Goal: Task Accomplishment & Management: Manage account settings

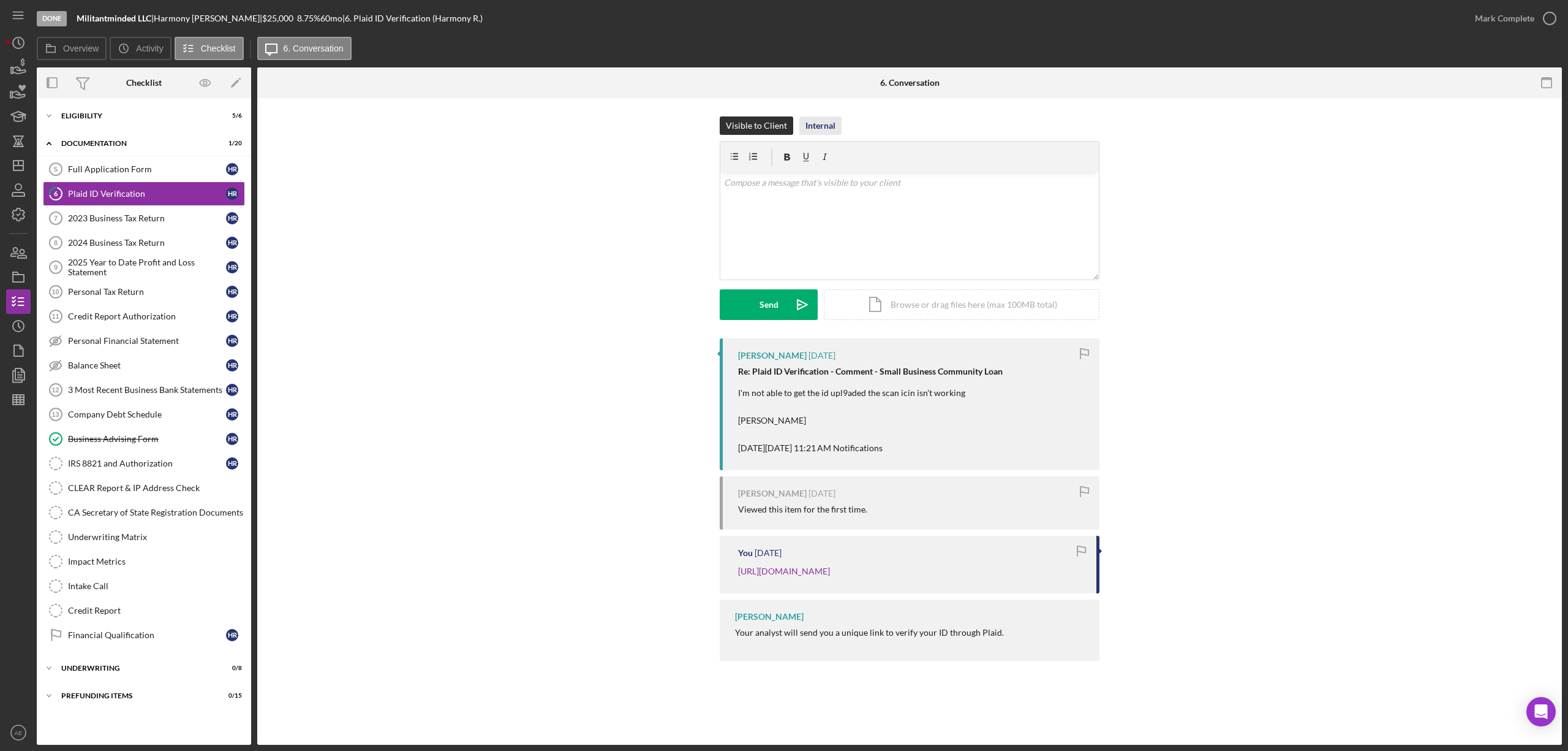
click at [827, 127] on div "Internal" at bounding box center [820, 125] width 30 height 19
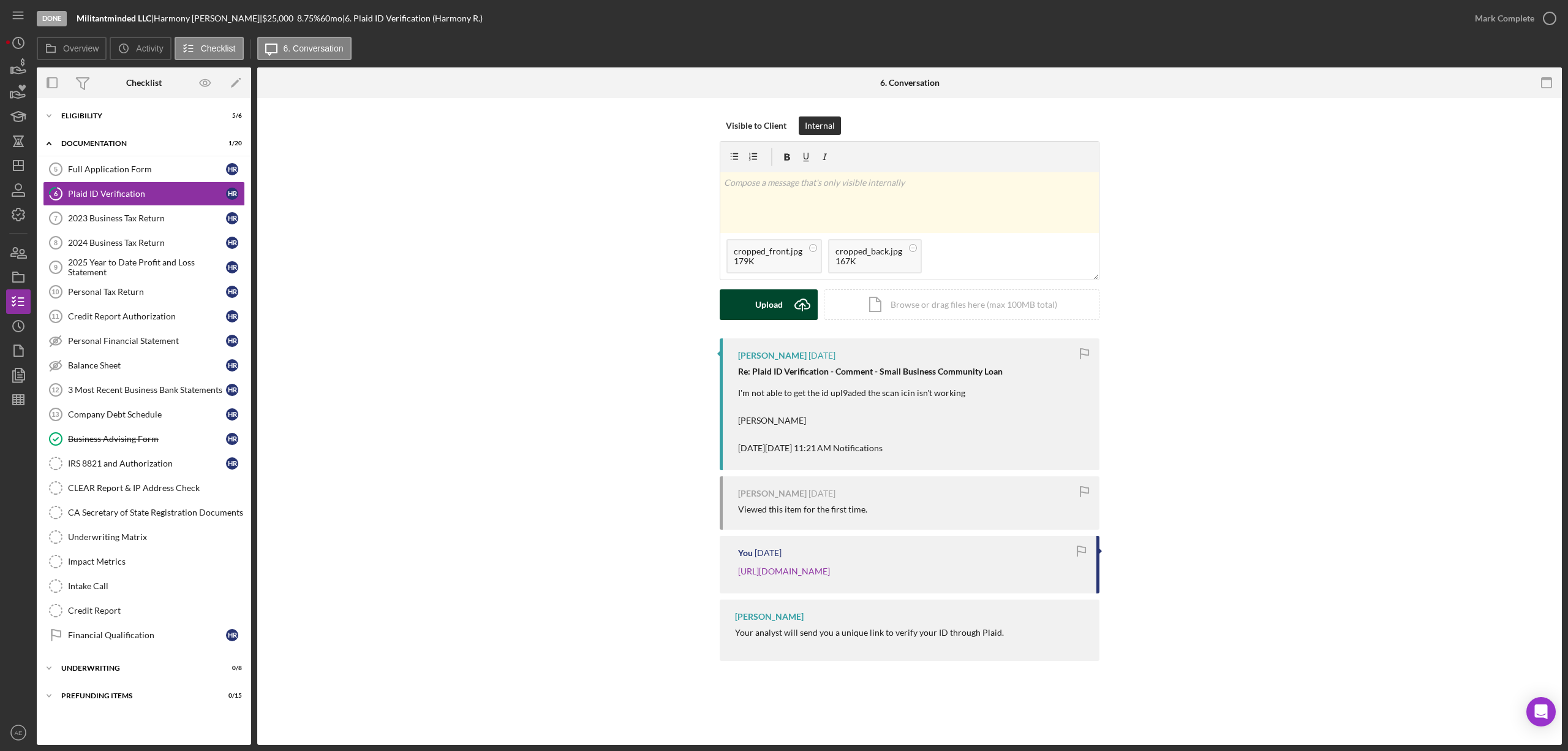
click at [756, 309] on div "Upload" at bounding box center [769, 305] width 28 height 31
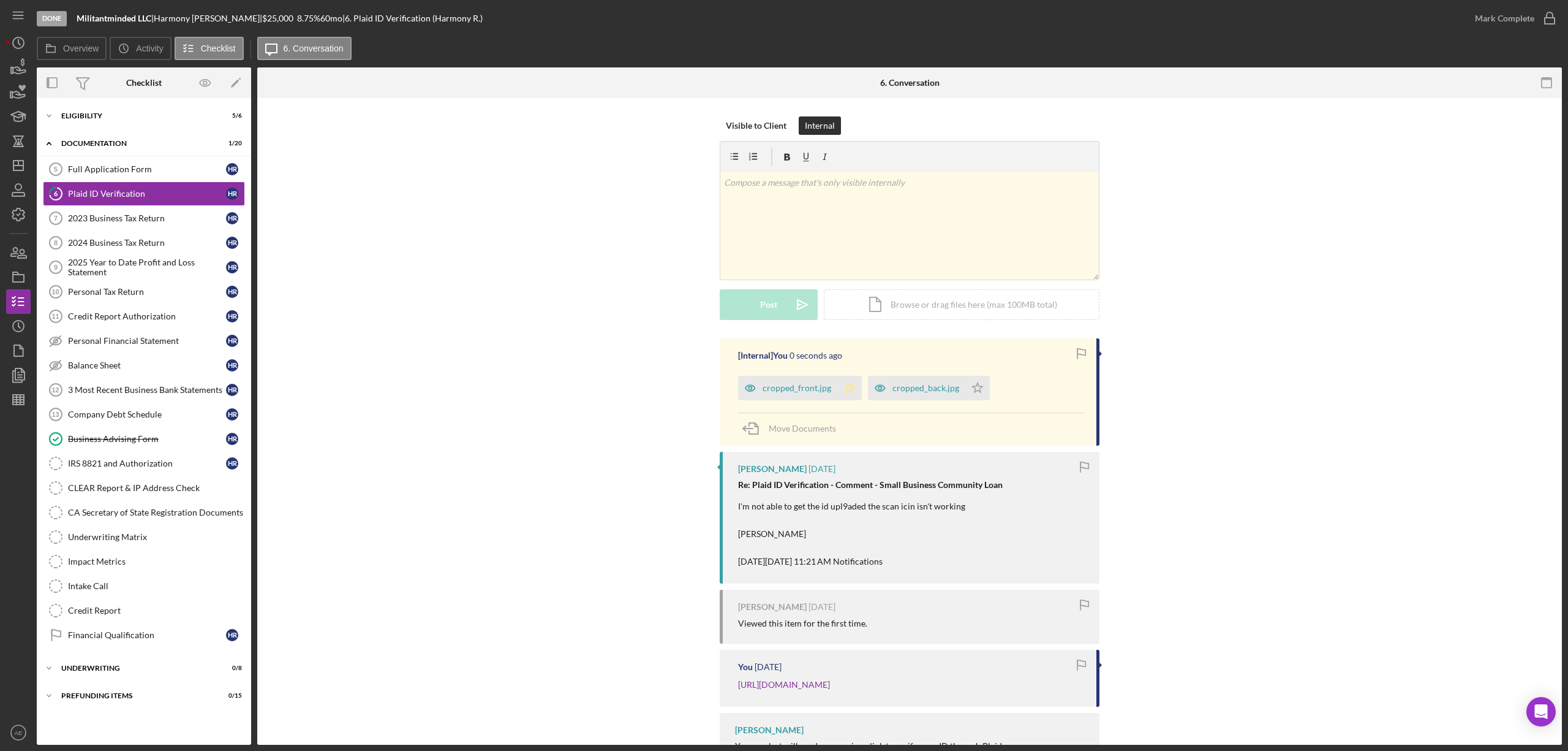
click at [853, 386] on icon "Icon/Star" at bounding box center [849, 388] width 24 height 24
click at [973, 388] on polygon "button" at bounding box center [978, 387] width 11 height 10
click at [1531, 23] on div "Mark Complete" at bounding box center [1504, 19] width 59 height 24
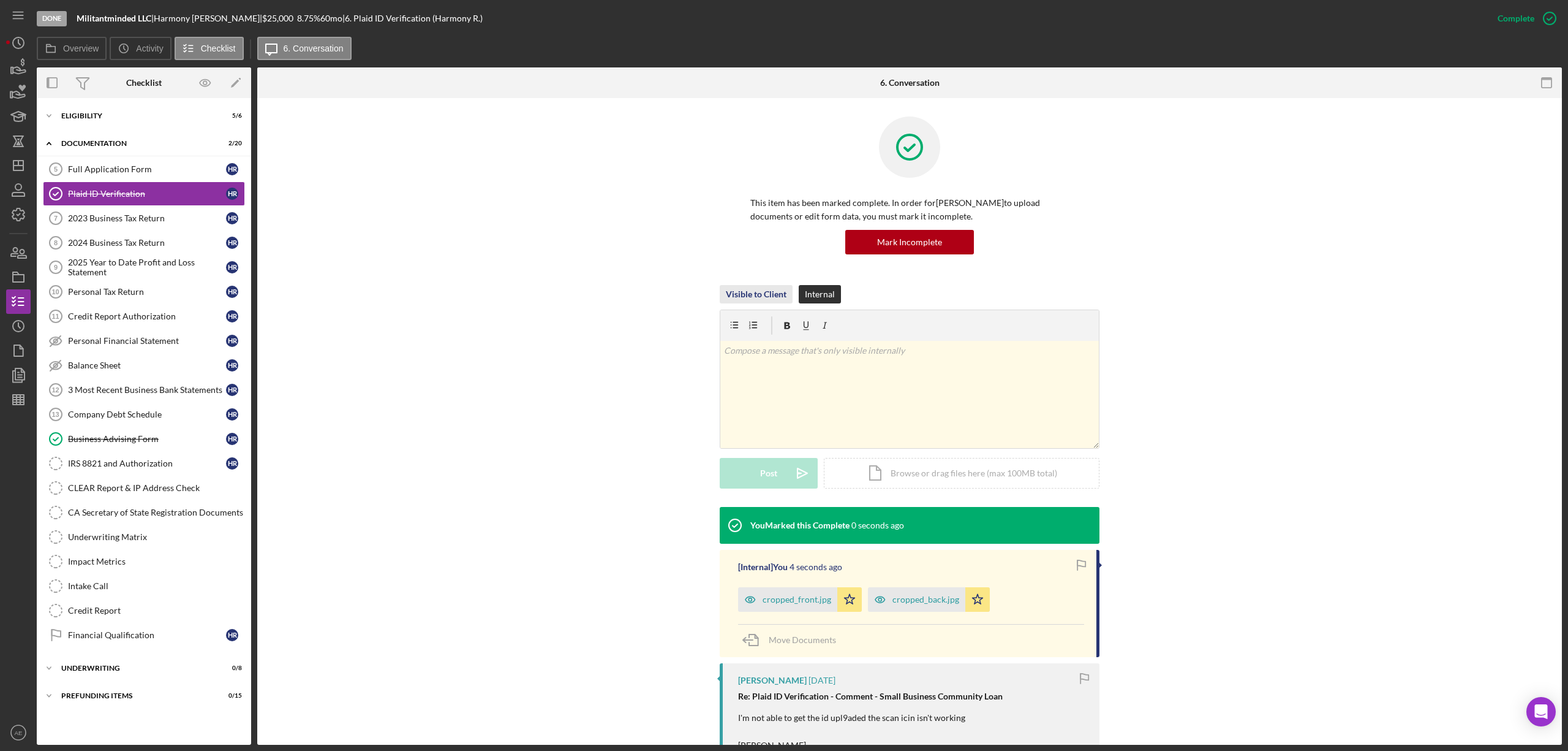
click at [768, 292] on div "Visible to Client" at bounding box center [756, 294] width 60 height 19
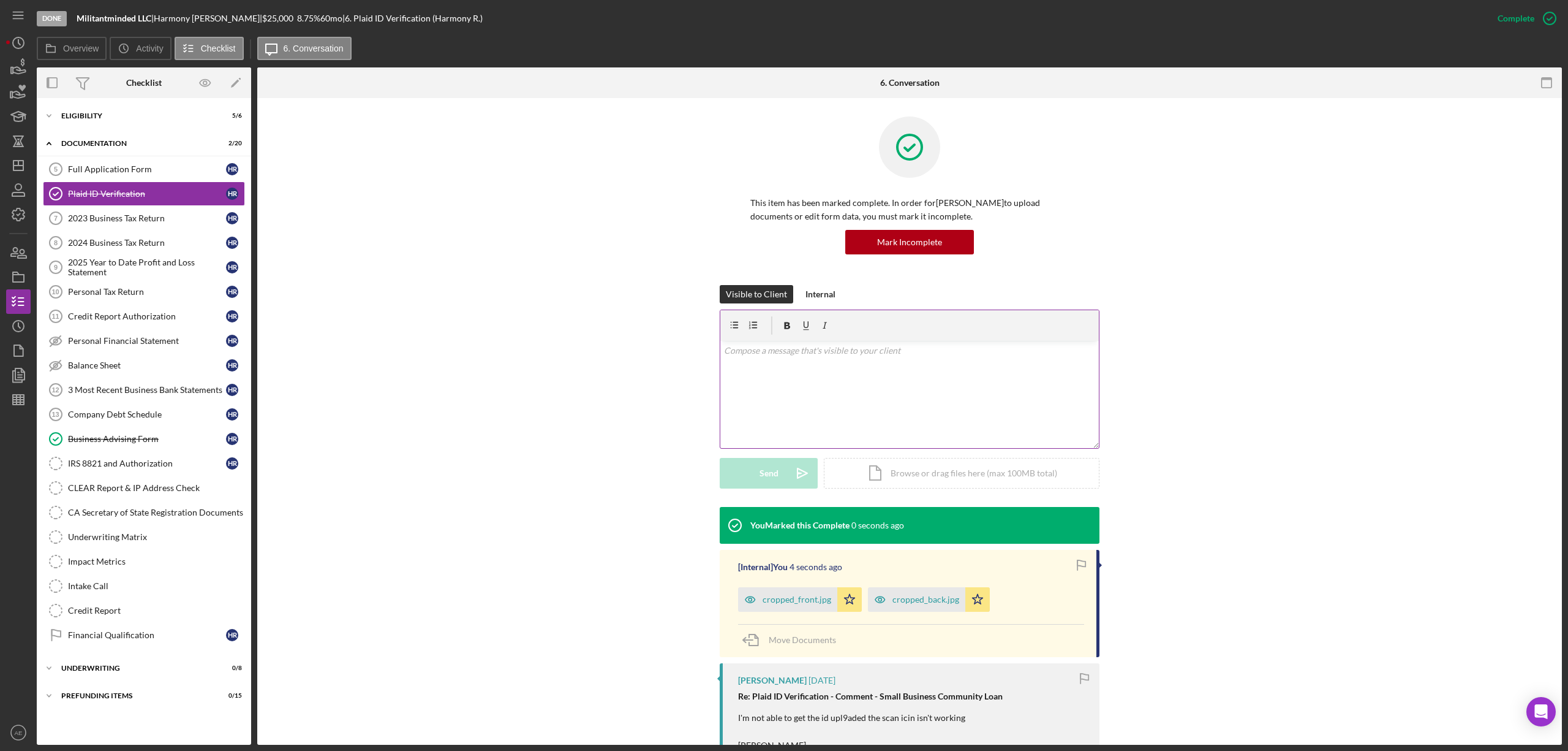
click at [825, 380] on div "v Color teal Color pink Remove color Add row above Add row below Add column bef…" at bounding box center [909, 394] width 379 height 108
click at [791, 471] on icon "Icon/icon-invite-send" at bounding box center [803, 473] width 31 height 31
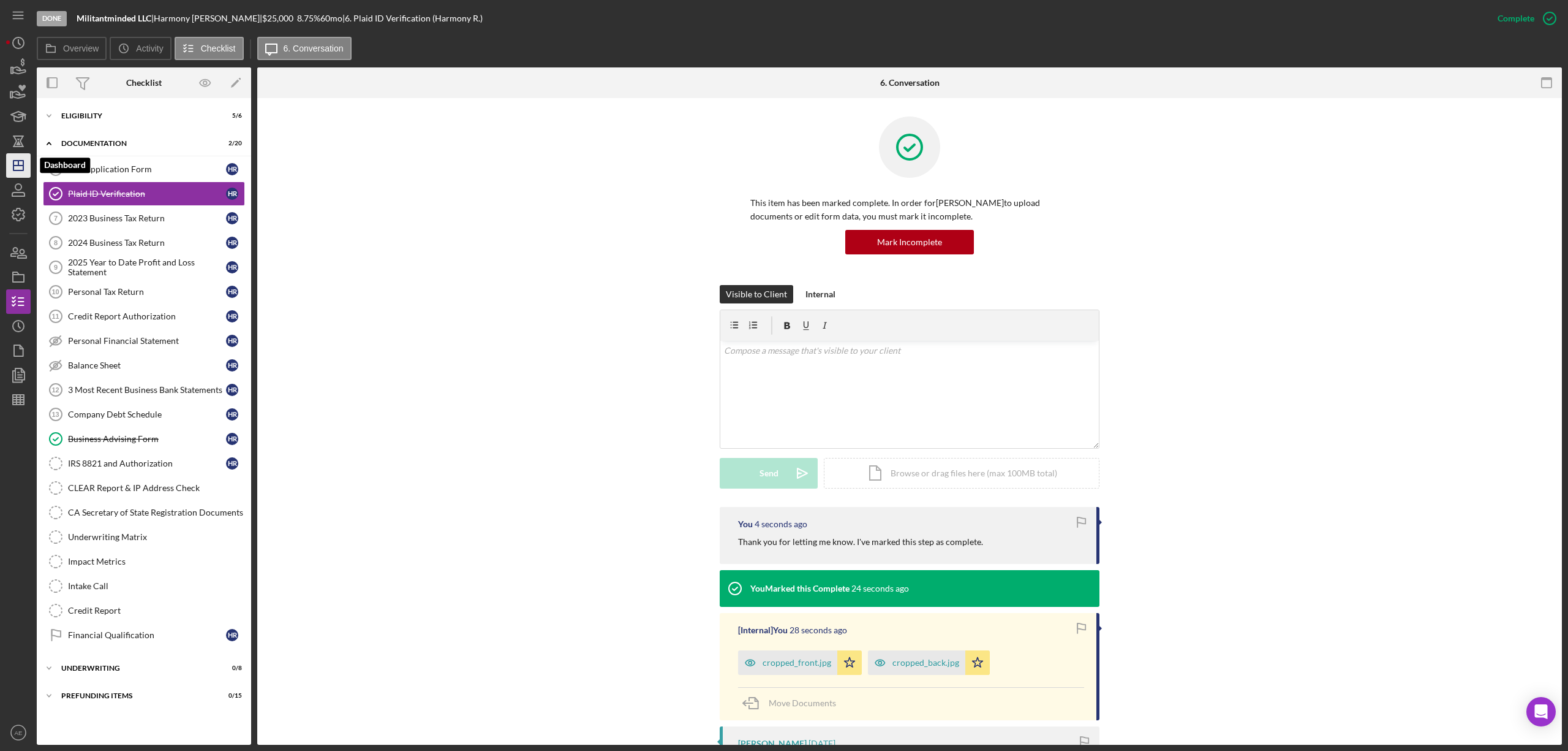
click at [28, 169] on icon "Icon/Dashboard" at bounding box center [19, 165] width 31 height 31
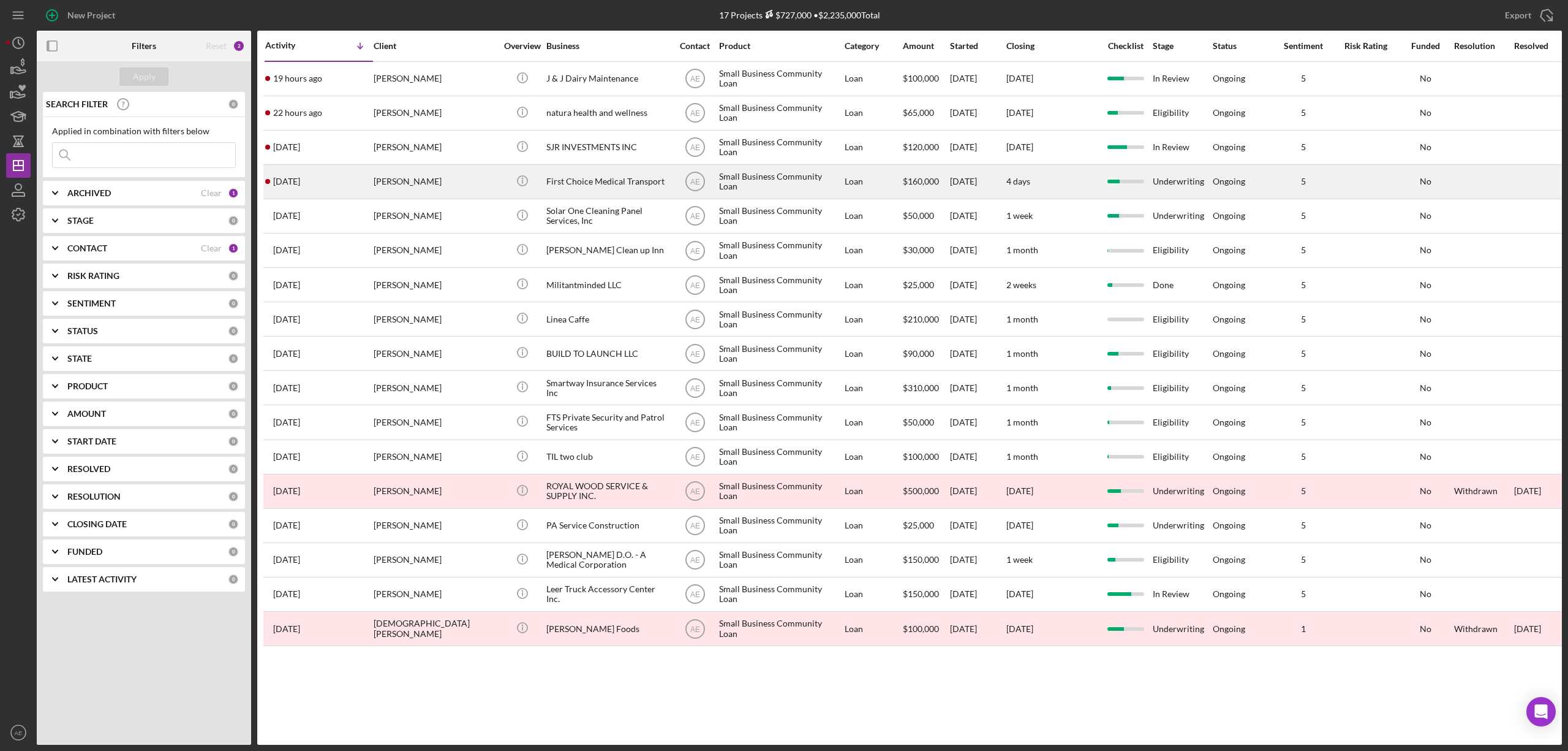
click at [589, 179] on div "First Choice Medical Transport" at bounding box center [607, 182] width 122 height 33
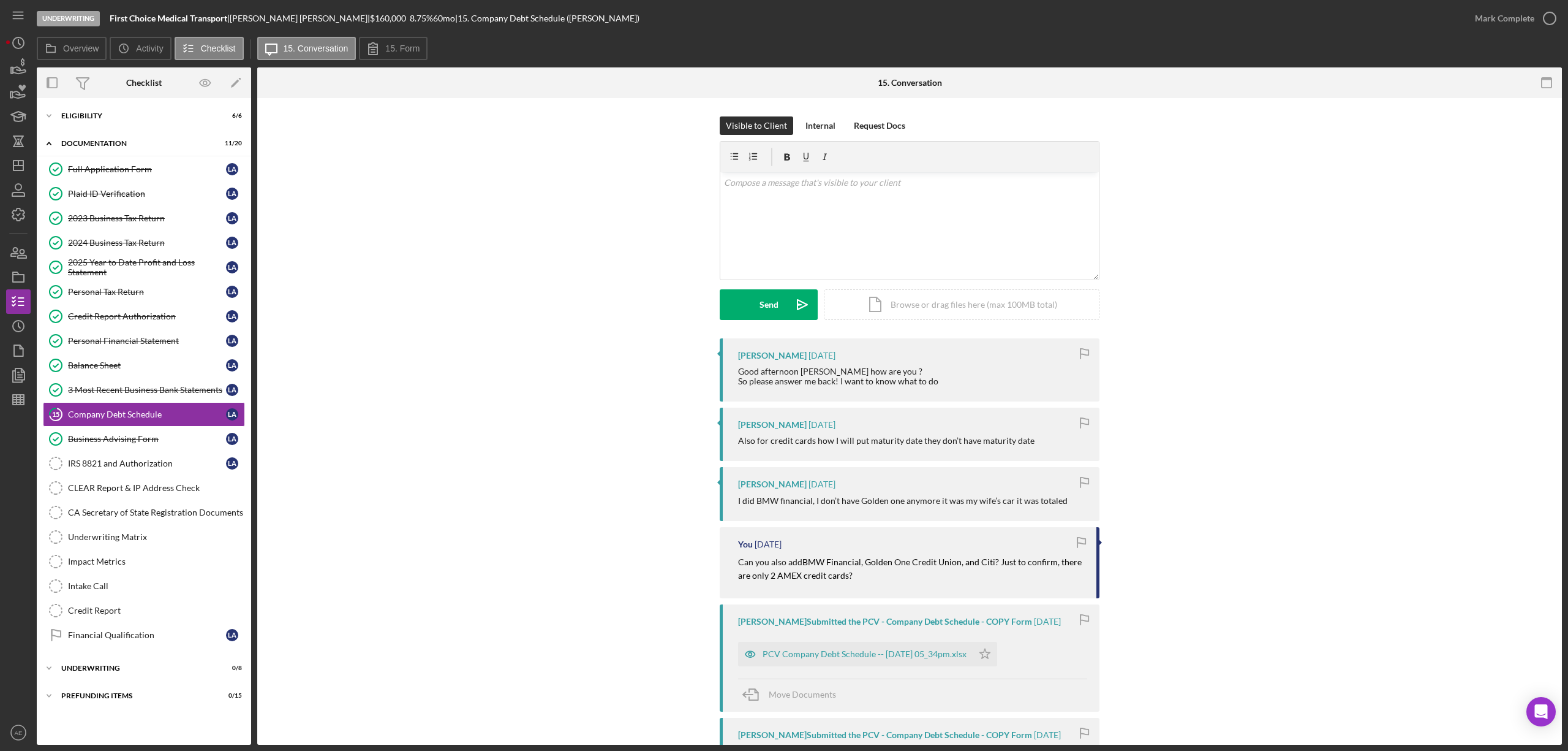
scroll to position [81, 0]
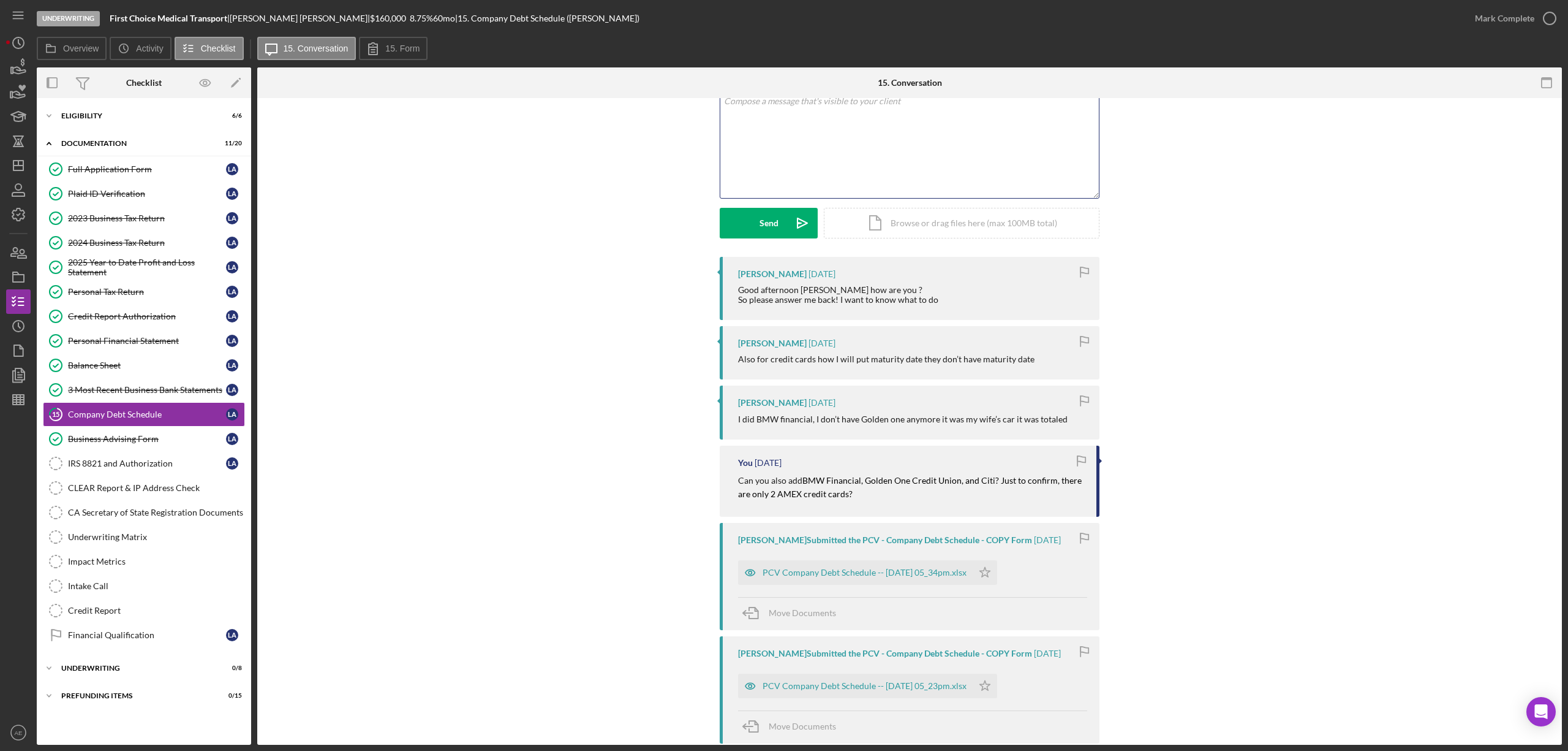
click at [818, 150] on div "v Color teal Color pink Remove color Add row above Add row below Add column bef…" at bounding box center [909, 144] width 379 height 108
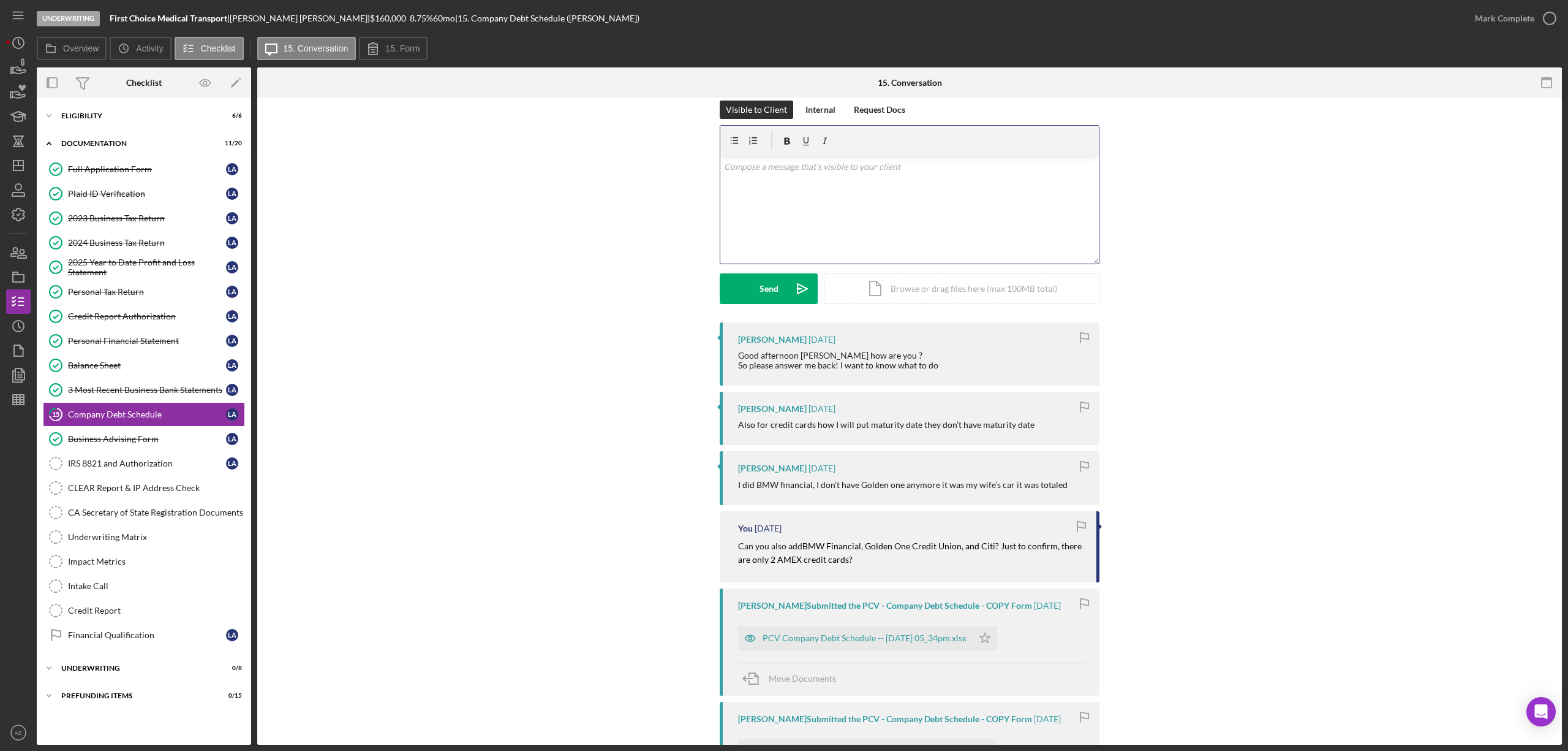
scroll to position [0, 0]
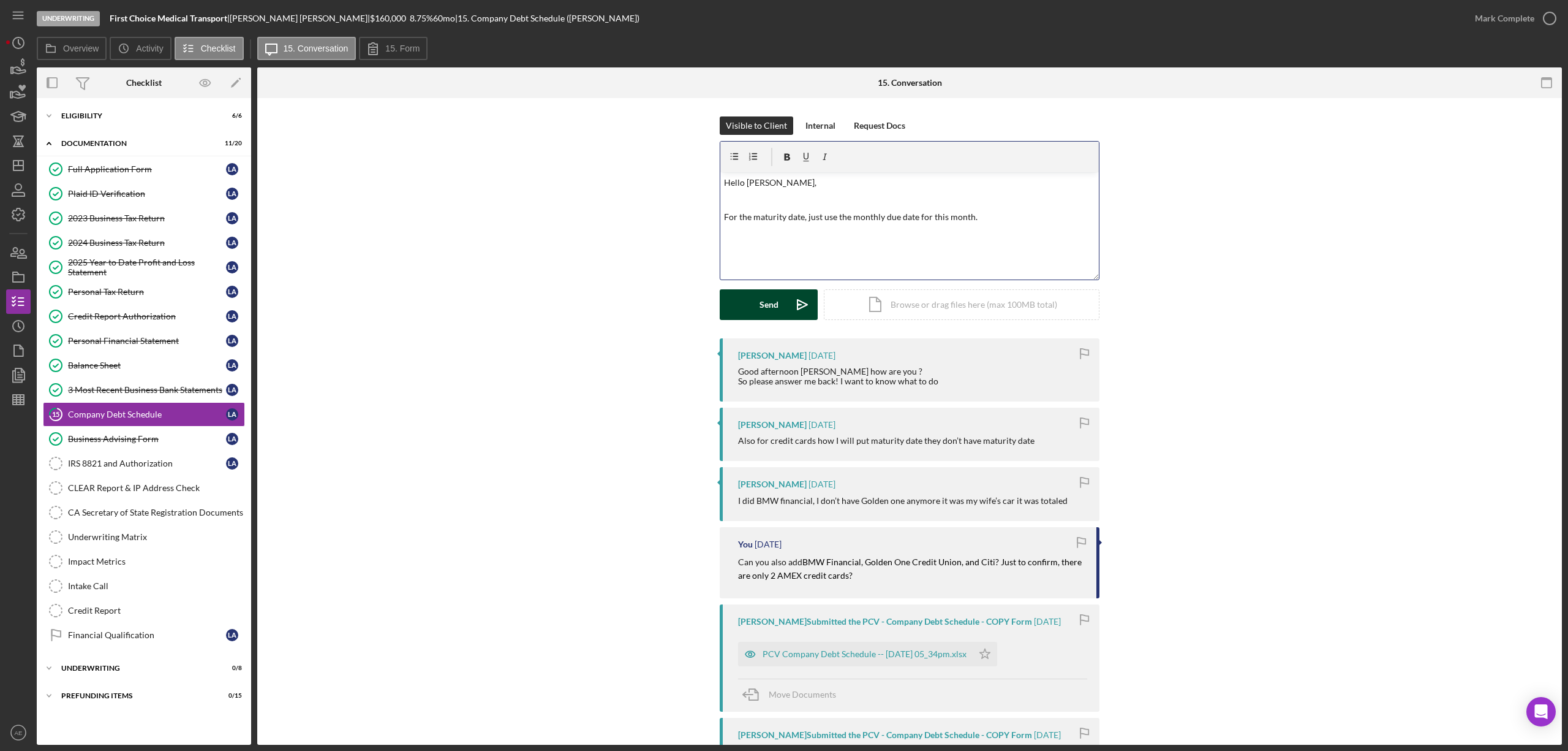
click at [768, 300] on div "Send" at bounding box center [769, 305] width 19 height 31
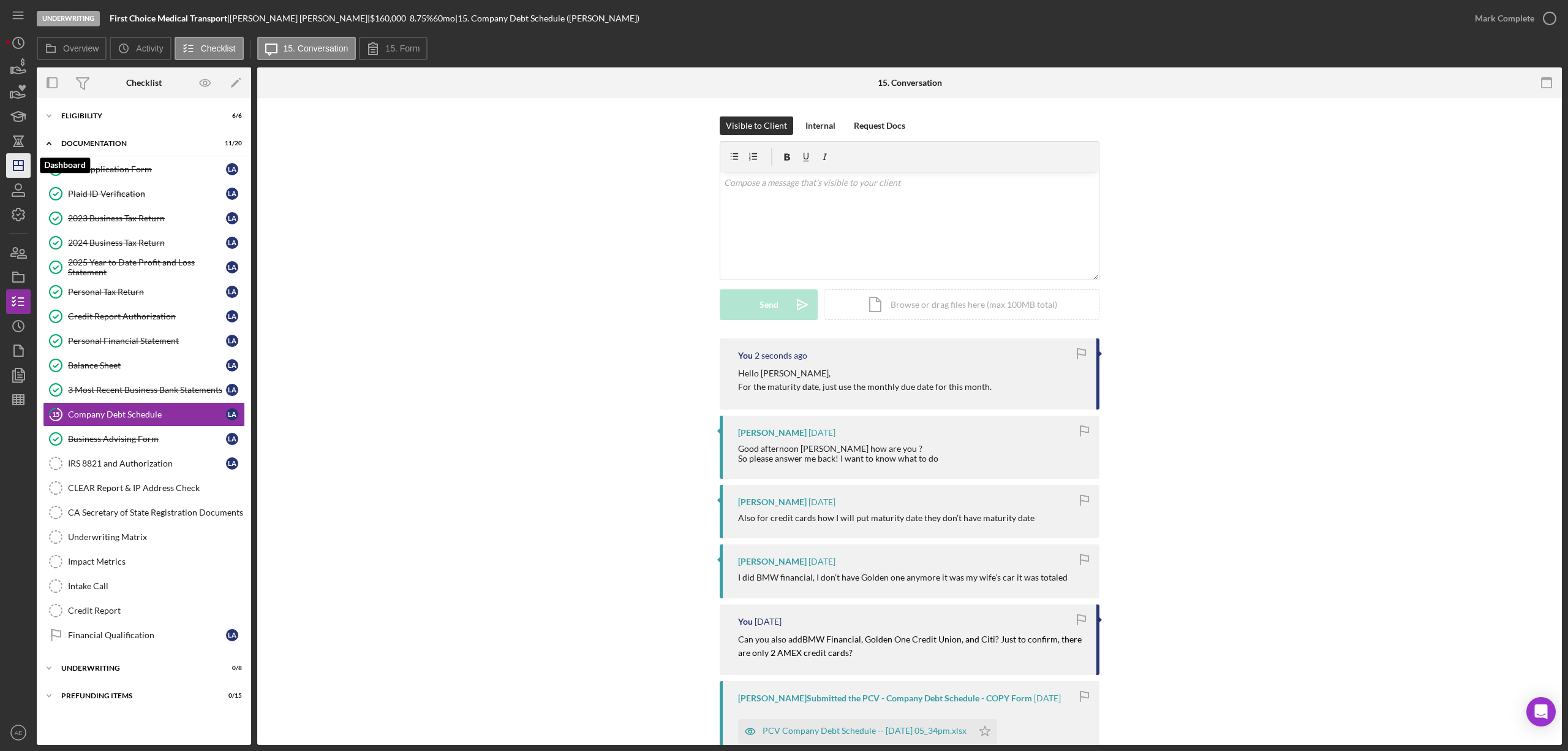
click at [15, 157] on icon "Icon/Dashboard" at bounding box center [19, 165] width 31 height 31
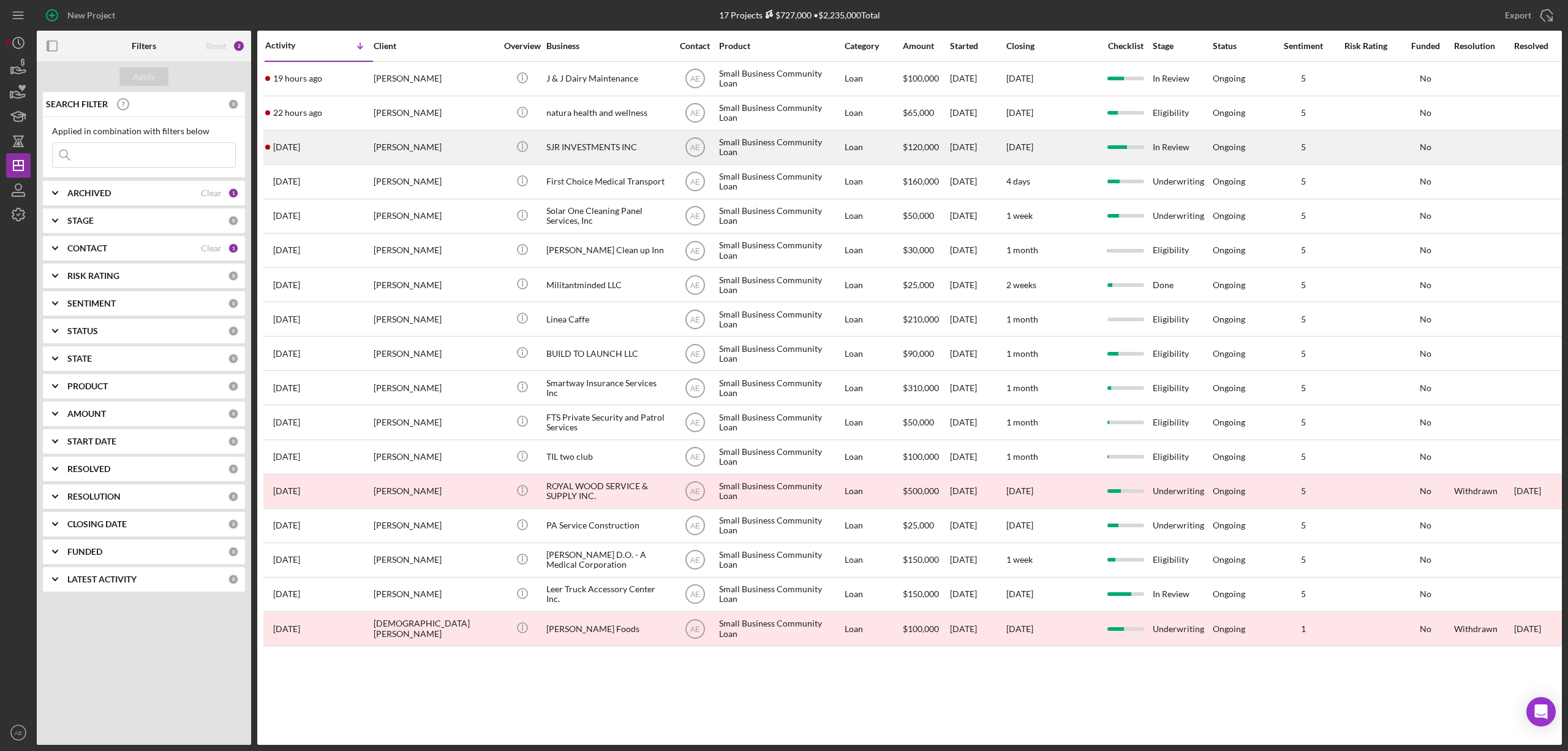
click at [432, 147] on div "[PERSON_NAME]" at bounding box center [435, 147] width 122 height 33
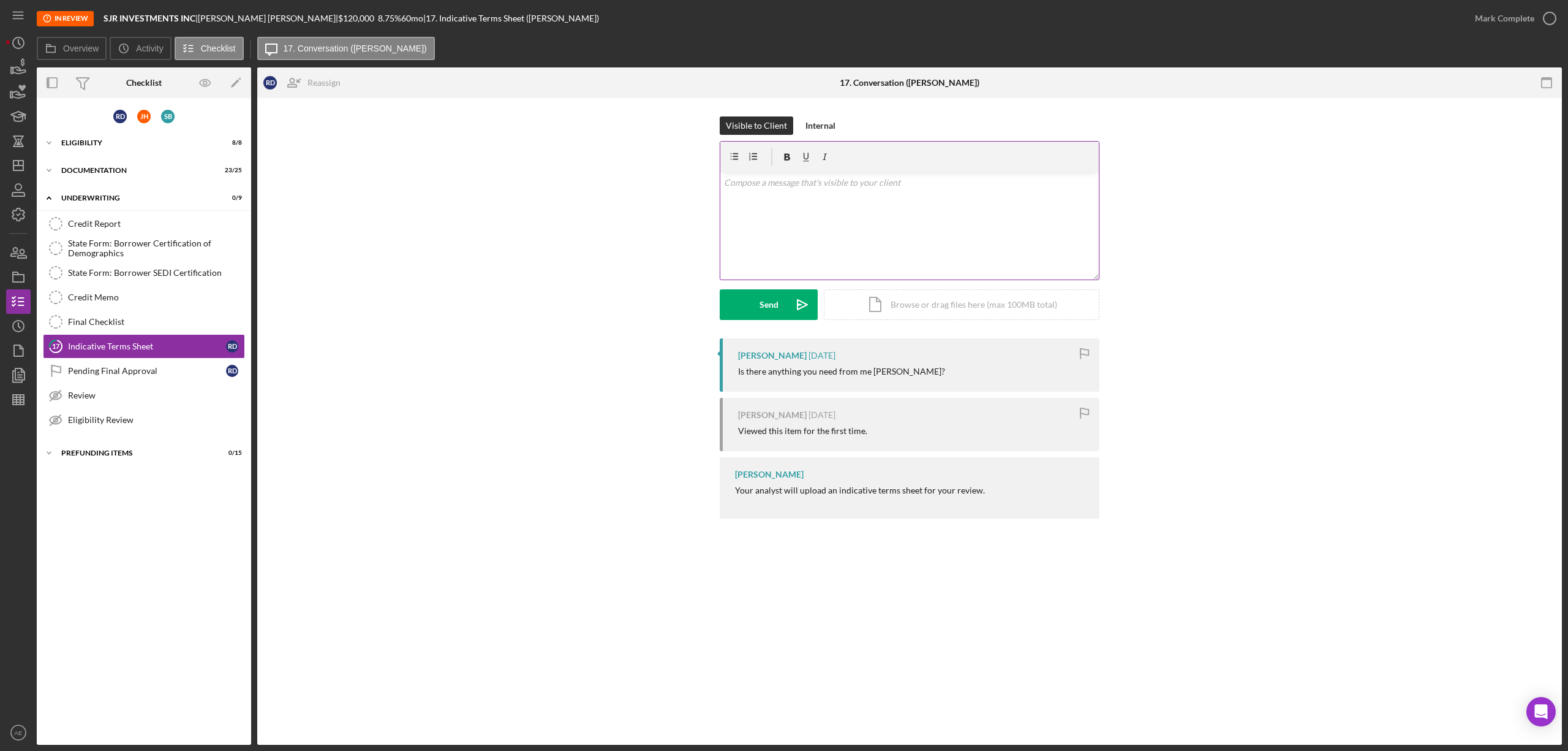
click at [961, 231] on div "v Color teal Color pink Remove color Add row above Add row below Add column bef…" at bounding box center [909, 226] width 379 height 108
click at [775, 313] on div "Send" at bounding box center [769, 305] width 19 height 31
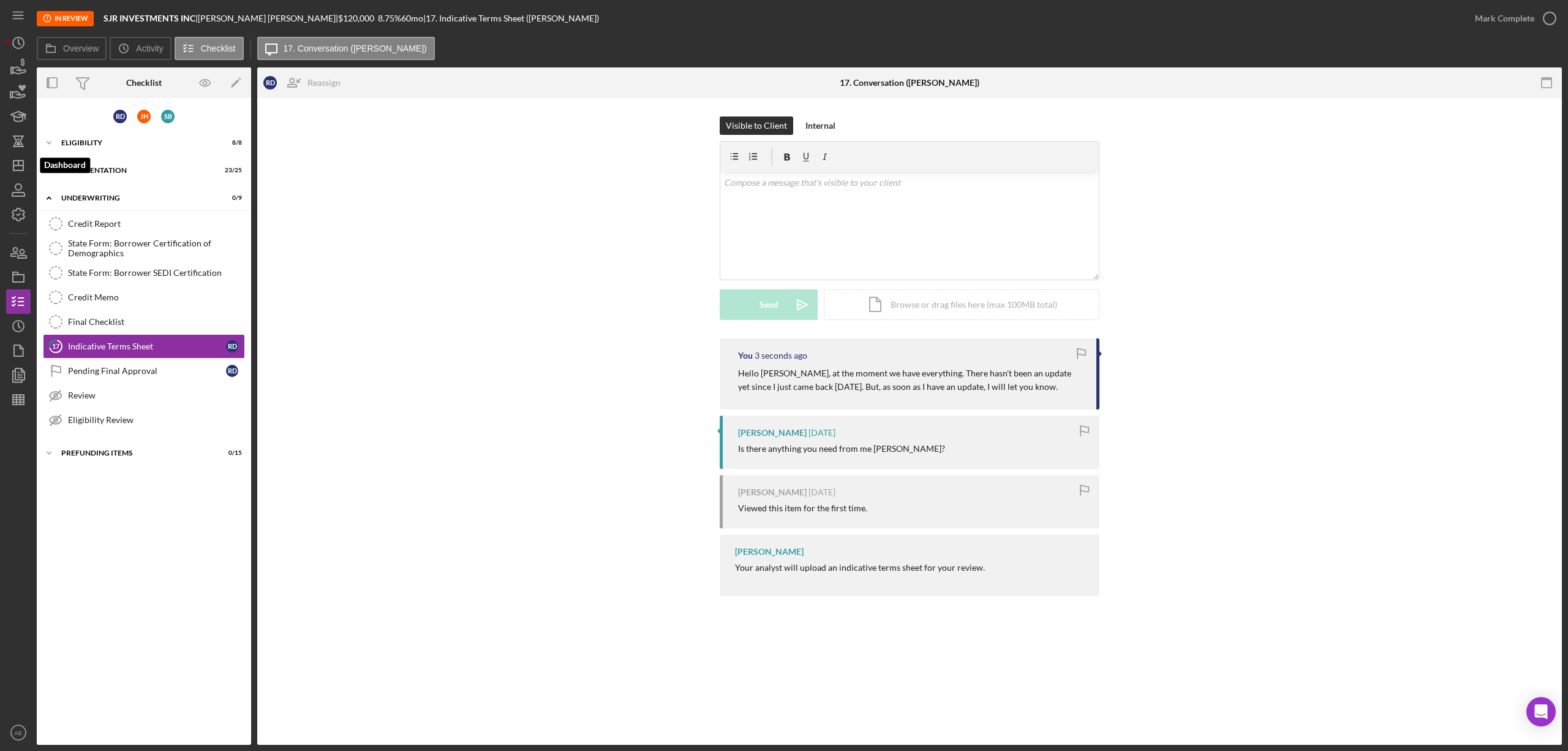
drag, startPoint x: 15, startPoint y: 169, endPoint x: 34, endPoint y: 185, distance: 24.8
click at [15, 169] on icon "Icon/Dashboard" at bounding box center [19, 165] width 31 height 31
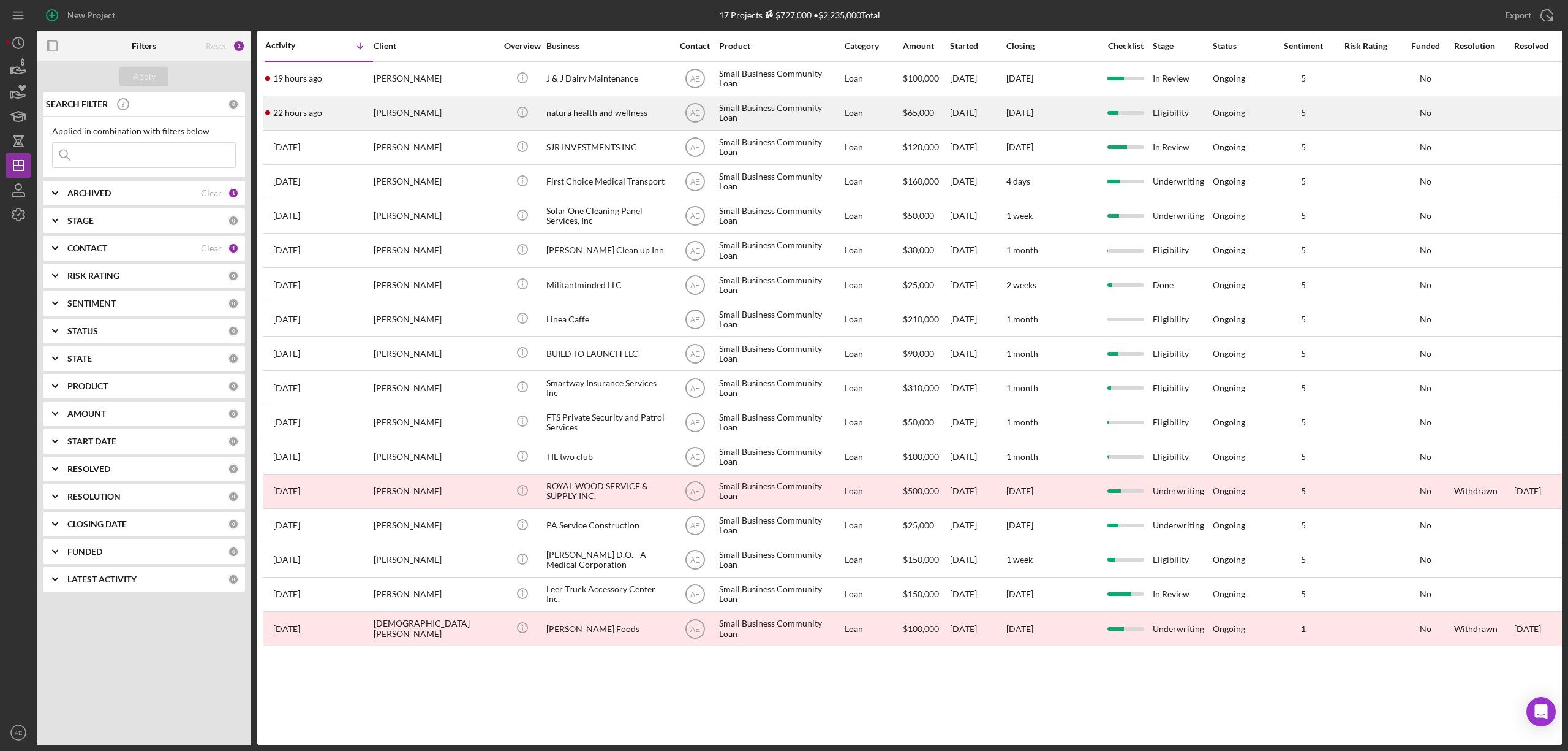
click at [473, 112] on div "[PERSON_NAME]" at bounding box center [435, 113] width 122 height 33
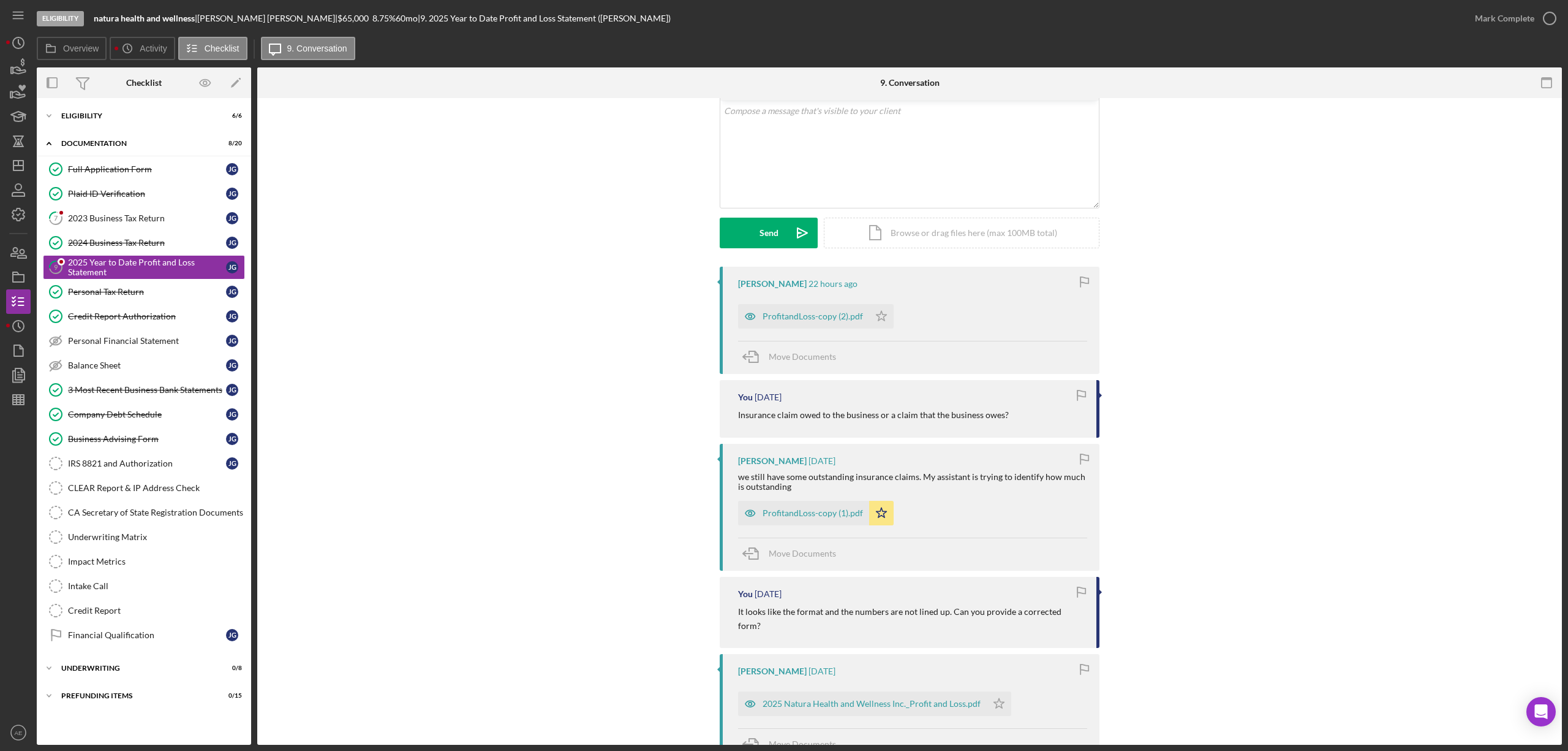
scroll to position [81, 0]
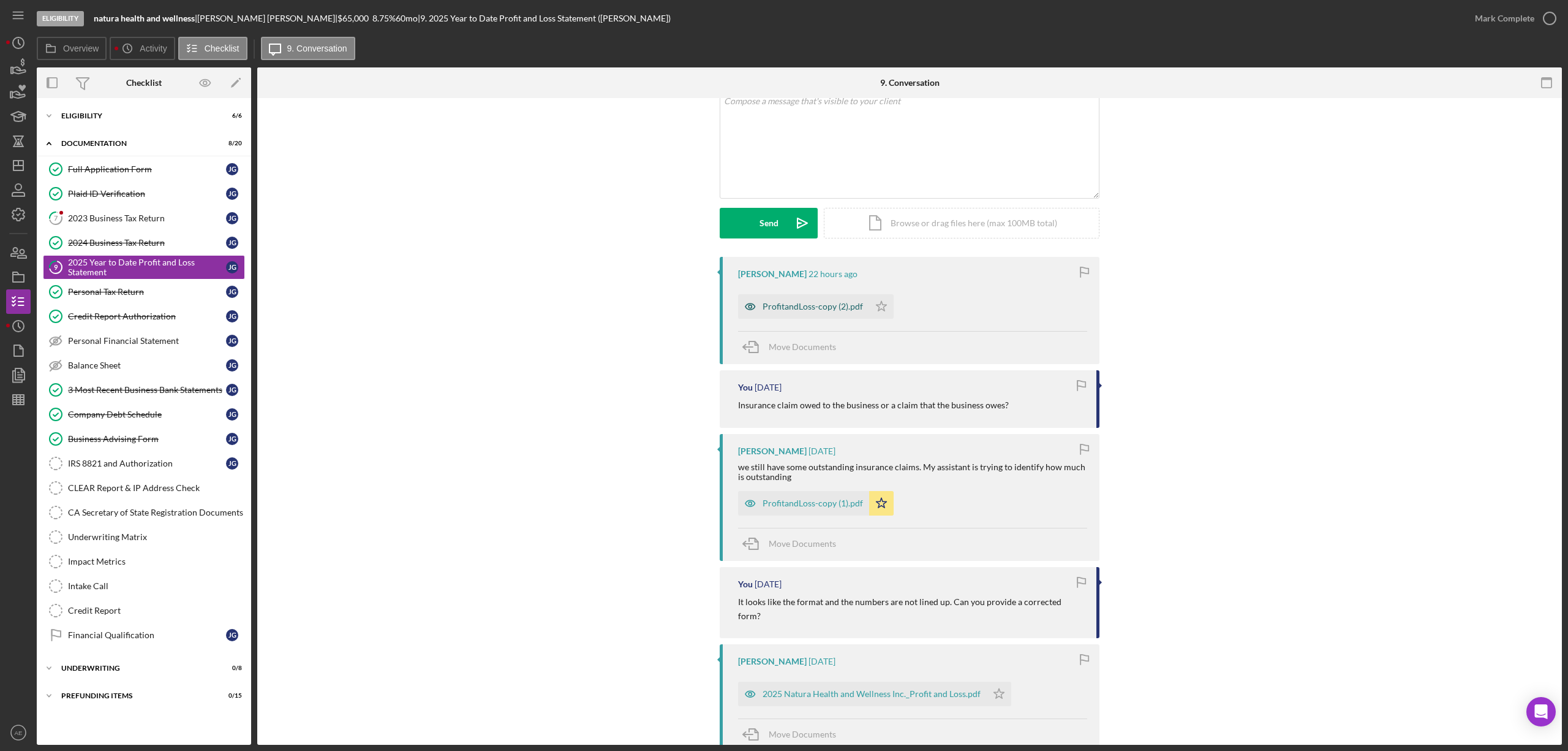
click at [748, 307] on icon "button" at bounding box center [750, 307] width 3 height 3
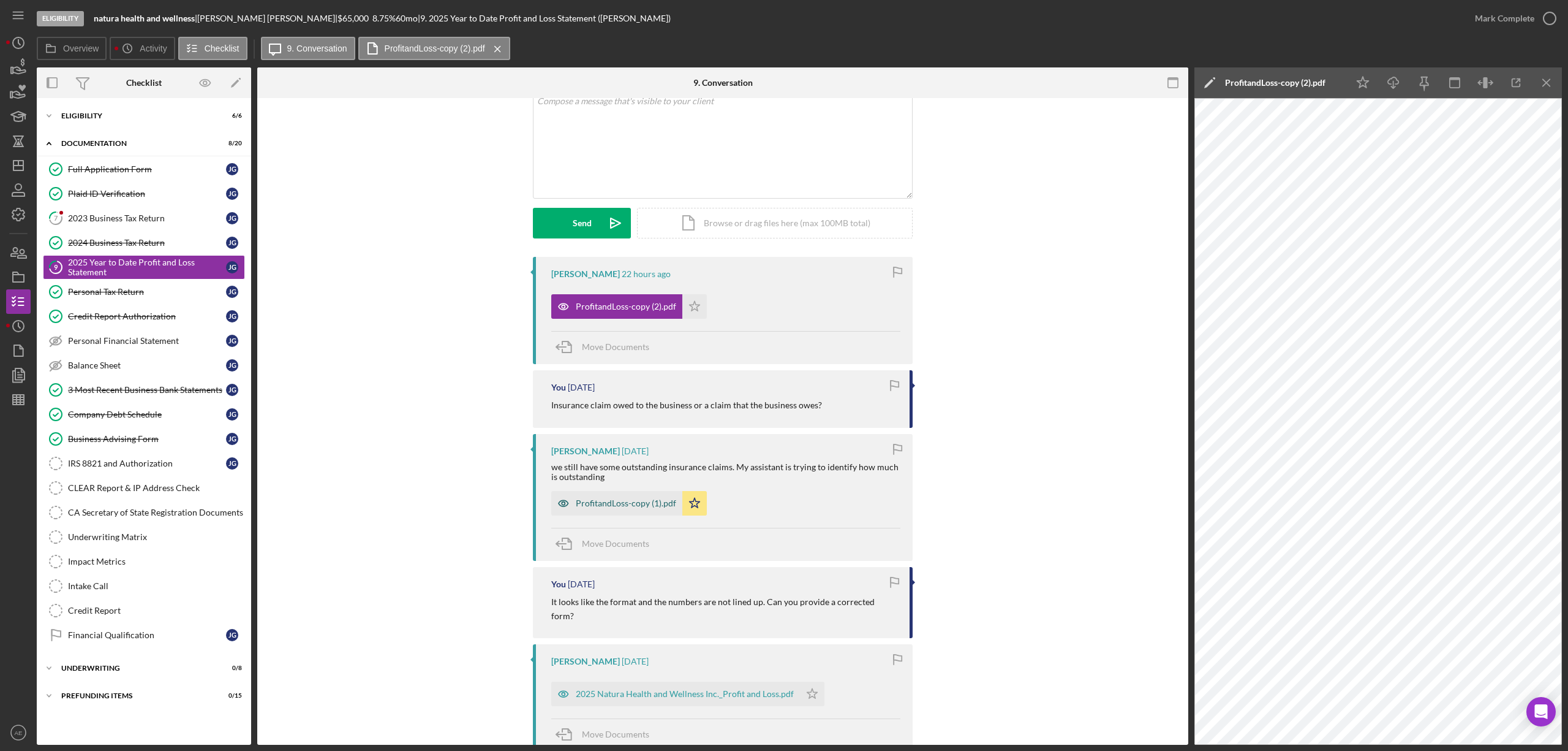
click at [551, 515] on icon "button" at bounding box center [563, 503] width 24 height 24
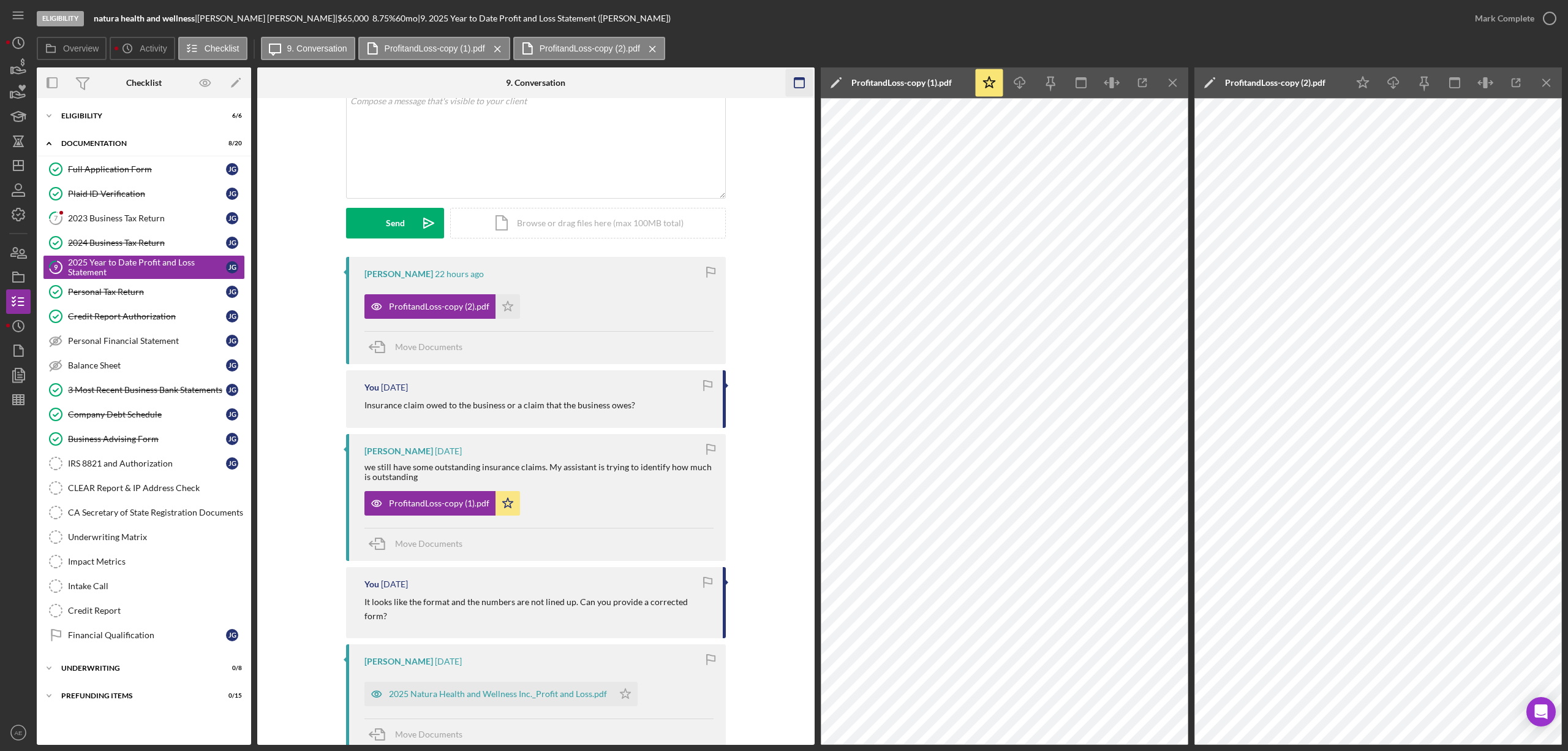
click at [799, 87] on icon "button" at bounding box center [799, 83] width 28 height 28
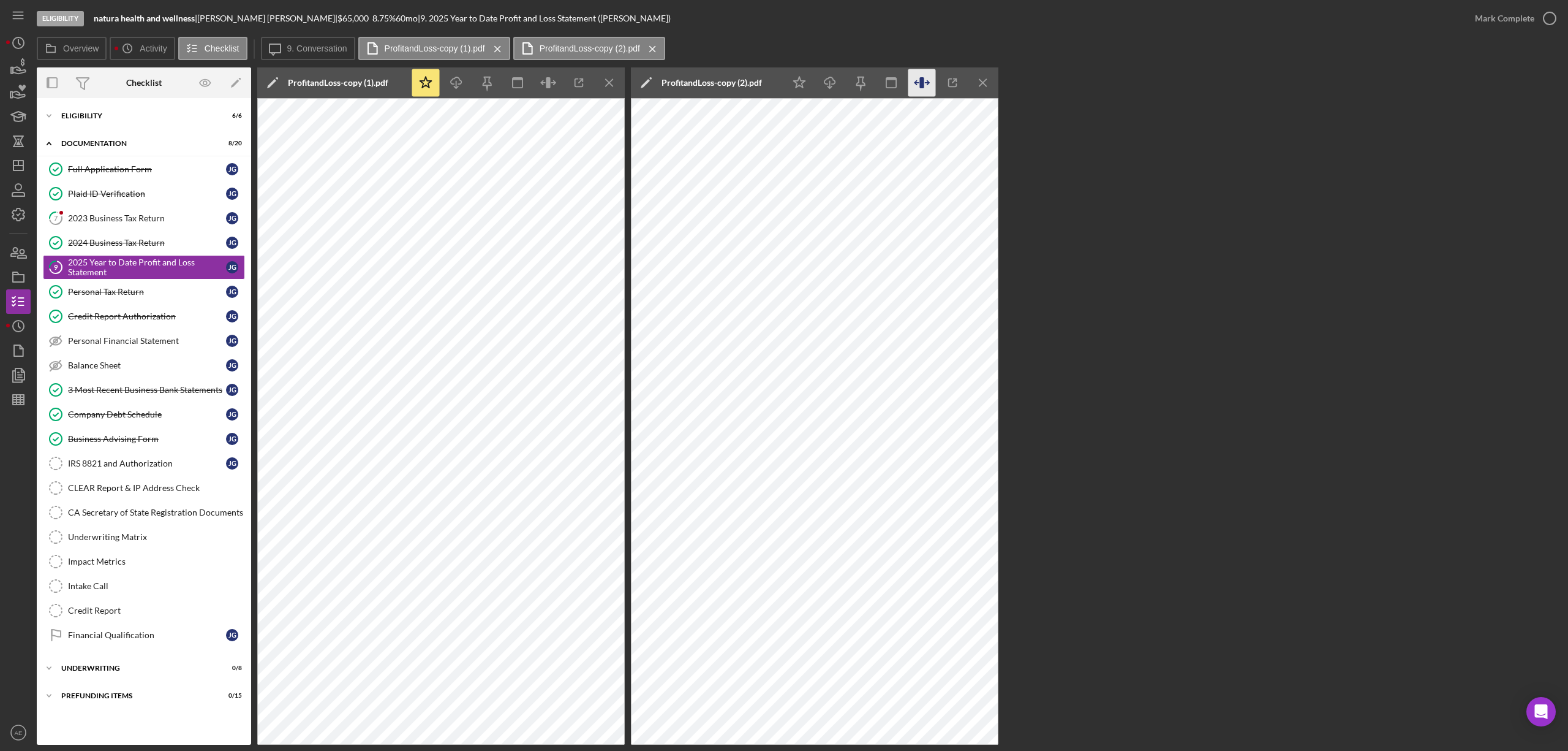
click at [931, 80] on icon "button" at bounding box center [922, 83] width 28 height 28
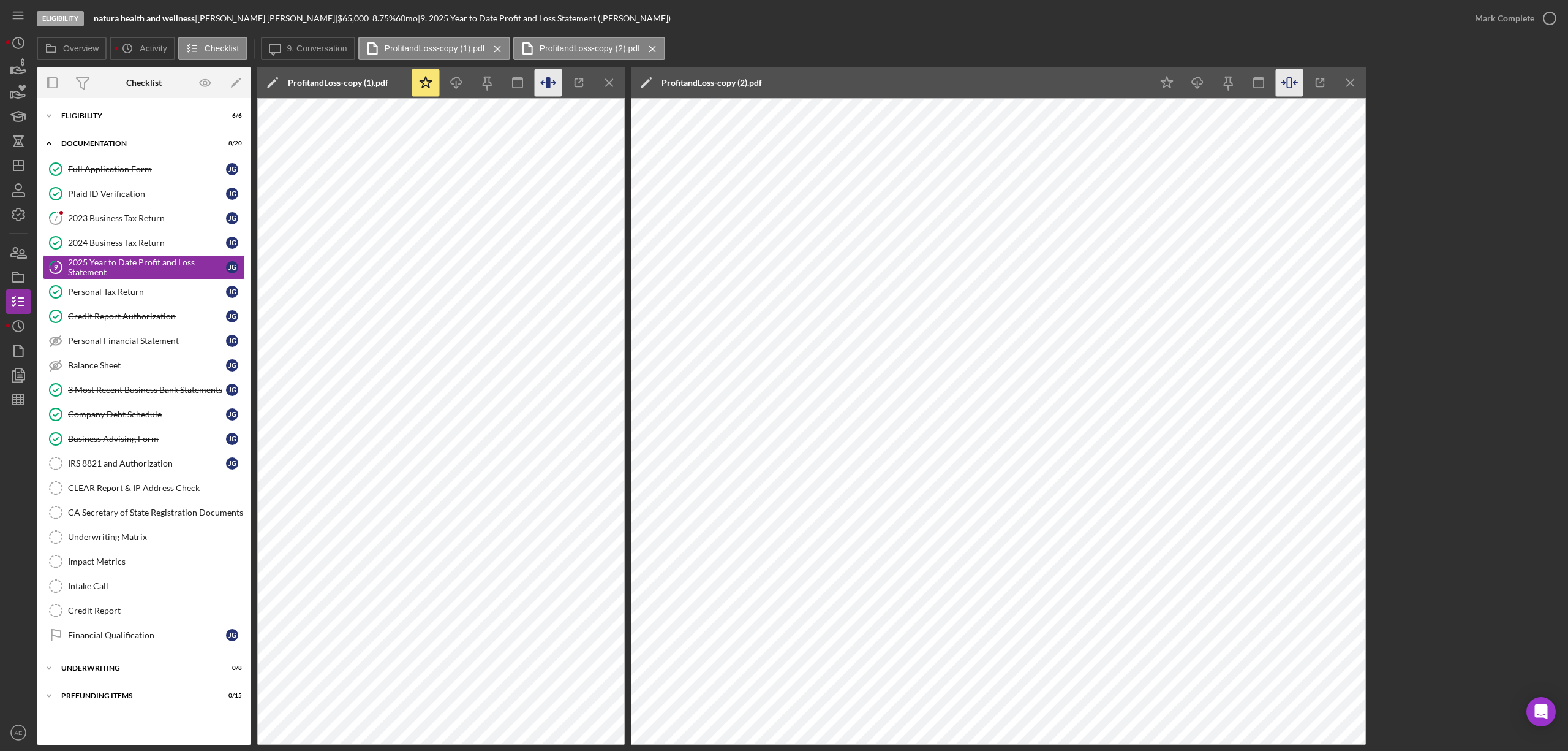
click at [541, 81] on icon "button" at bounding box center [549, 83] width 28 height 28
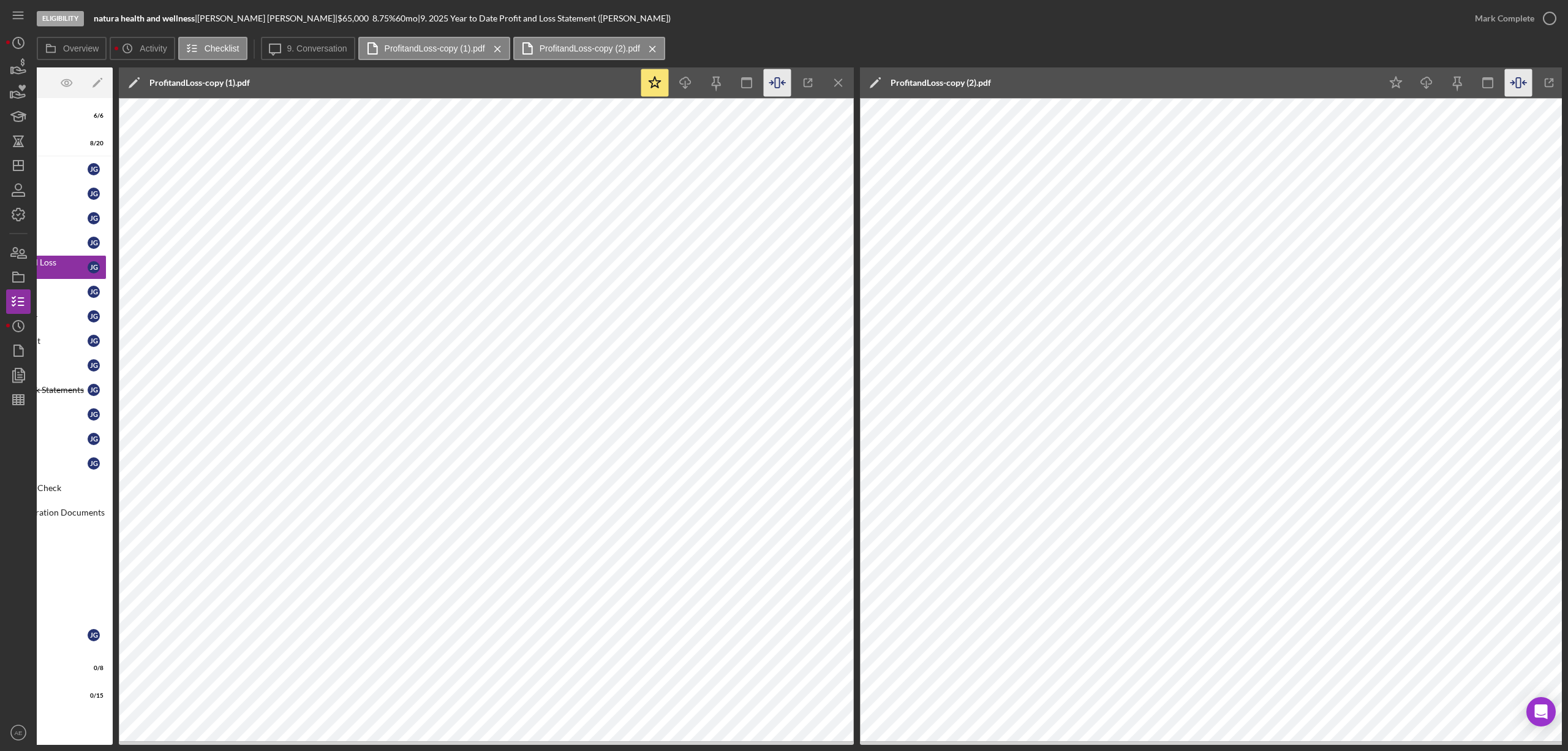
scroll to position [0, 172]
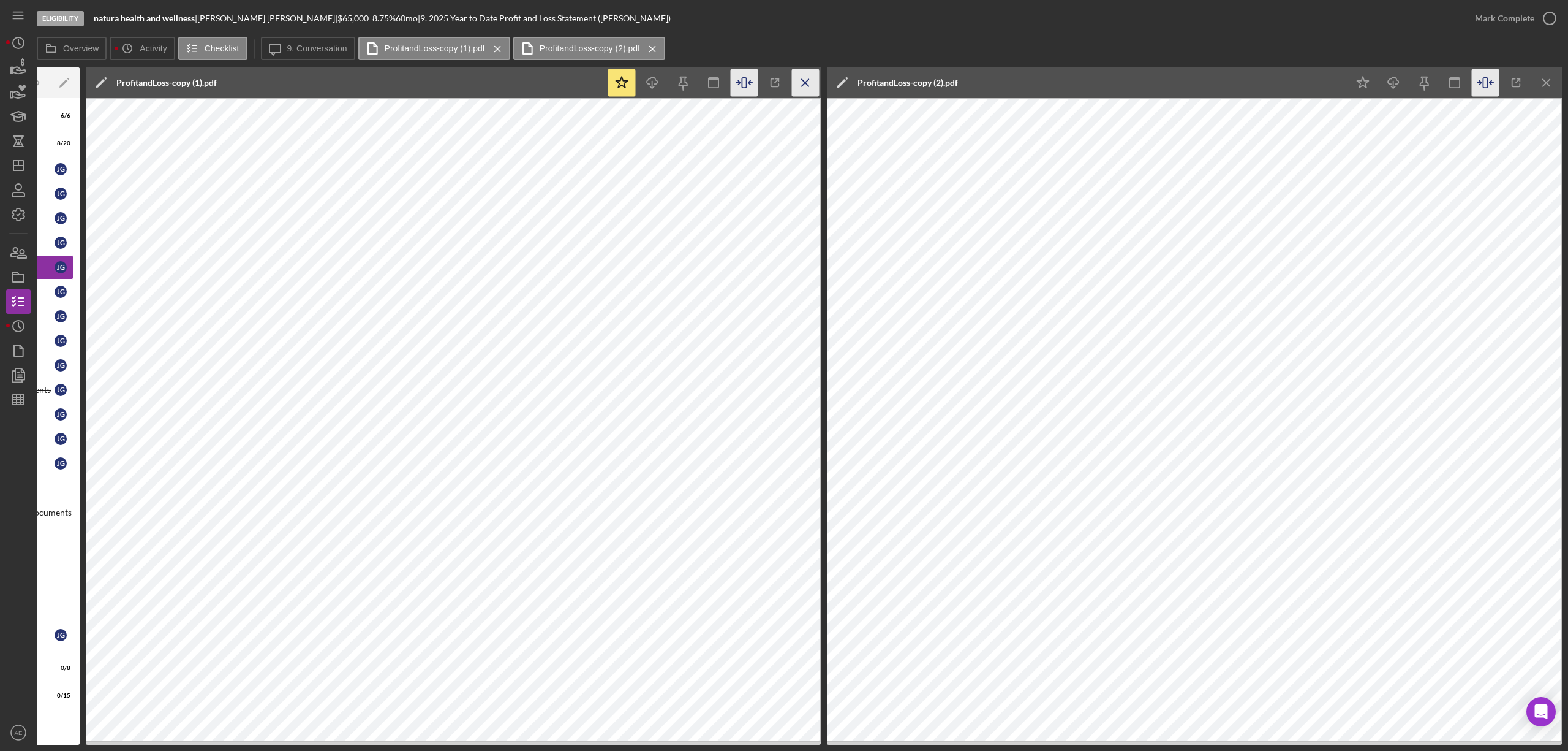
click at [807, 86] on icon "Icon/Menu Close" at bounding box center [806, 83] width 28 height 28
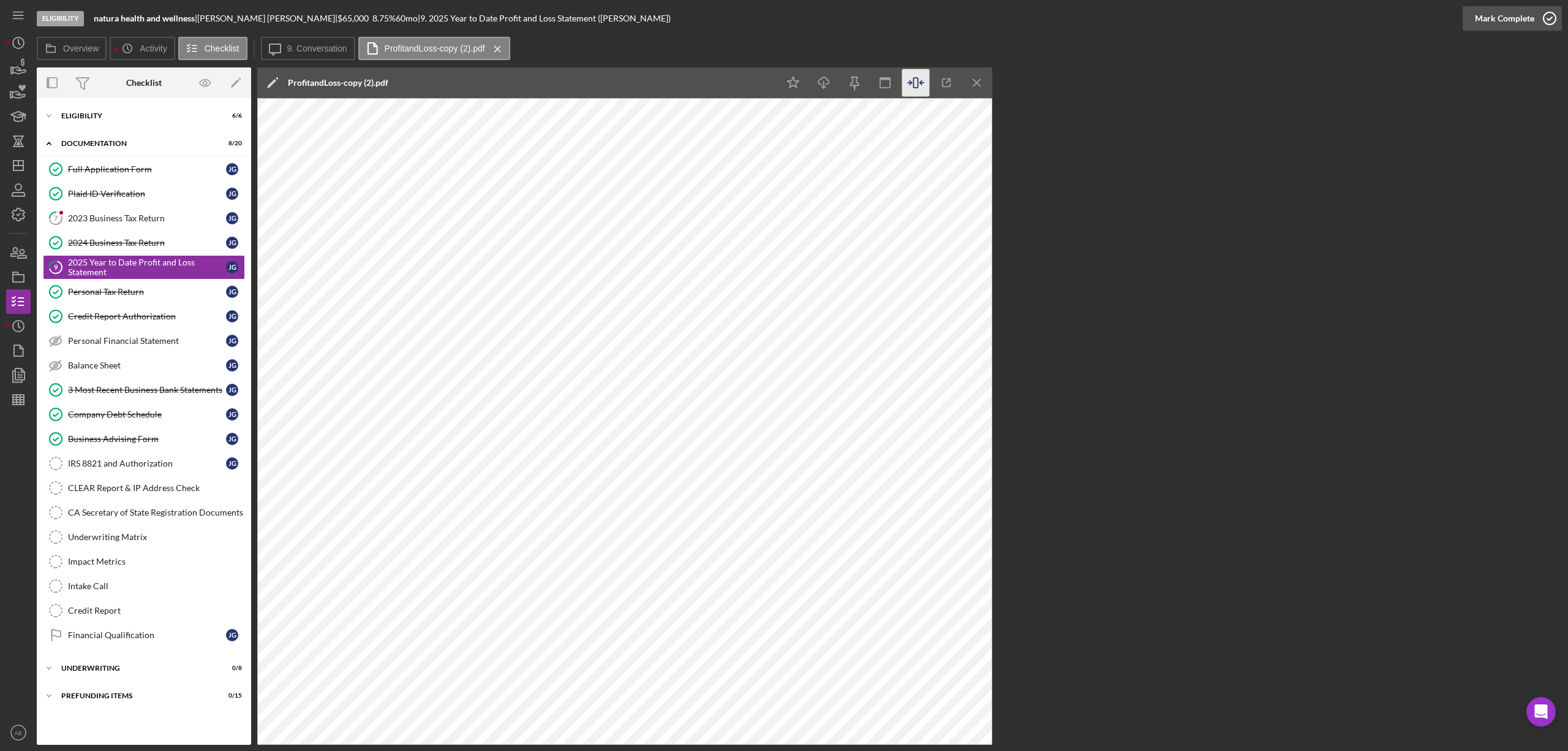
click at [1507, 20] on div "Mark Complete" at bounding box center [1504, 19] width 59 height 24
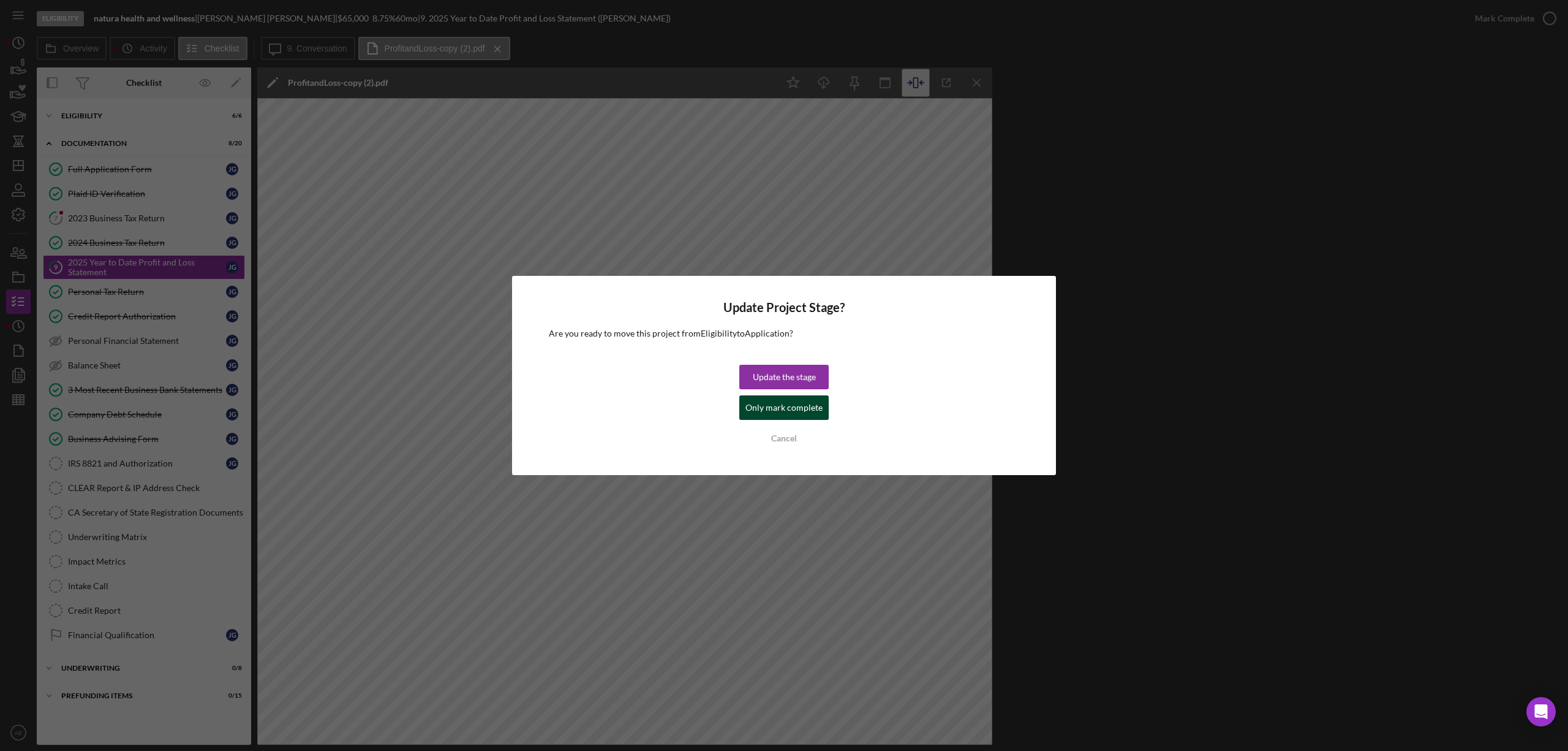
click at [804, 410] on div "Only mark complete" at bounding box center [784, 407] width 77 height 24
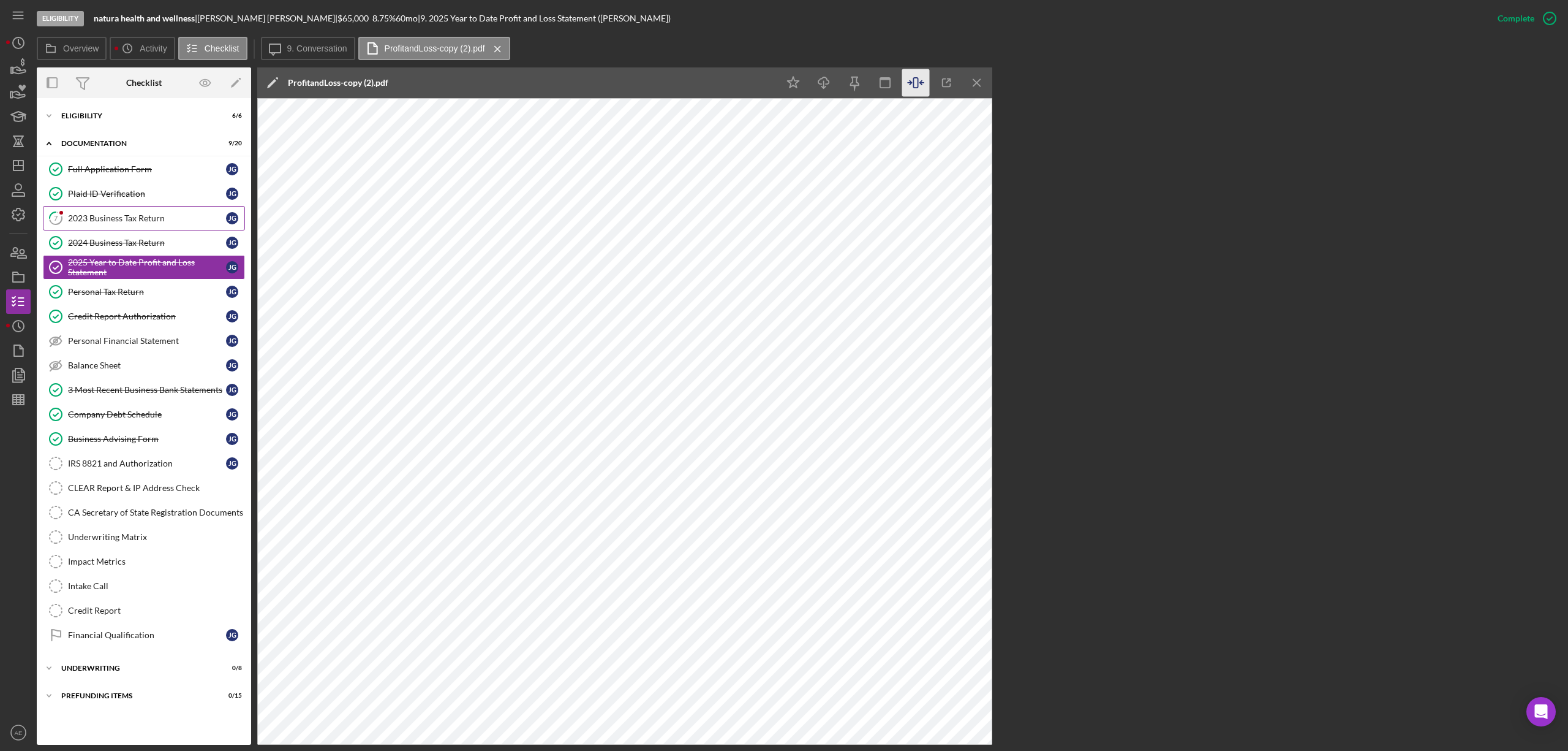
click at [130, 219] on div "2023 Business Tax Return" at bounding box center [147, 218] width 158 height 10
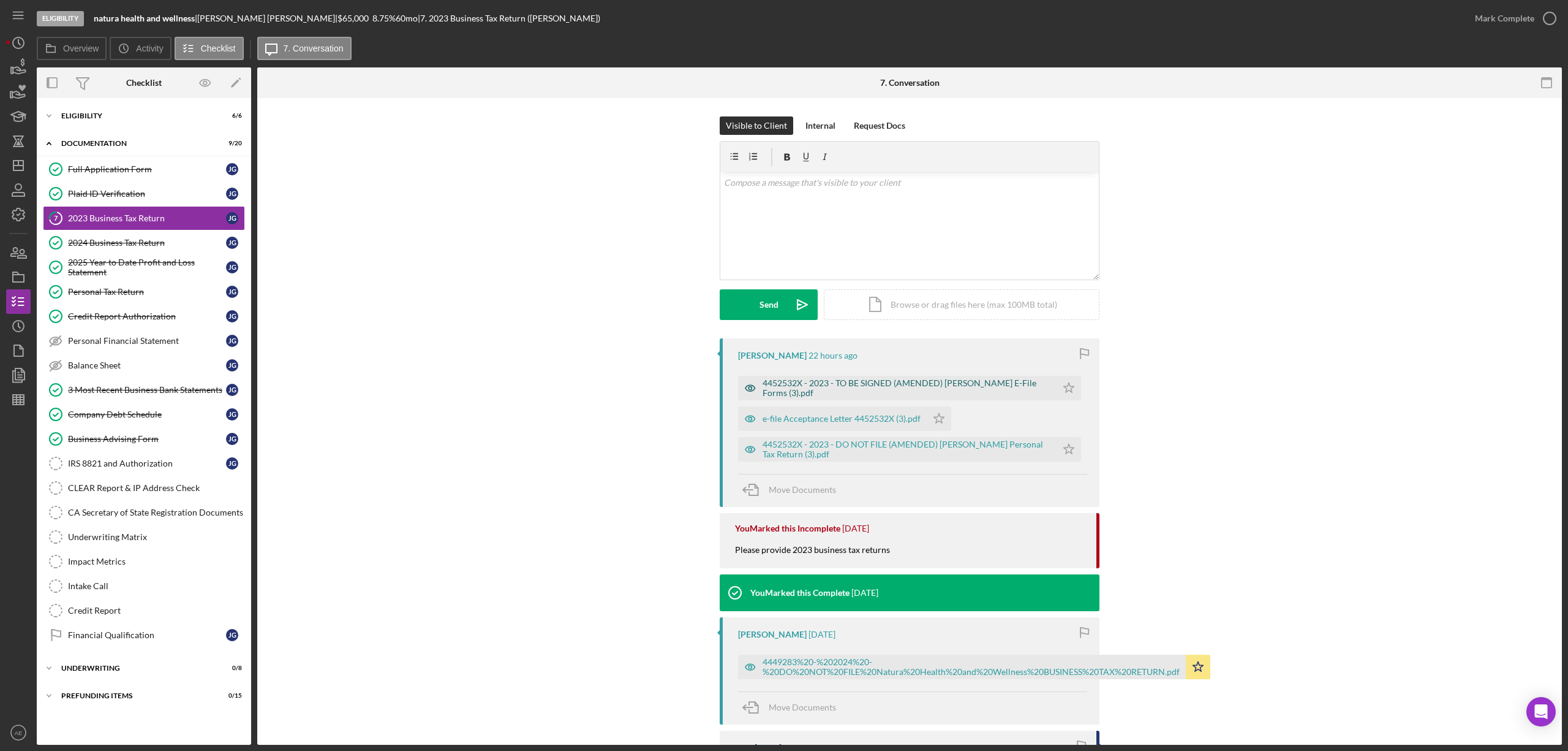
click at [752, 389] on icon "button" at bounding box center [751, 388] width 10 height 7
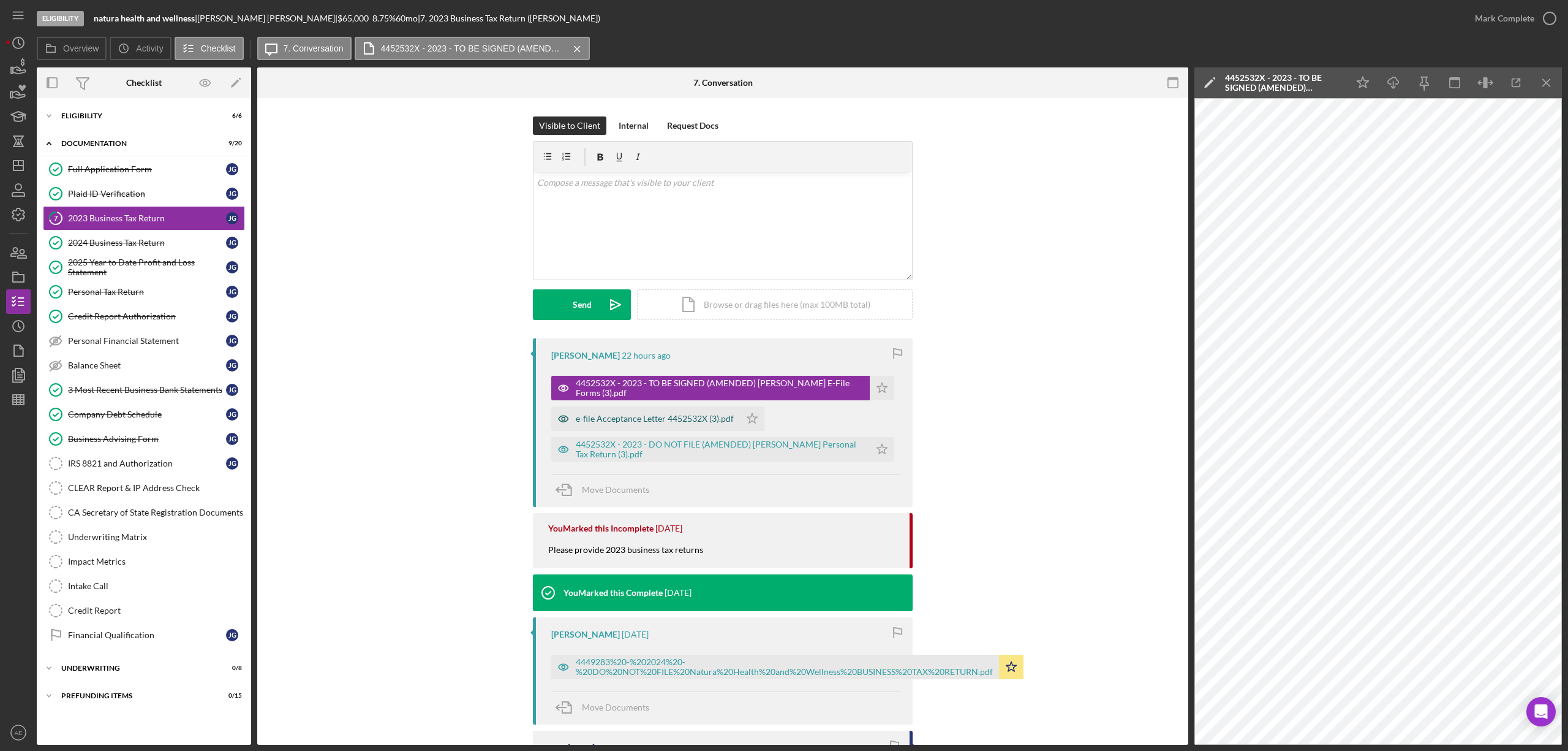
click at [561, 417] on icon "button" at bounding box center [563, 419] width 10 height 7
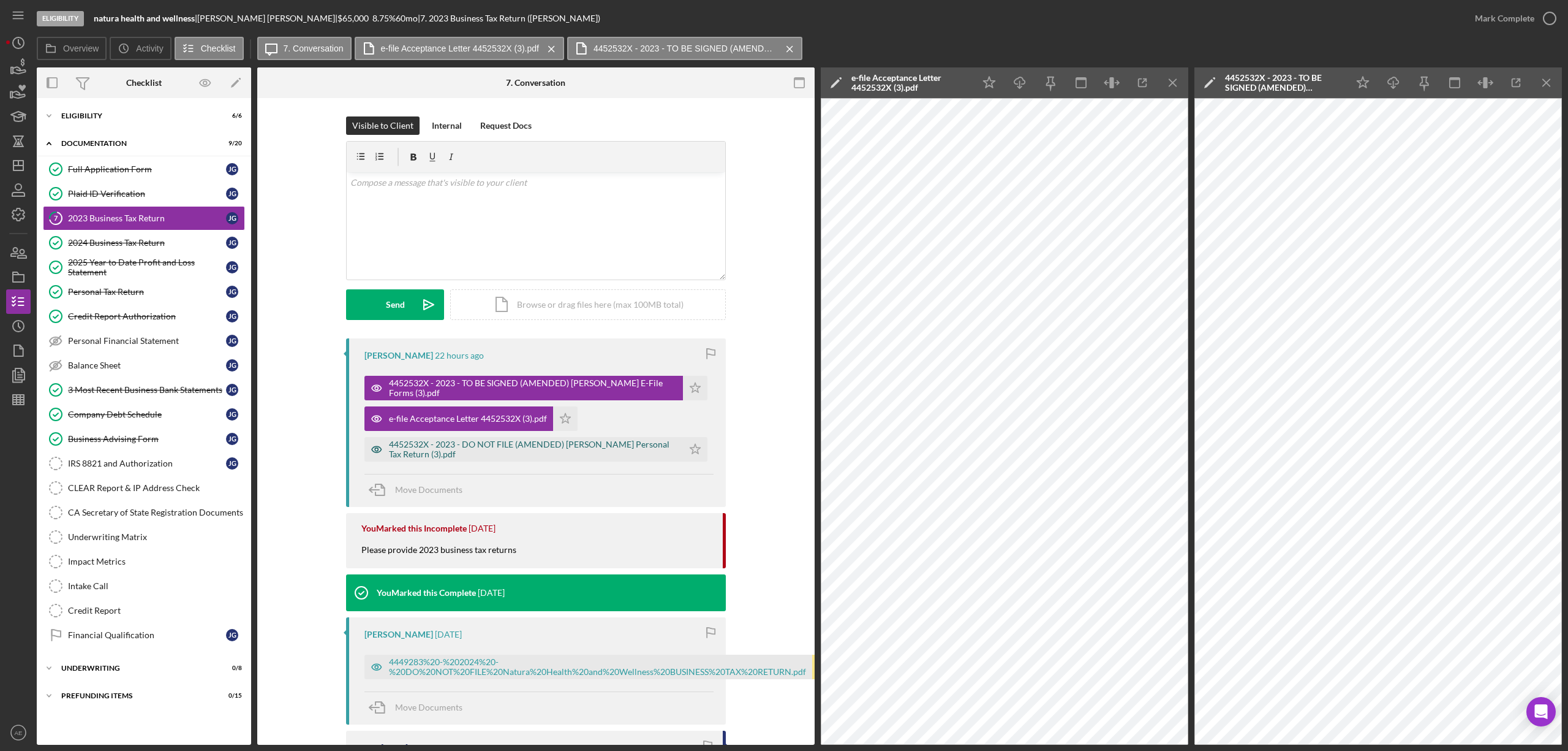
click at [374, 449] on icon "button" at bounding box center [377, 449] width 24 height 24
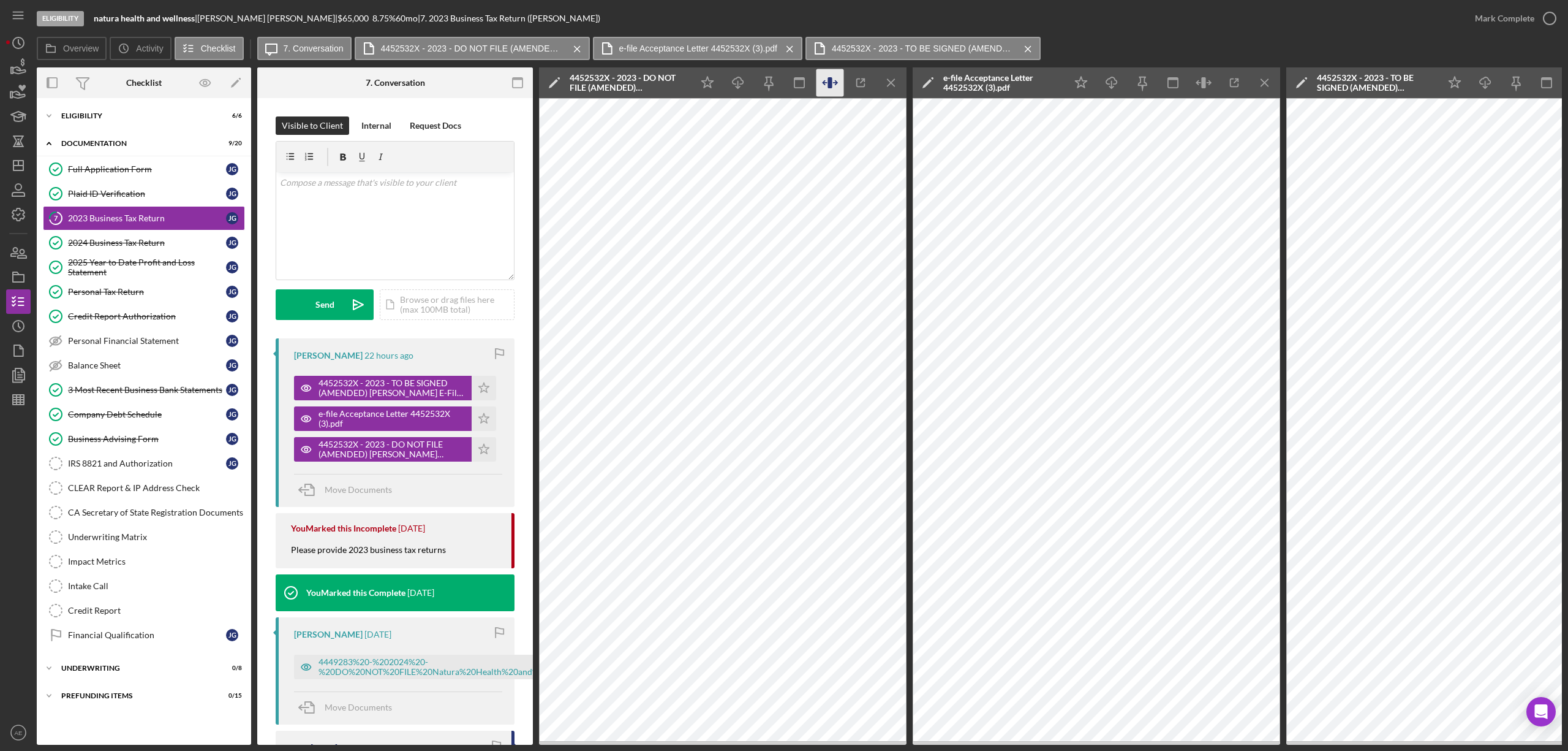
click at [835, 83] on icon "button" at bounding box center [835, 83] width 4 height 0
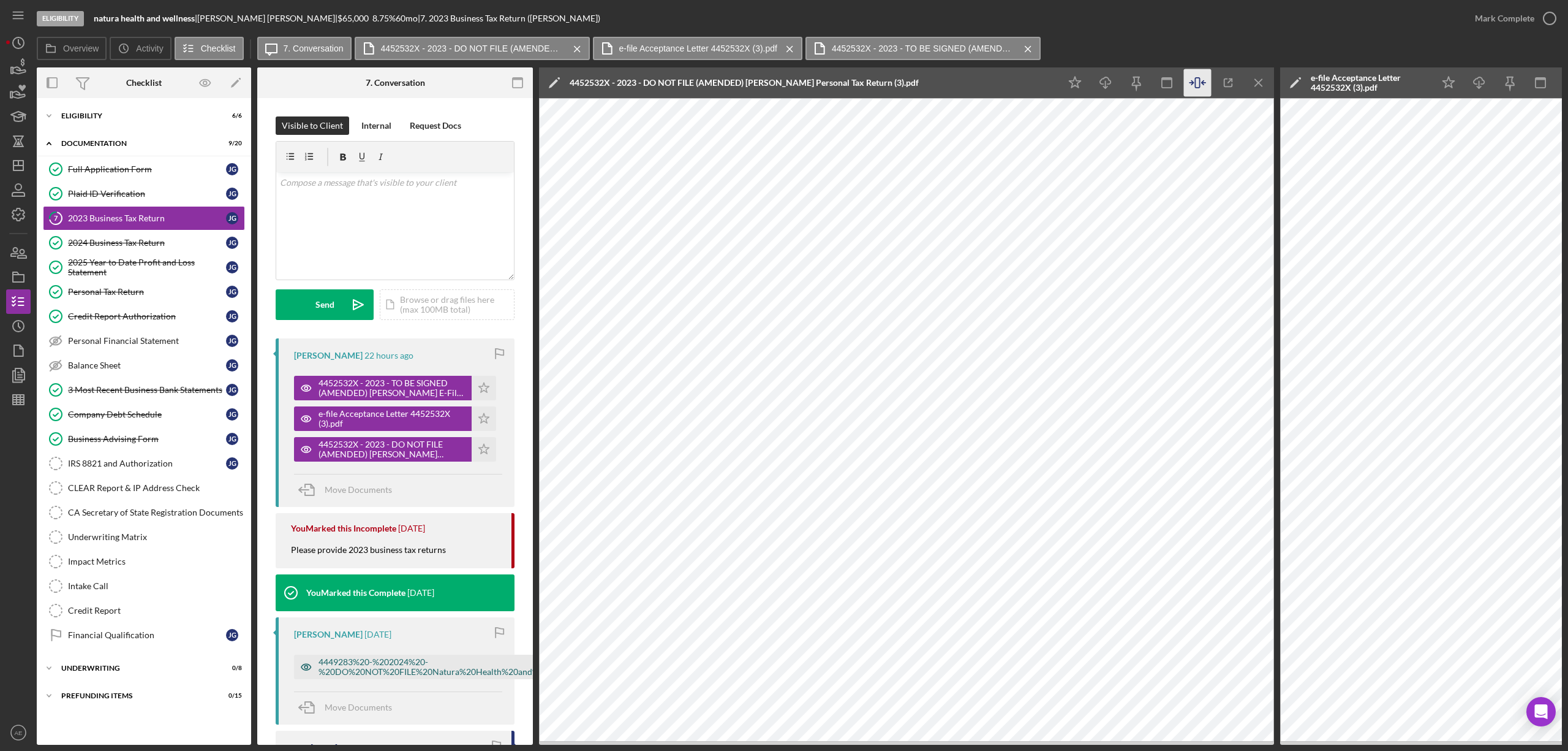
click at [298, 672] on icon "button" at bounding box center [306, 666] width 24 height 24
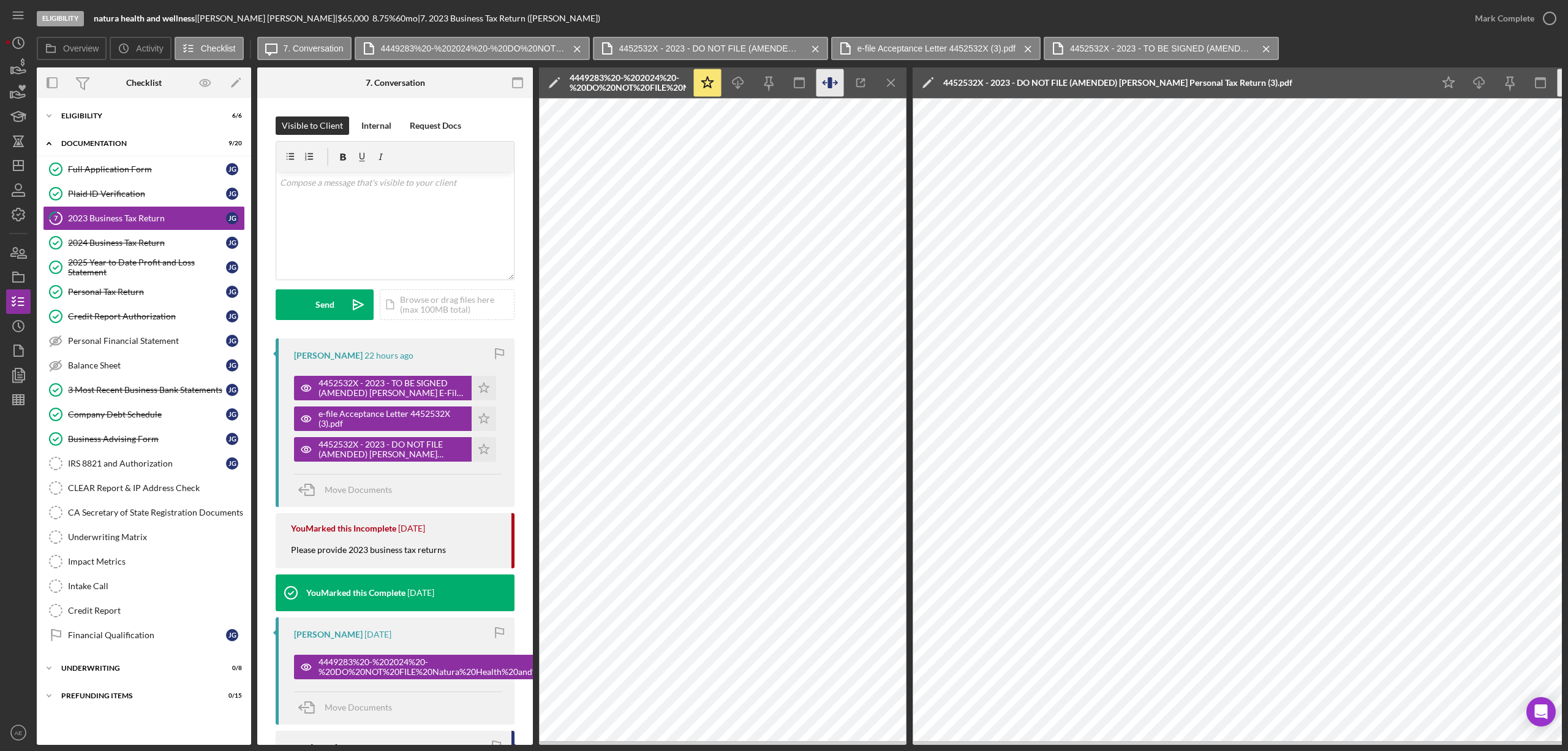
click at [838, 81] on icon "button" at bounding box center [830, 83] width 28 height 28
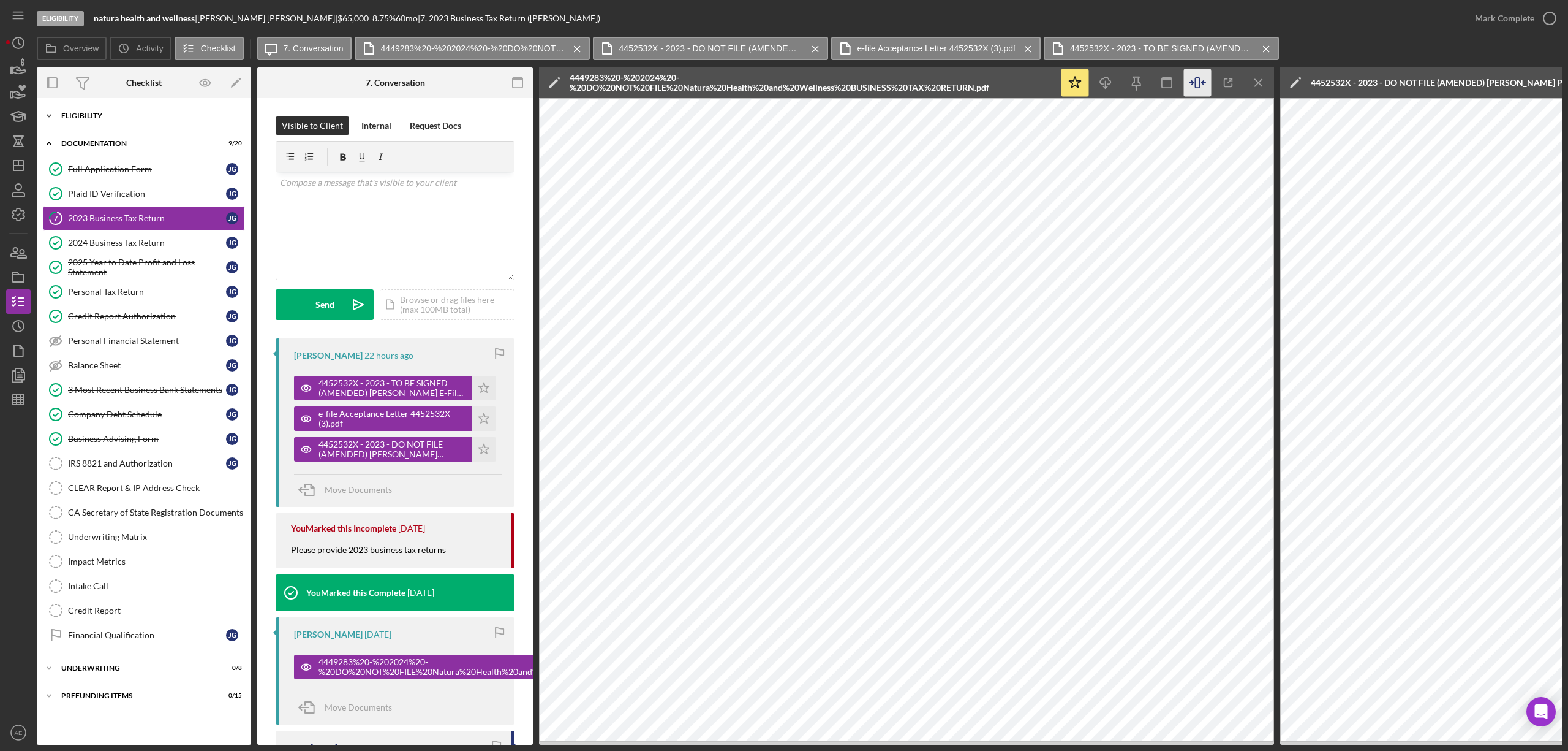
click at [113, 112] on div "Eligibility" at bounding box center [148, 116] width 174 height 7
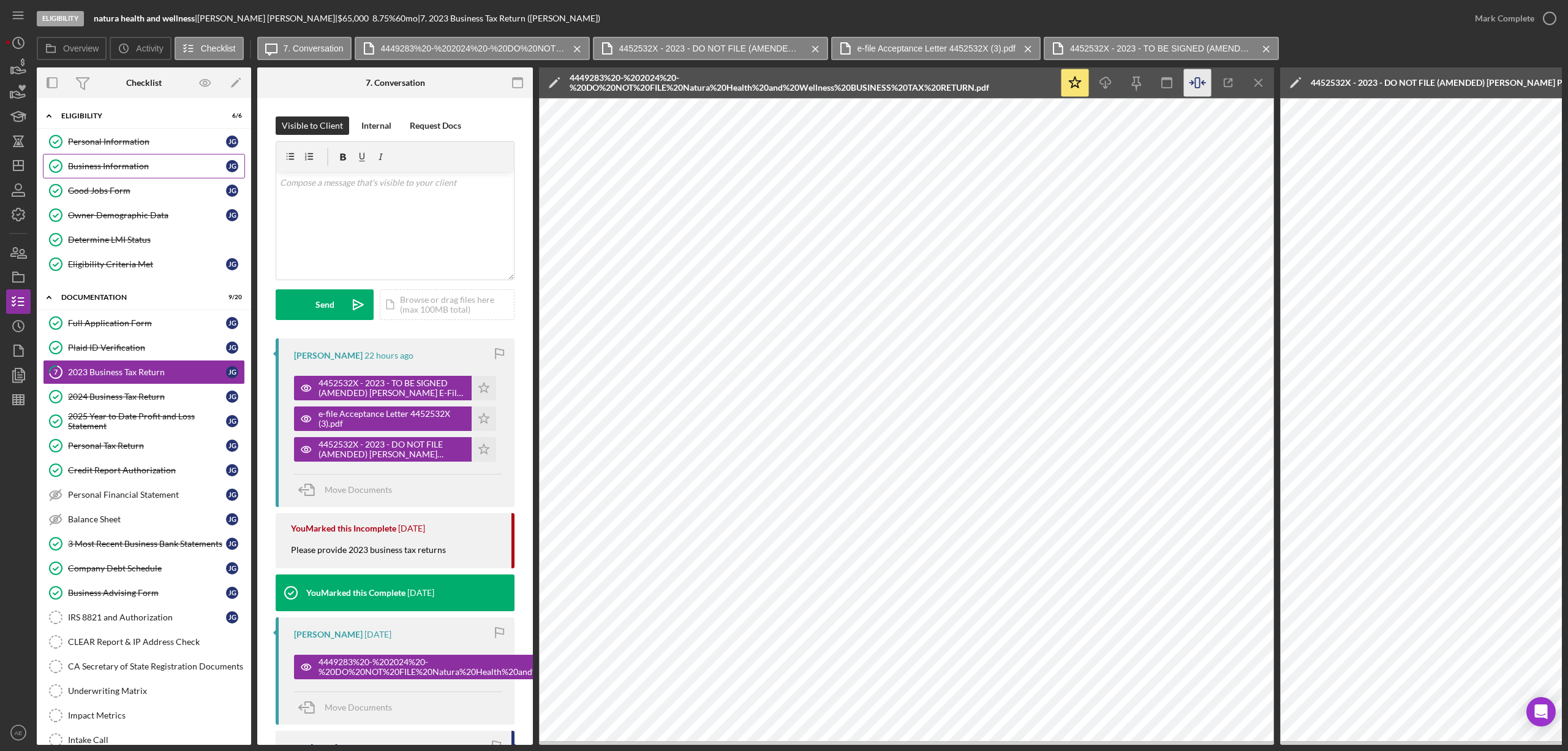
click at [127, 165] on div "Business Information" at bounding box center [147, 166] width 158 height 10
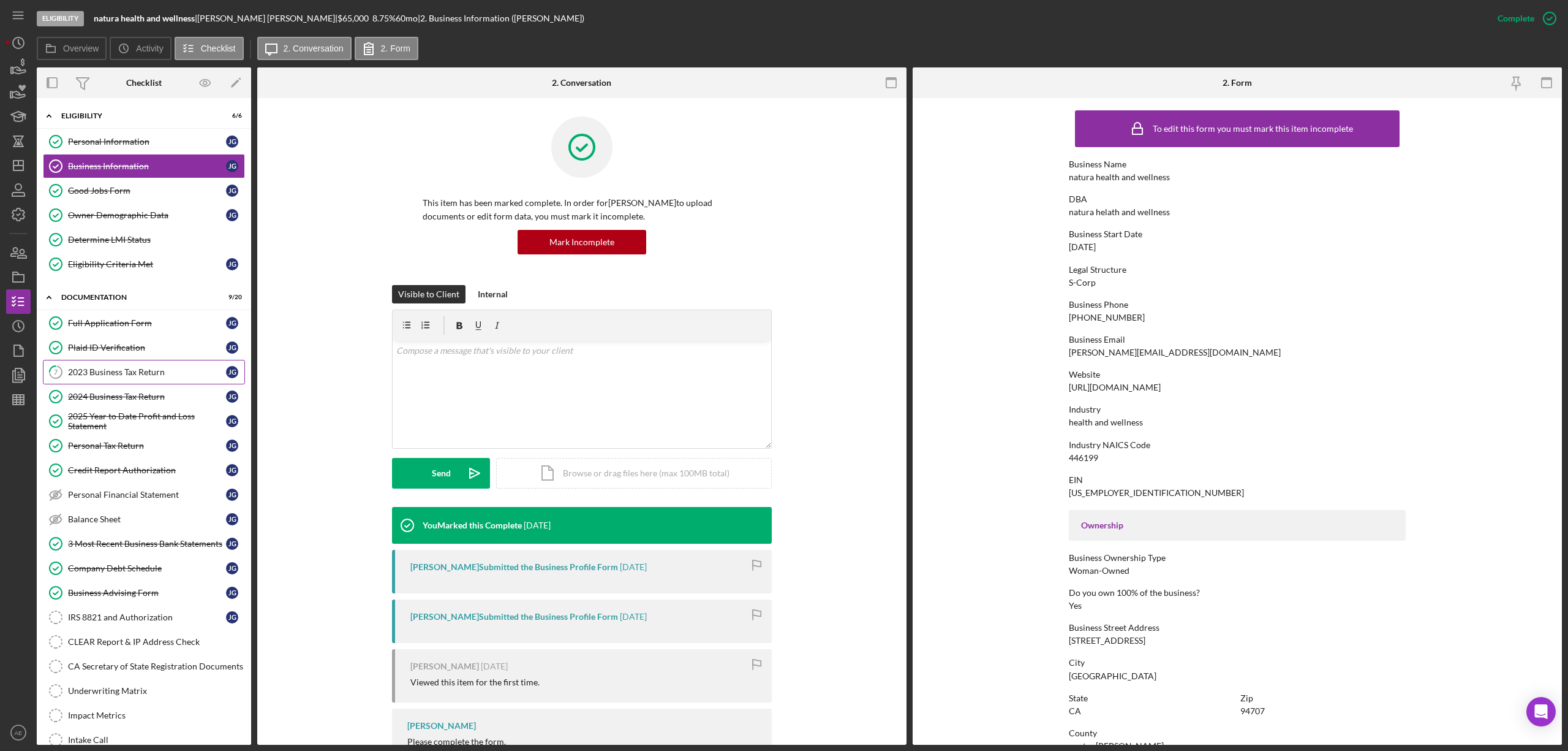
click at [142, 366] on link "7 2023 Business Tax Return [PERSON_NAME]" at bounding box center [144, 372] width 202 height 24
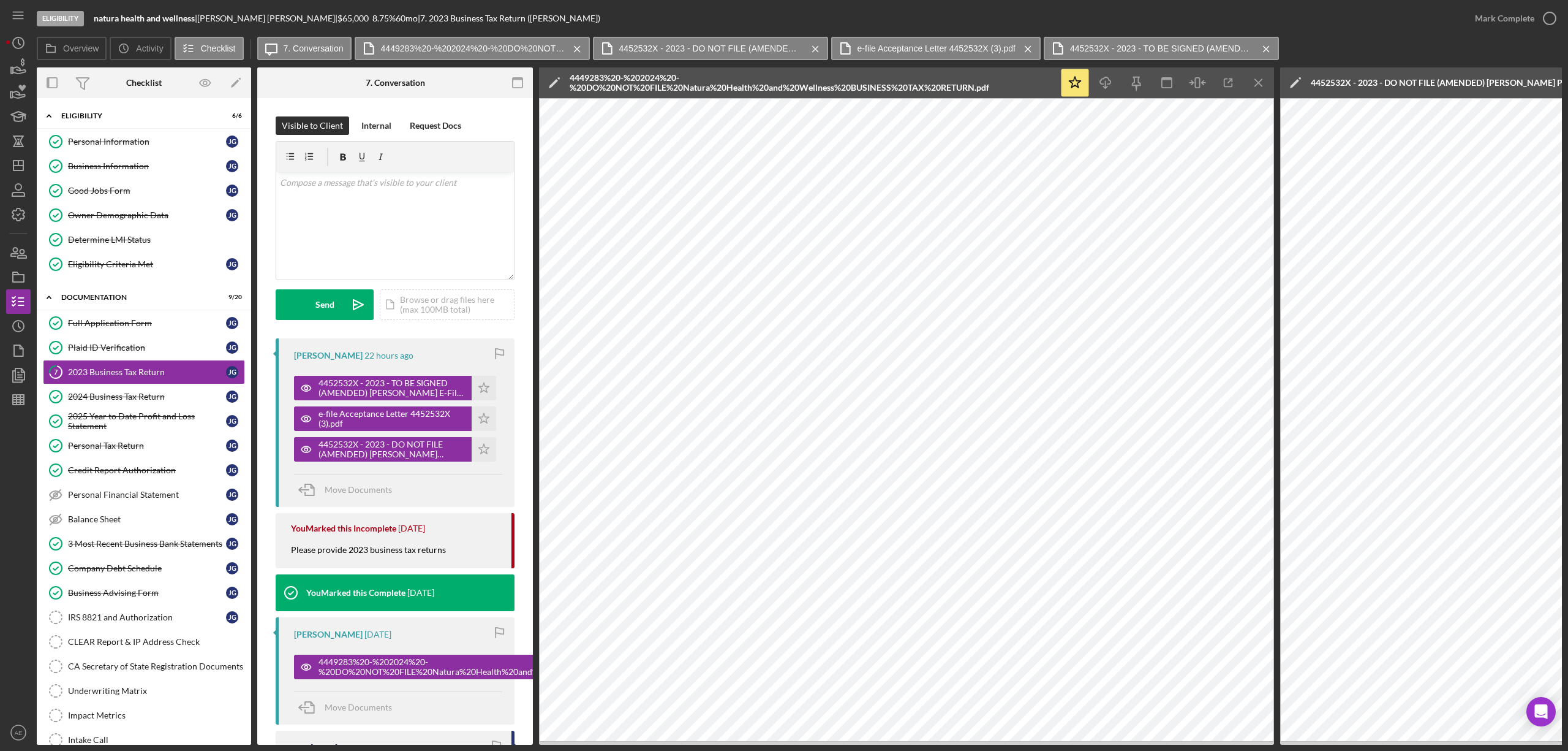
scroll to position [327, 0]
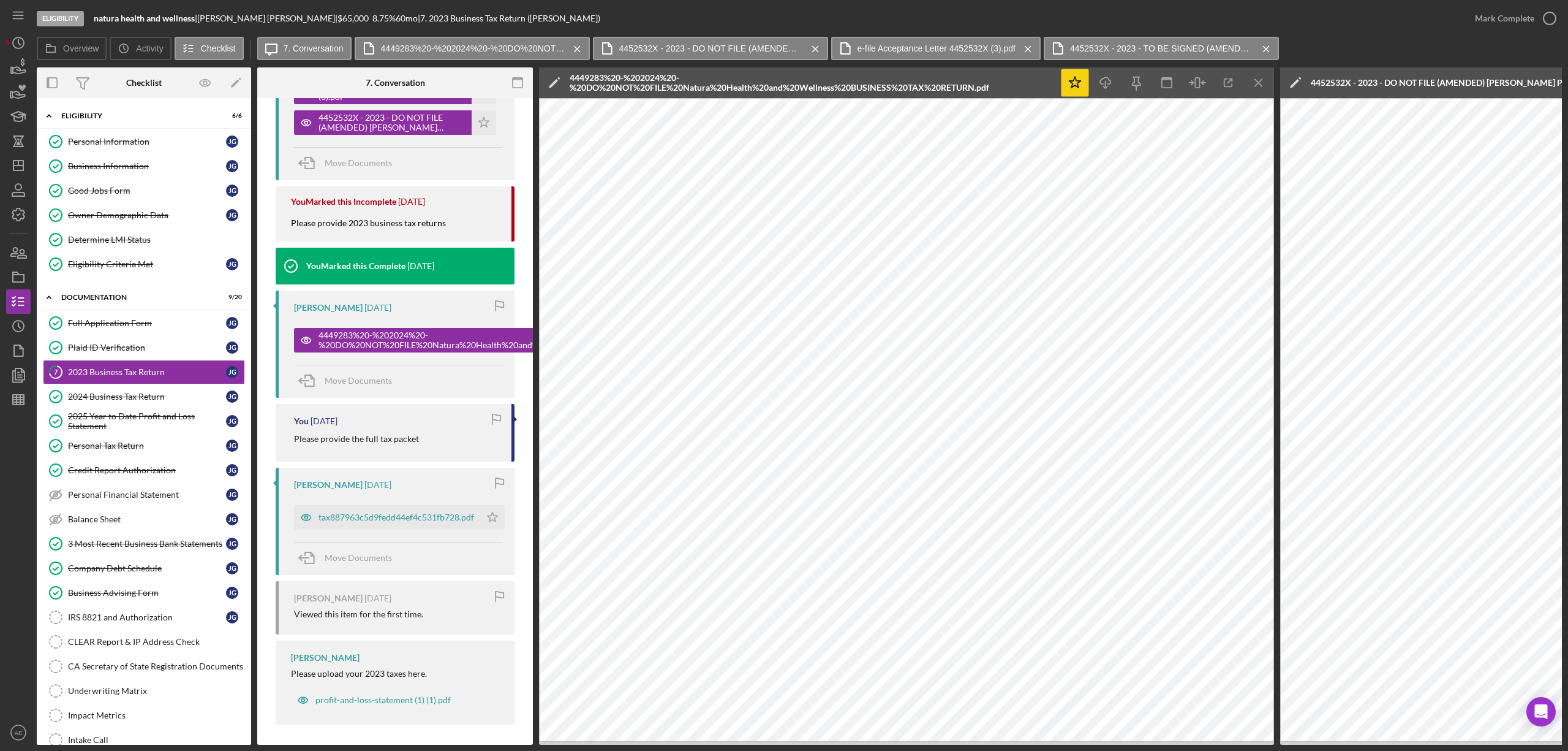
click at [1068, 73] on icon "Icon/Star" at bounding box center [1075, 83] width 28 height 28
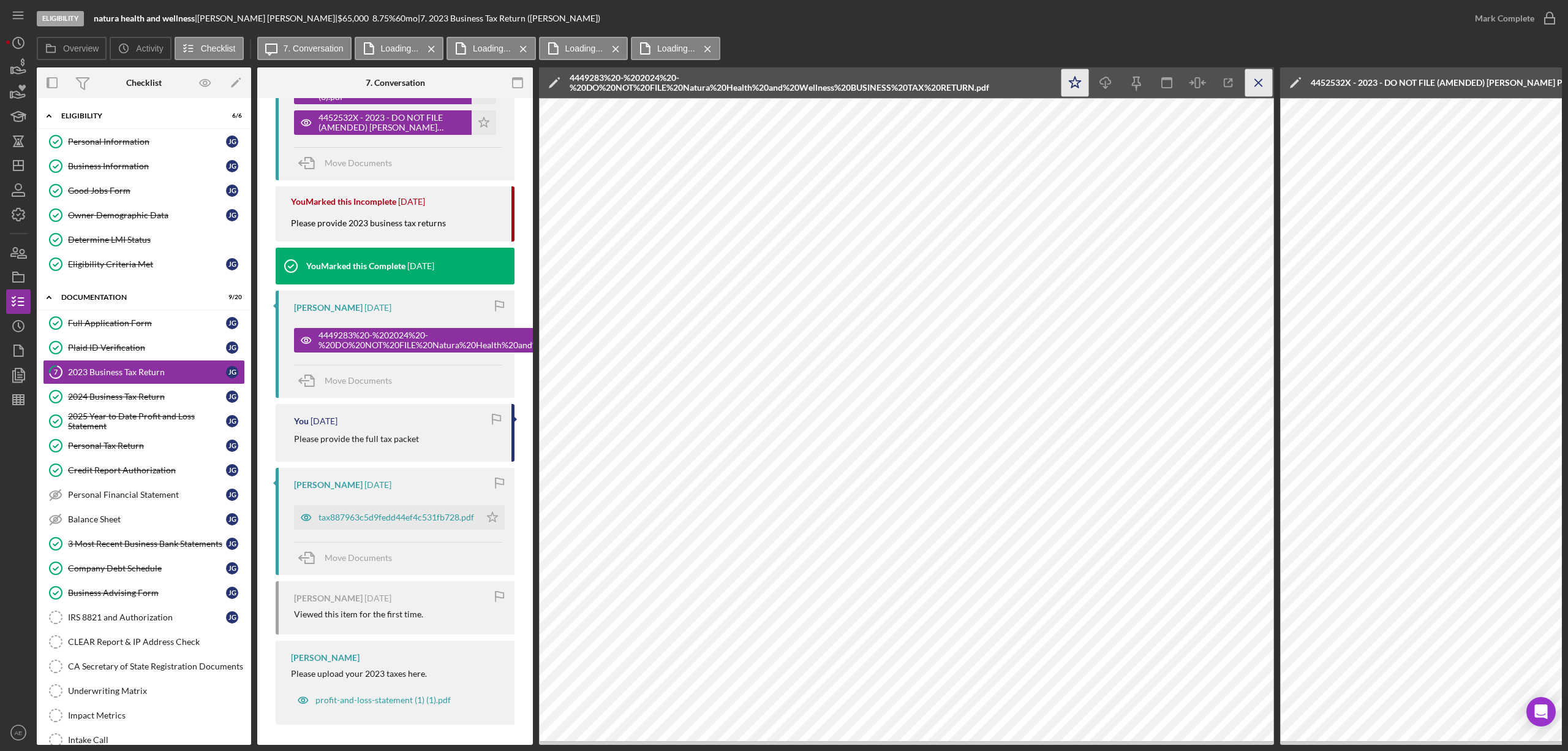
click at [1255, 80] on line "button" at bounding box center [1258, 82] width 7 height 7
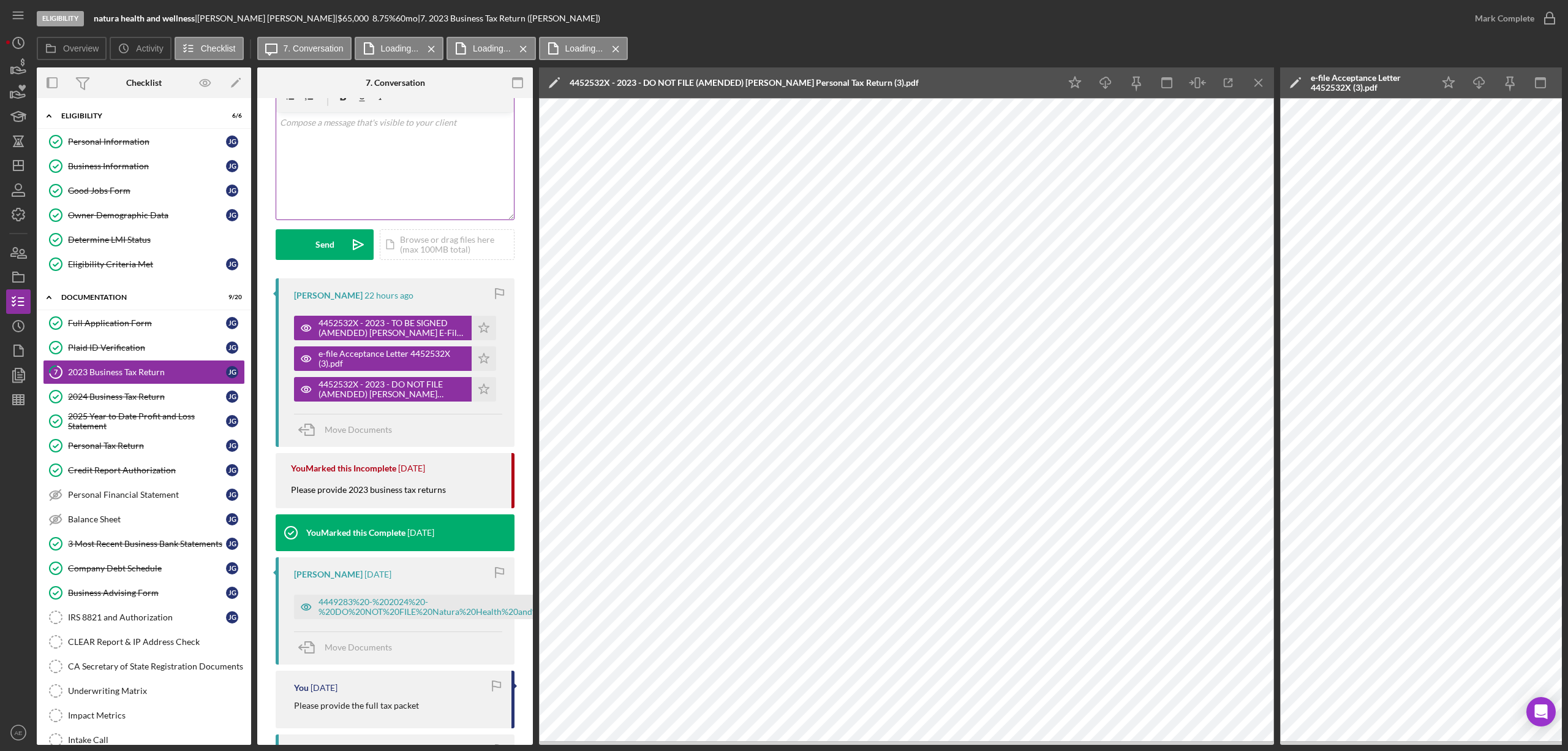
scroll to position [0, 0]
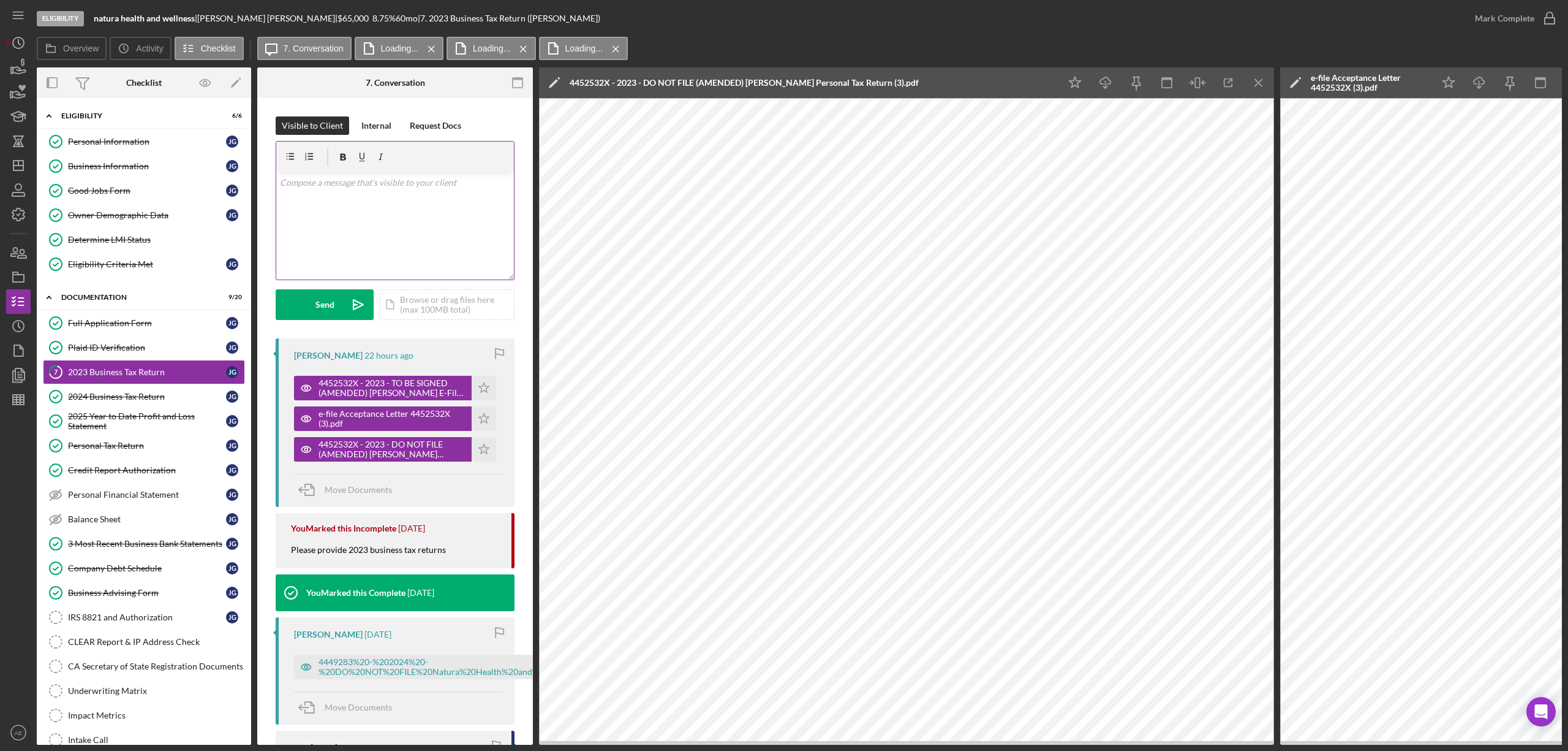
click at [401, 199] on div "v Color teal Color pink Remove color Add row above Add row below Add column bef…" at bounding box center [395, 226] width 238 height 108
click at [292, 234] on p "Did your business generate any revenue in [DATE]? I ask becuase I can't find th…" at bounding box center [396, 231] width 231 height 41
click at [1255, 77] on icon "Icon/Menu Close" at bounding box center [1259, 83] width 28 height 28
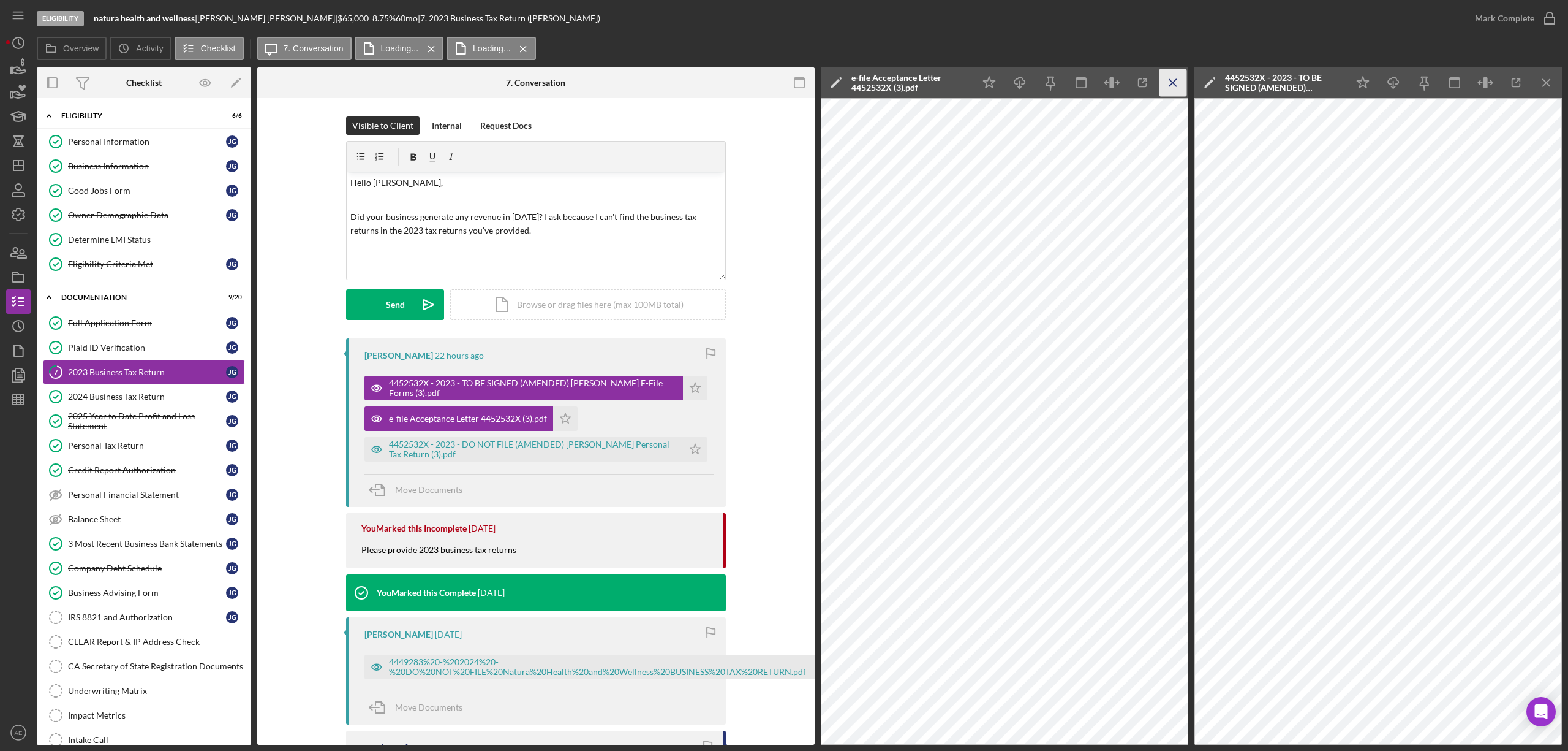
click at [1178, 83] on icon "Icon/Menu Close" at bounding box center [1173, 83] width 28 height 28
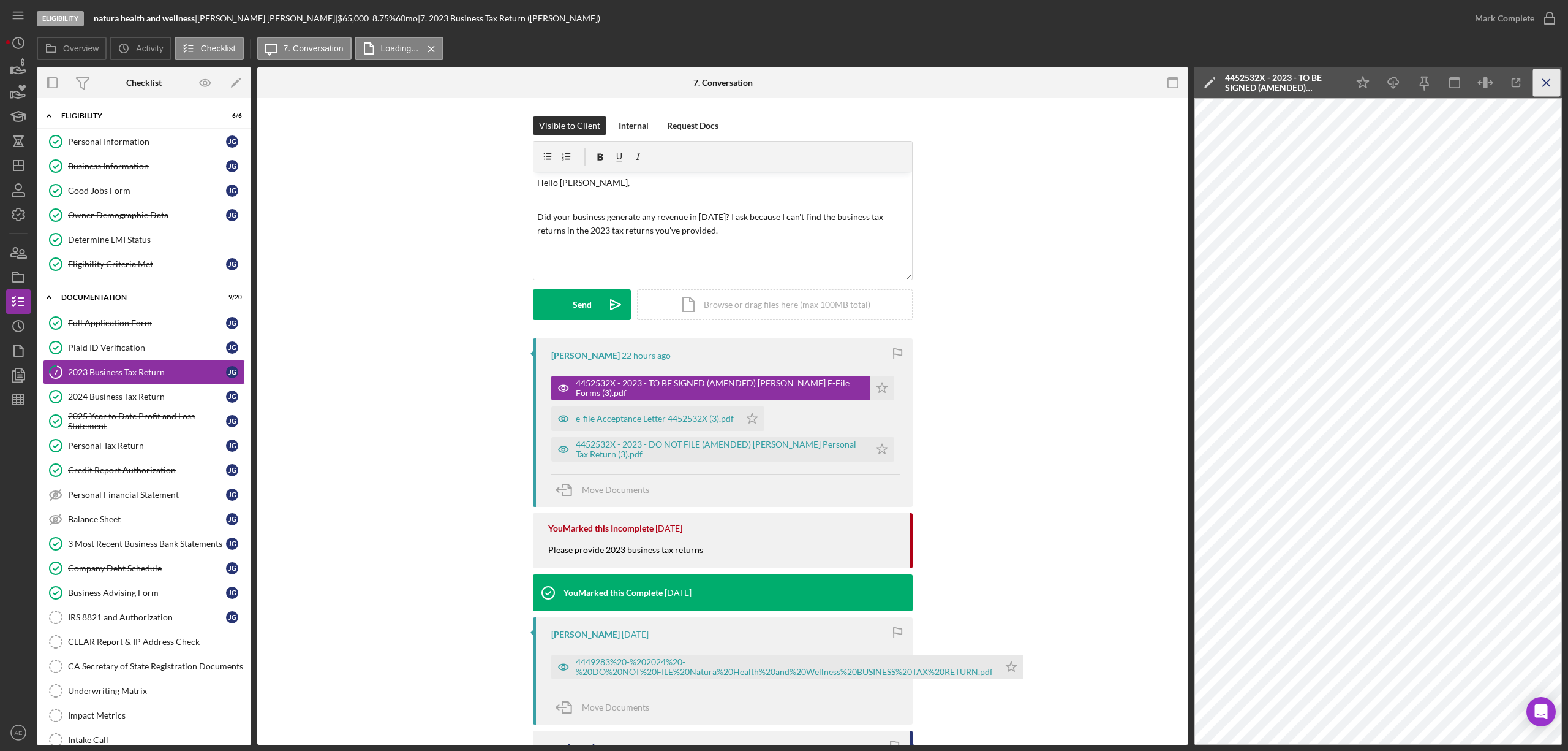
click at [1547, 83] on line "button" at bounding box center [1546, 82] width 7 height 7
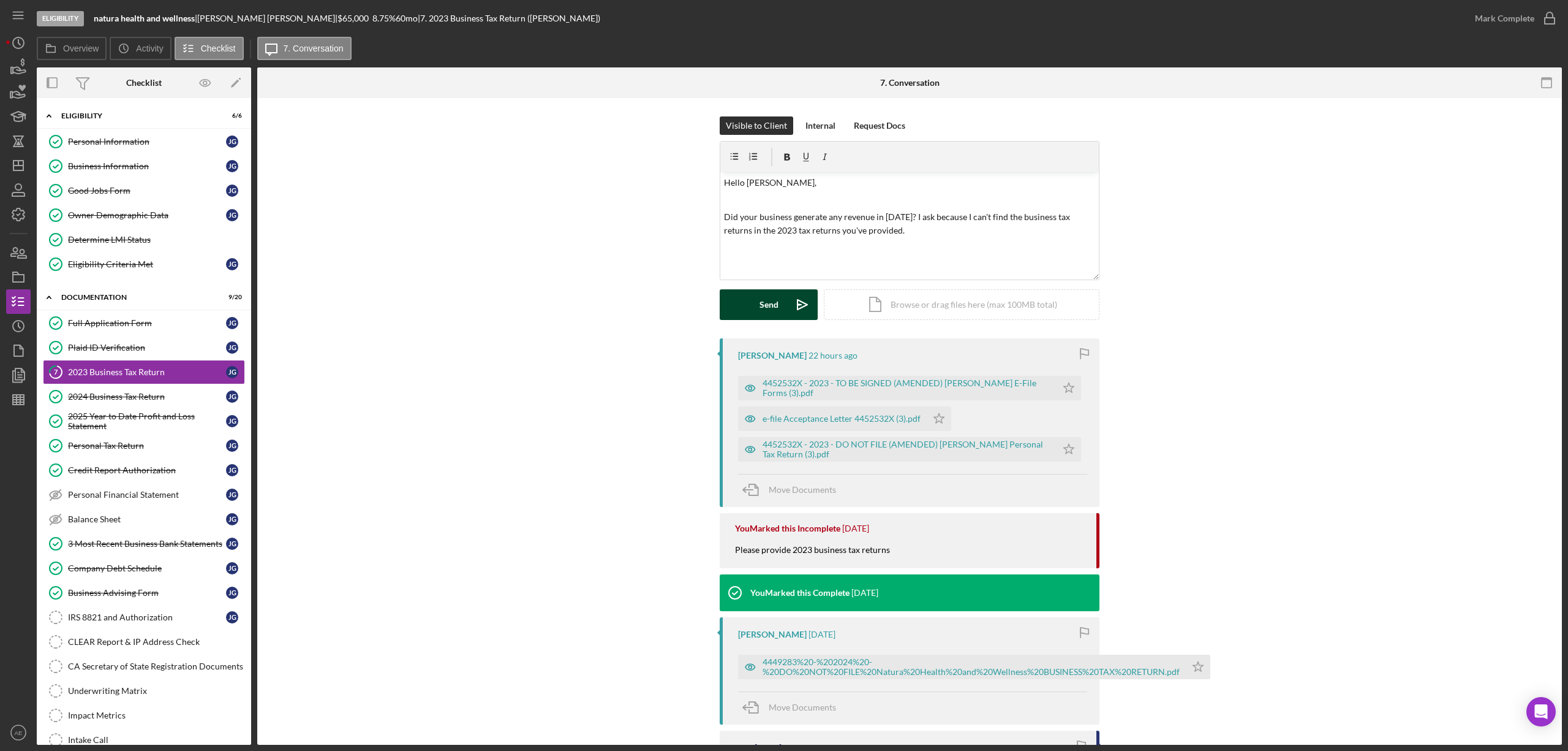
click at [760, 290] on div "Send" at bounding box center [769, 305] width 19 height 31
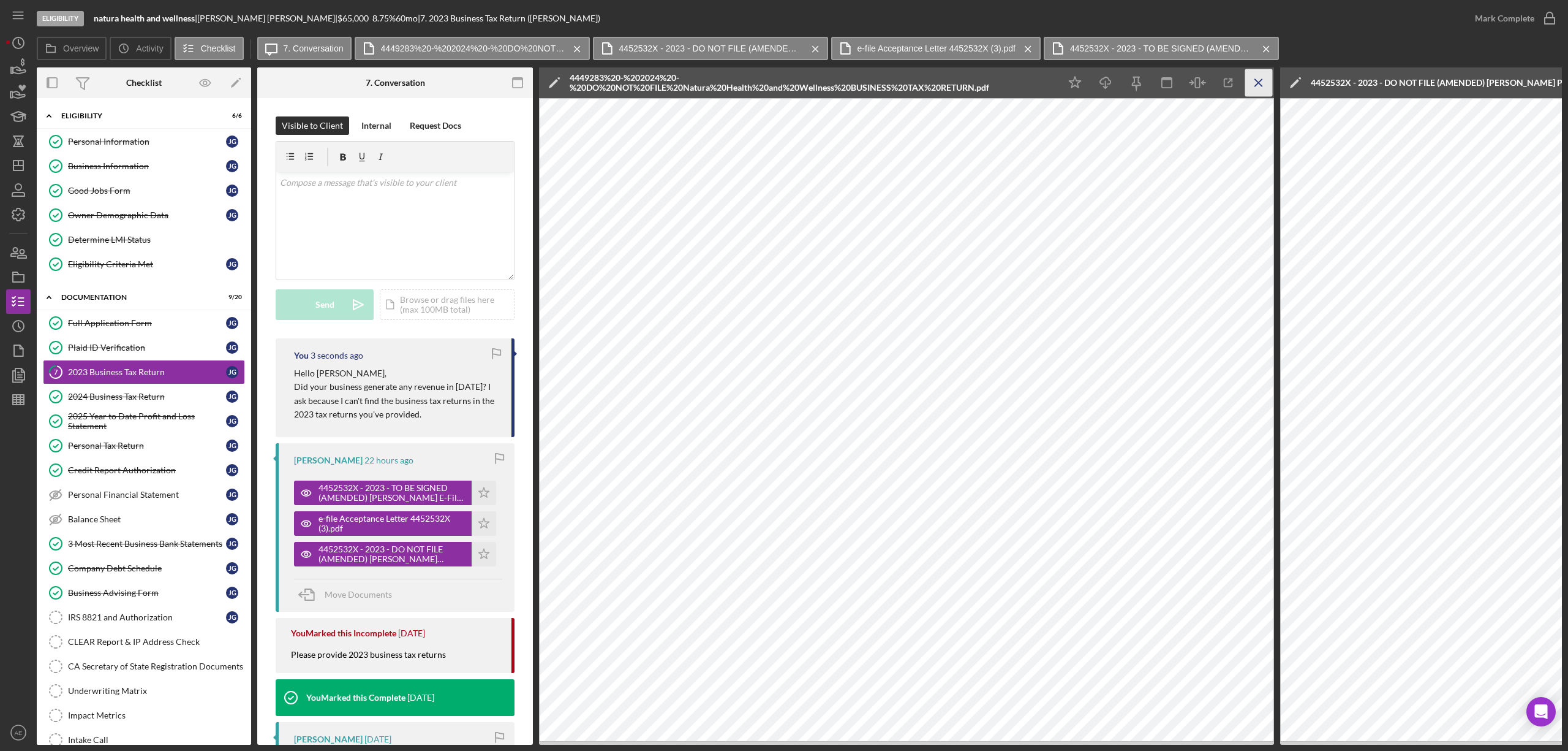
click at [1250, 81] on icon "Icon/Menu Close" at bounding box center [1259, 83] width 28 height 28
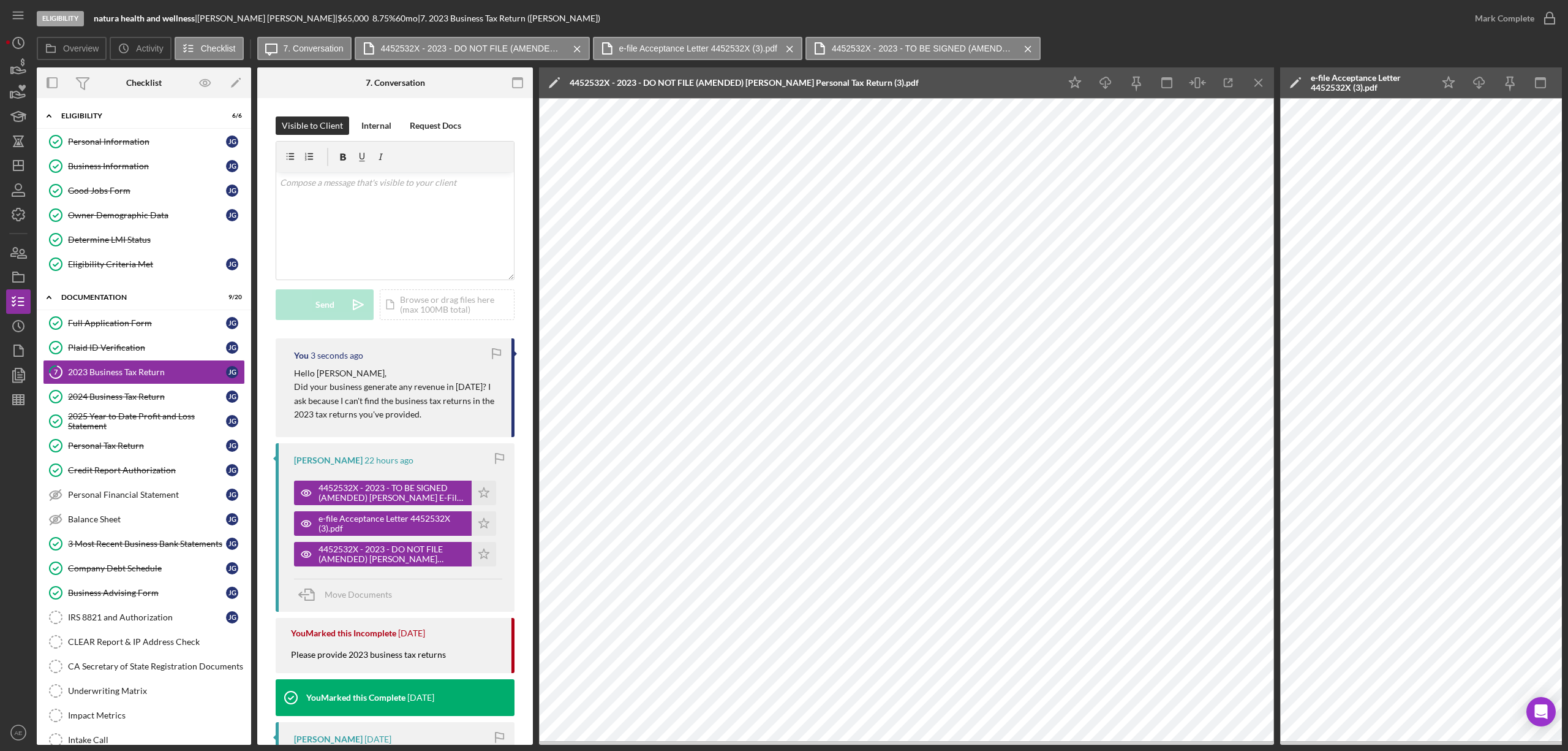
click at [1269, 80] on icon "Icon/Menu Close" at bounding box center [1259, 83] width 28 height 28
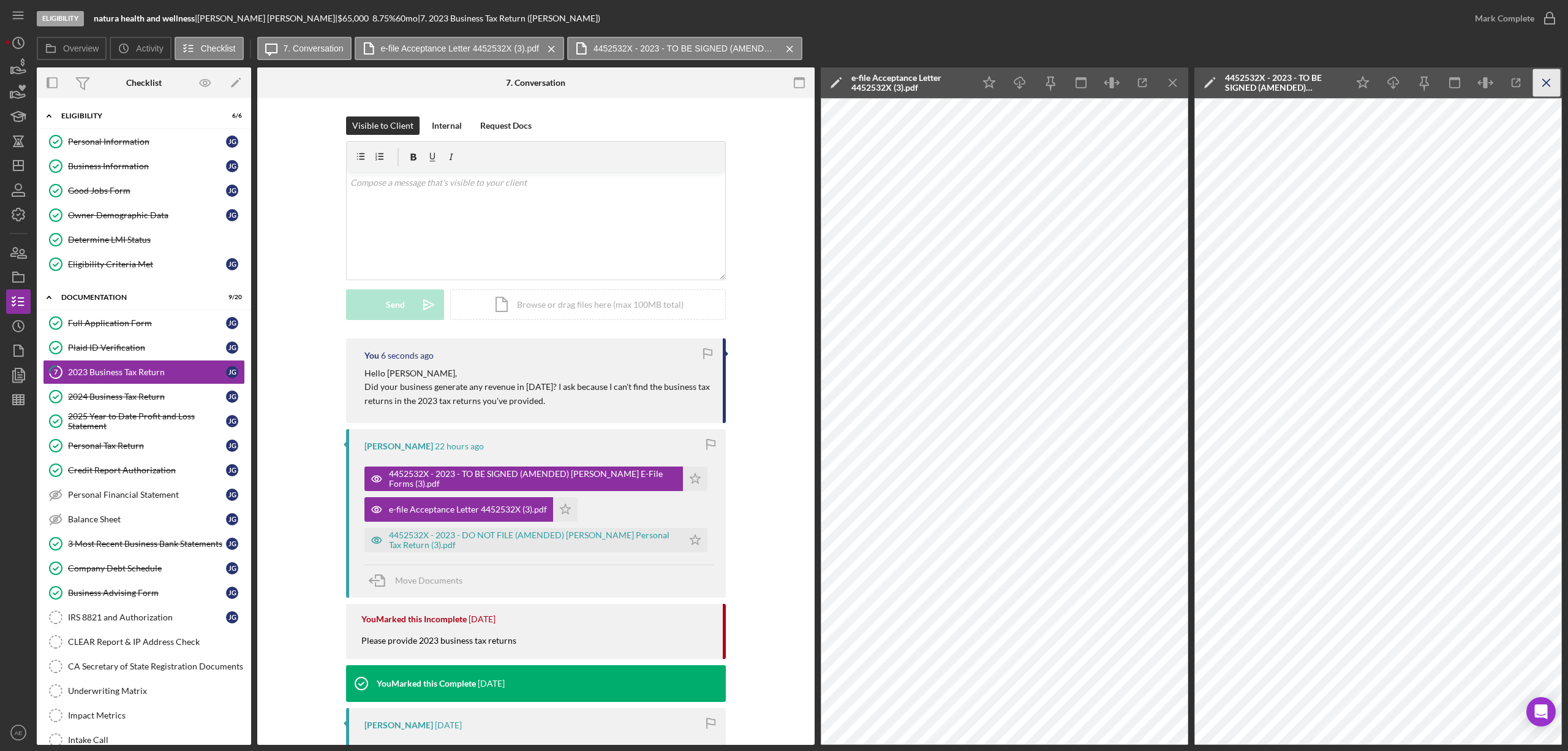
click at [1561, 83] on div "Eligibility natura health and wellness | [PERSON_NAME] | $65,000 $13,000 8.75 %…" at bounding box center [784, 376] width 1568 height 751
click at [1552, 83] on icon "Icon/Menu Close" at bounding box center [1547, 83] width 28 height 28
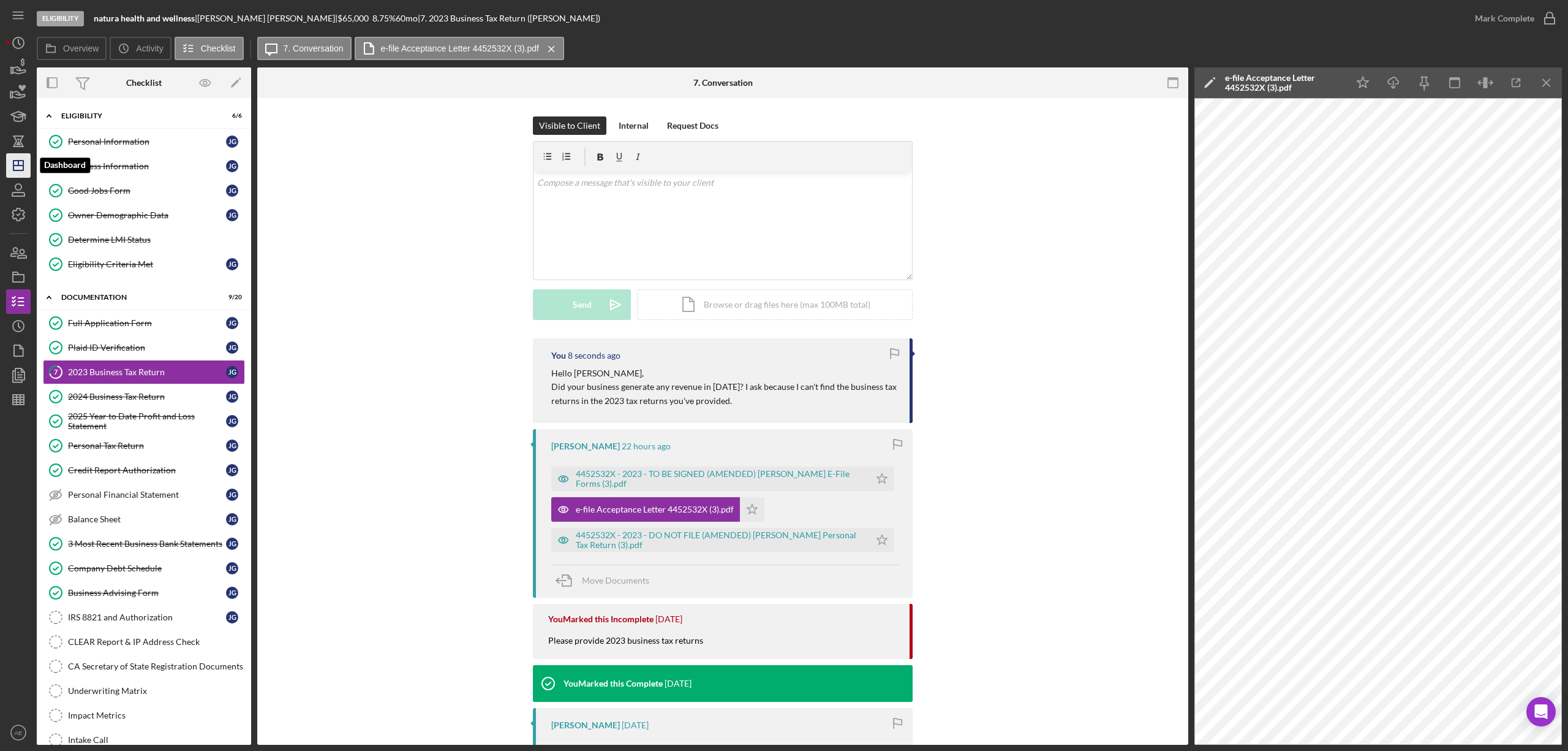
click at [16, 169] on polygon "button" at bounding box center [19, 165] width 10 height 10
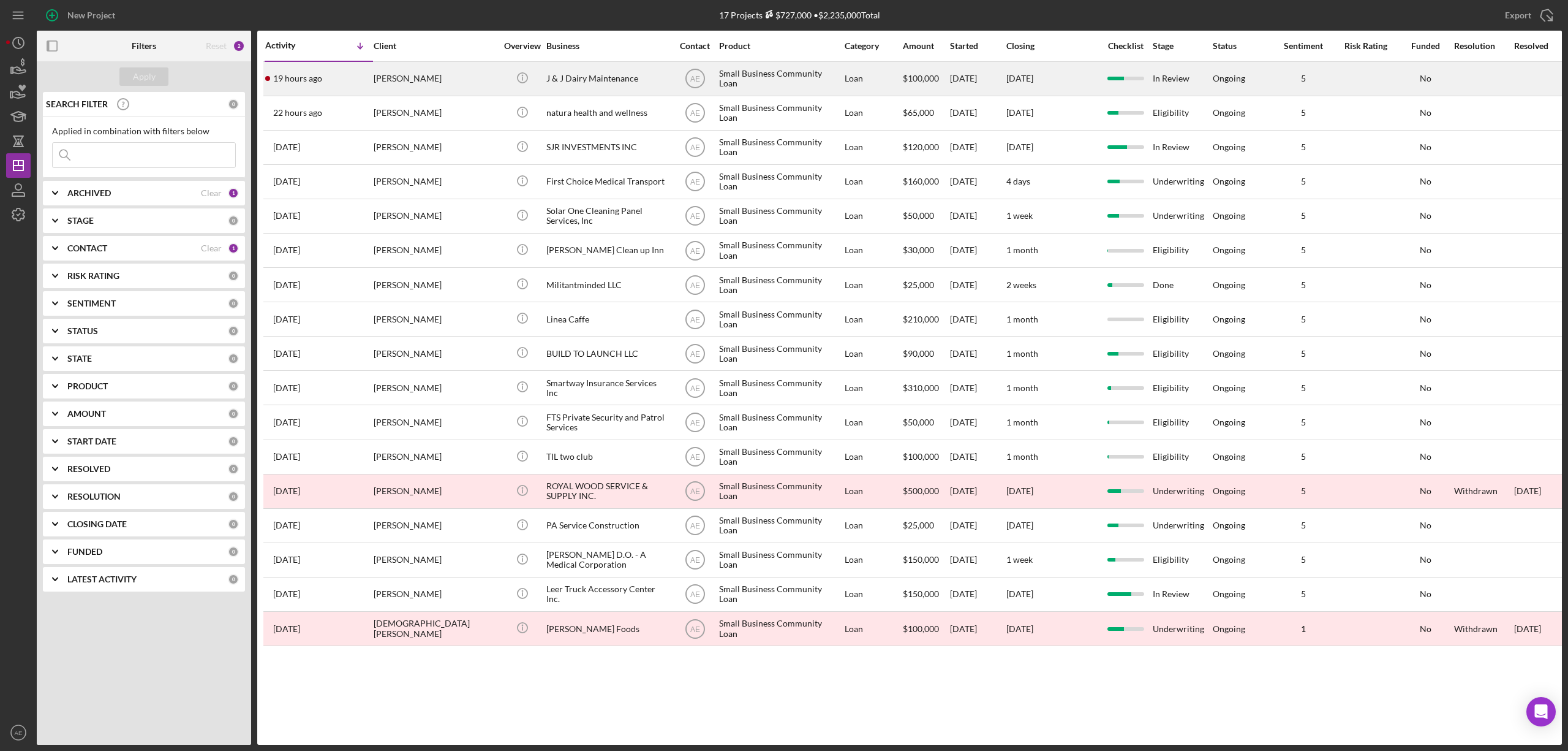
click at [632, 78] on div "J & J Dairy Maintenance" at bounding box center [607, 79] width 122 height 33
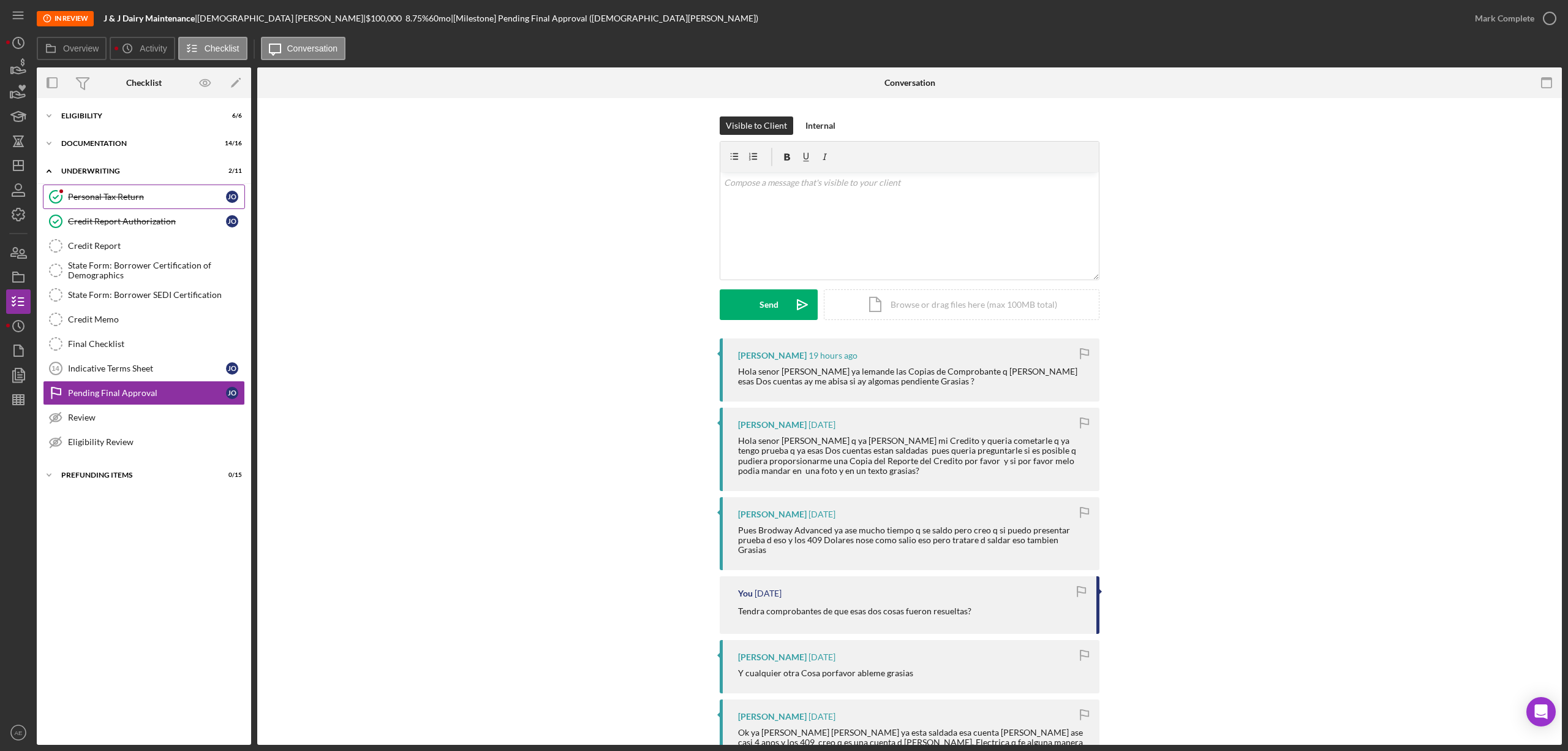
click at [160, 192] on div "Personal Tax Return" at bounding box center [147, 196] width 158 height 10
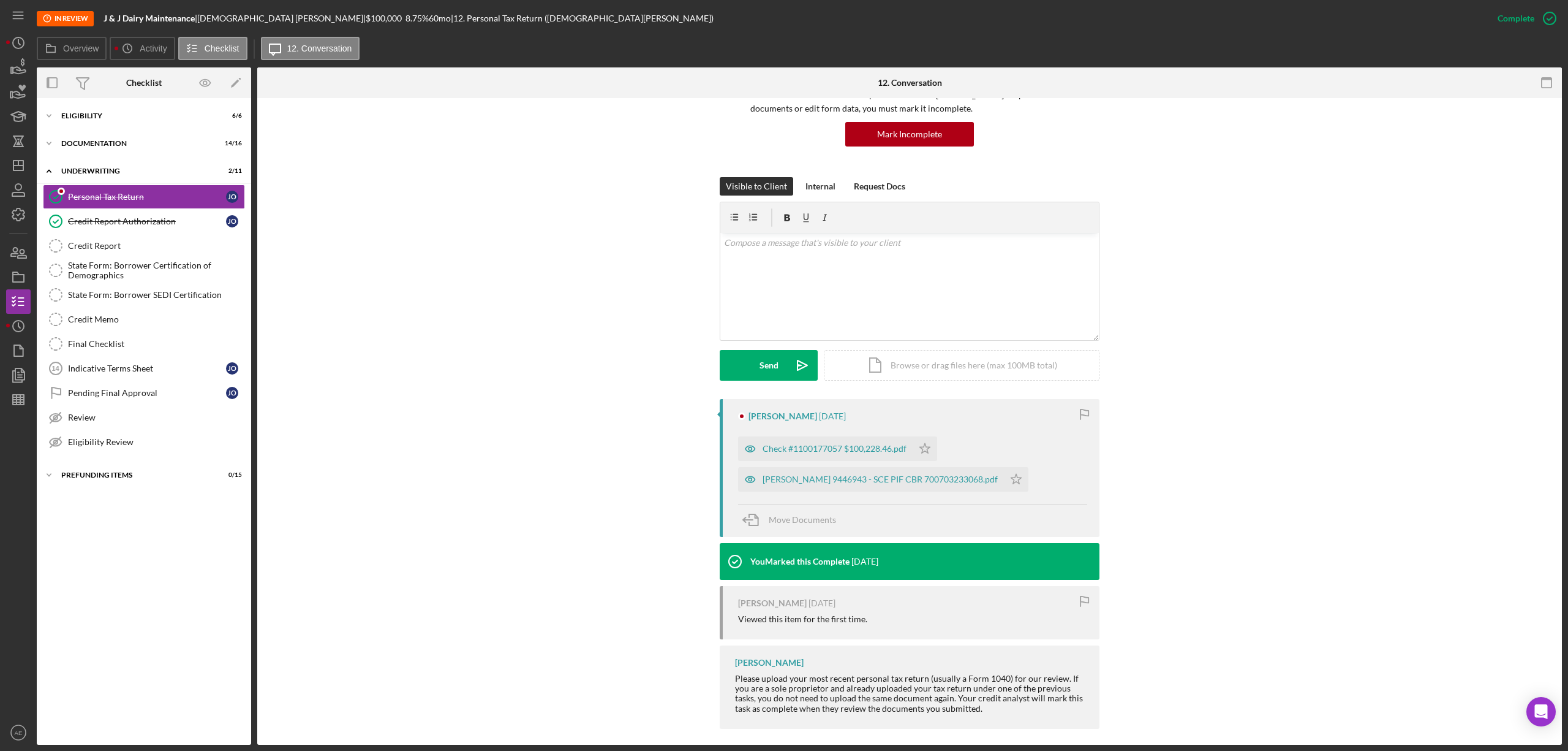
scroll to position [116, 0]
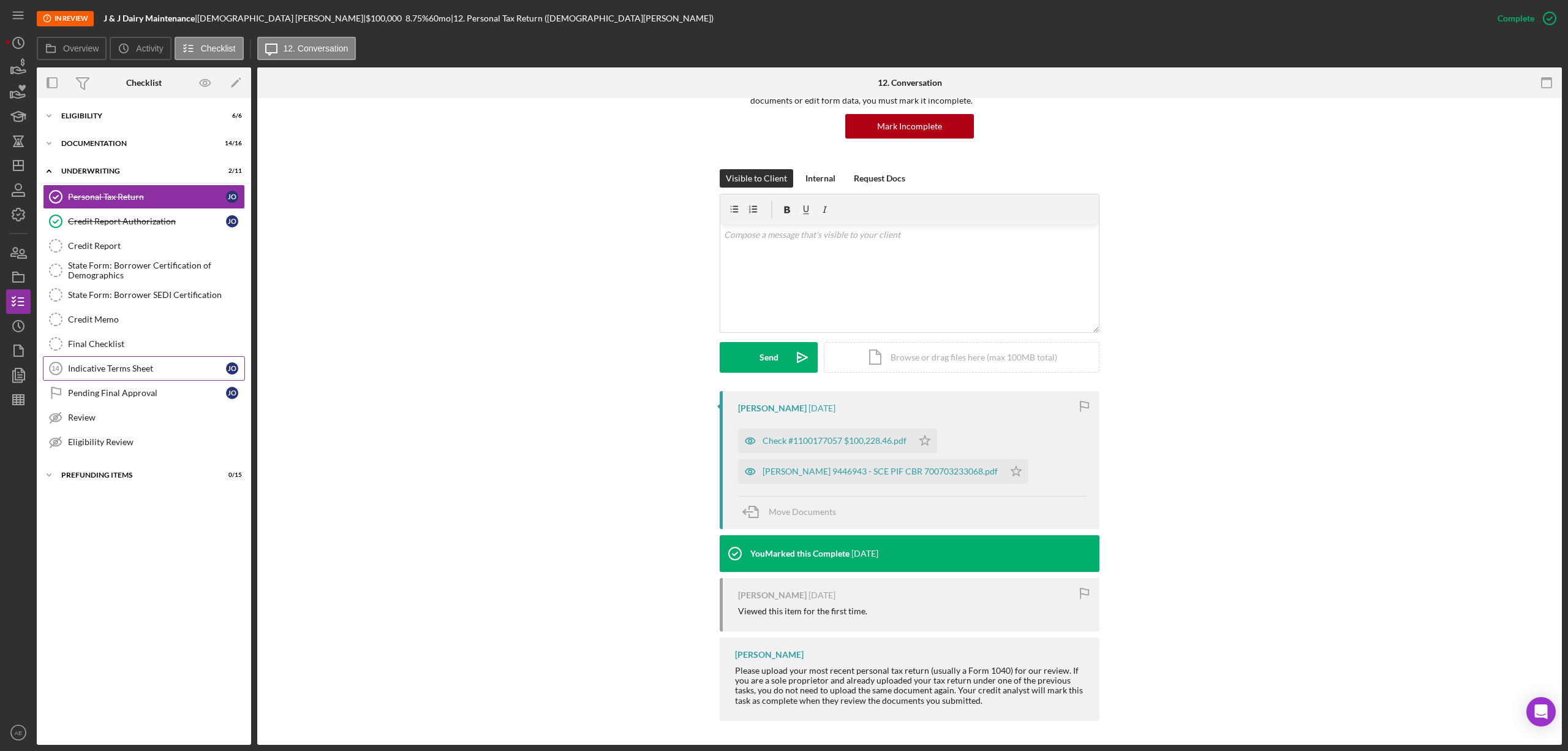
click at [136, 380] on link "Indicative Terms Sheet 14 Indicative Terms Sheet J O" at bounding box center [144, 368] width 202 height 24
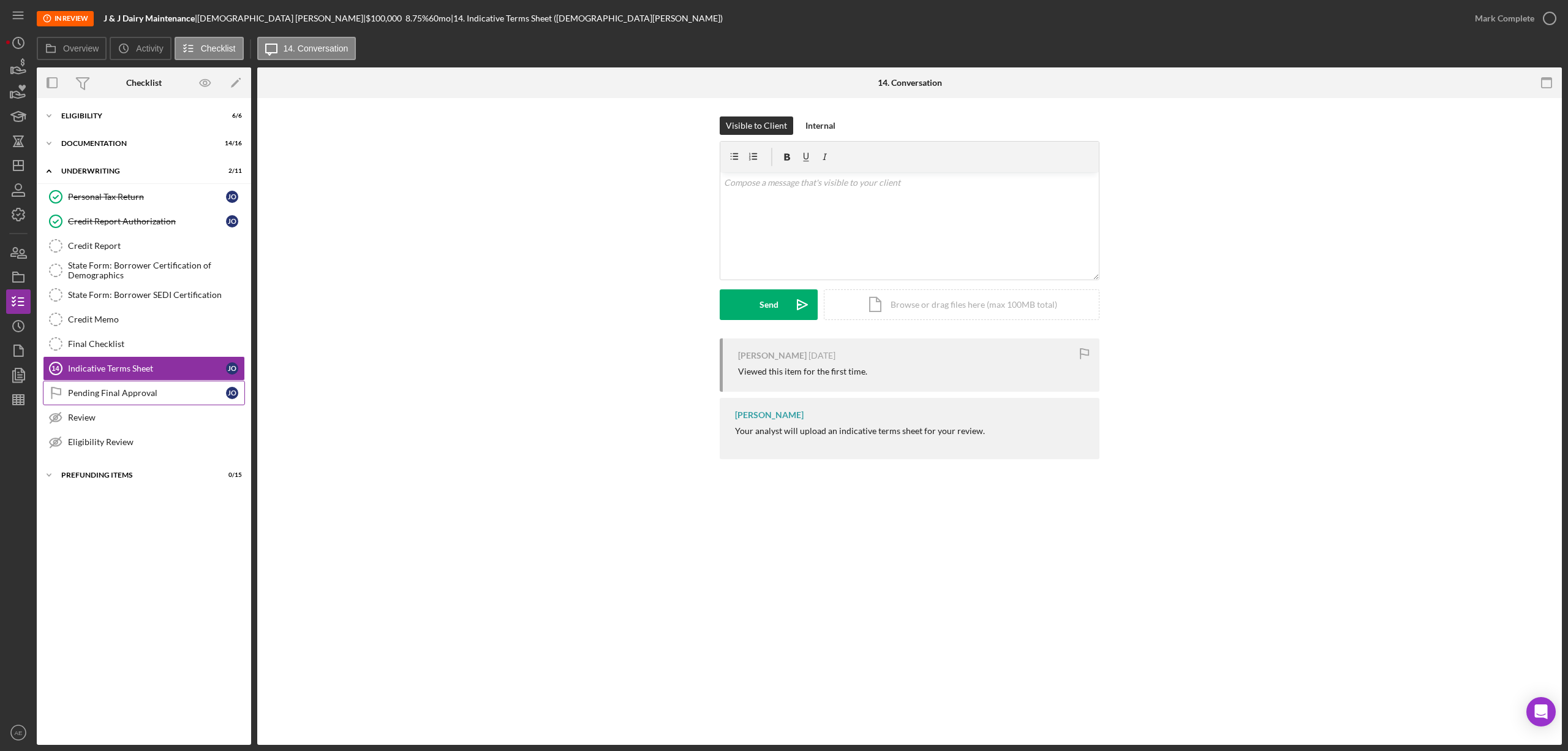
click at [135, 389] on link "Pending Final Approval Pending Final Approval J O" at bounding box center [144, 393] width 202 height 24
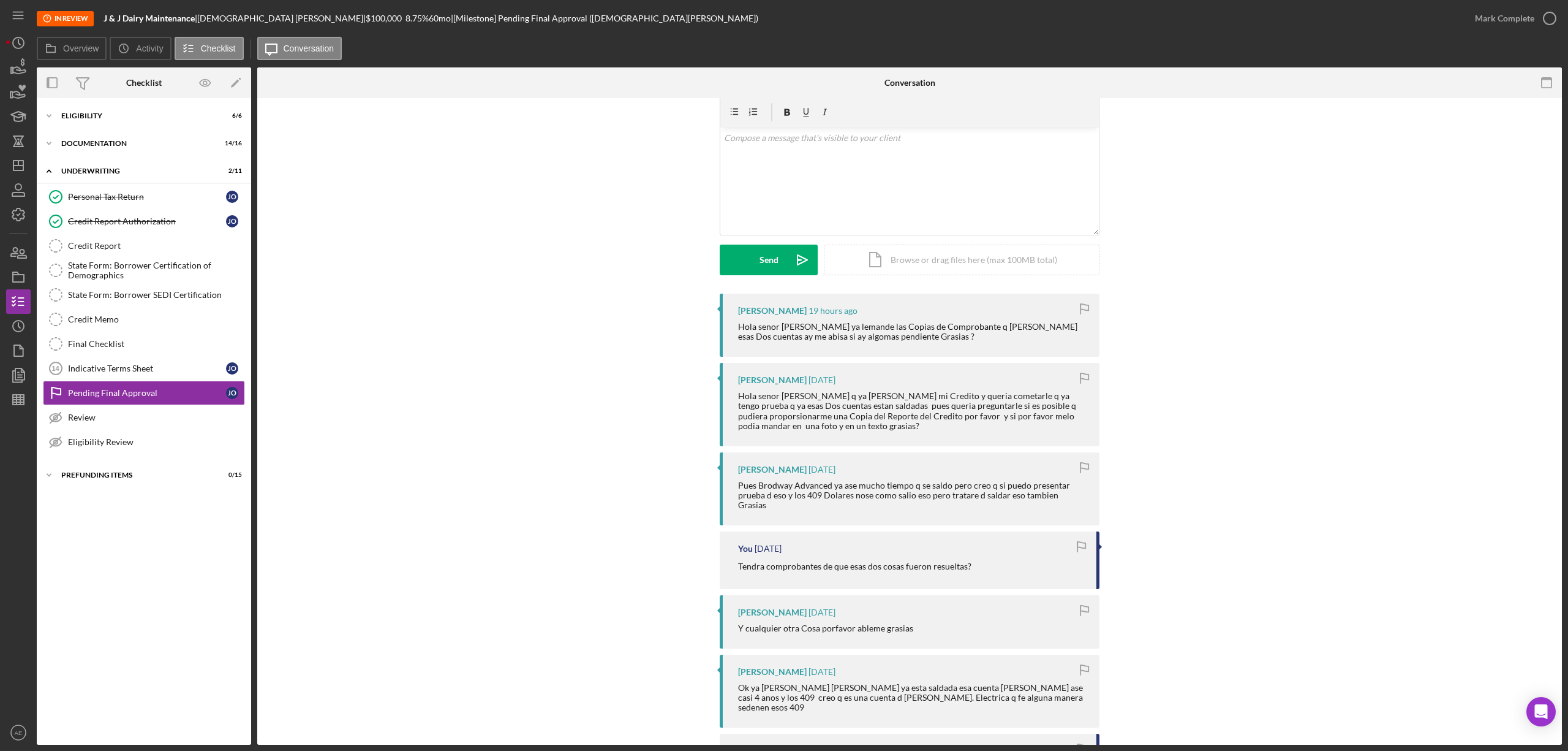
scroll to position [81, 0]
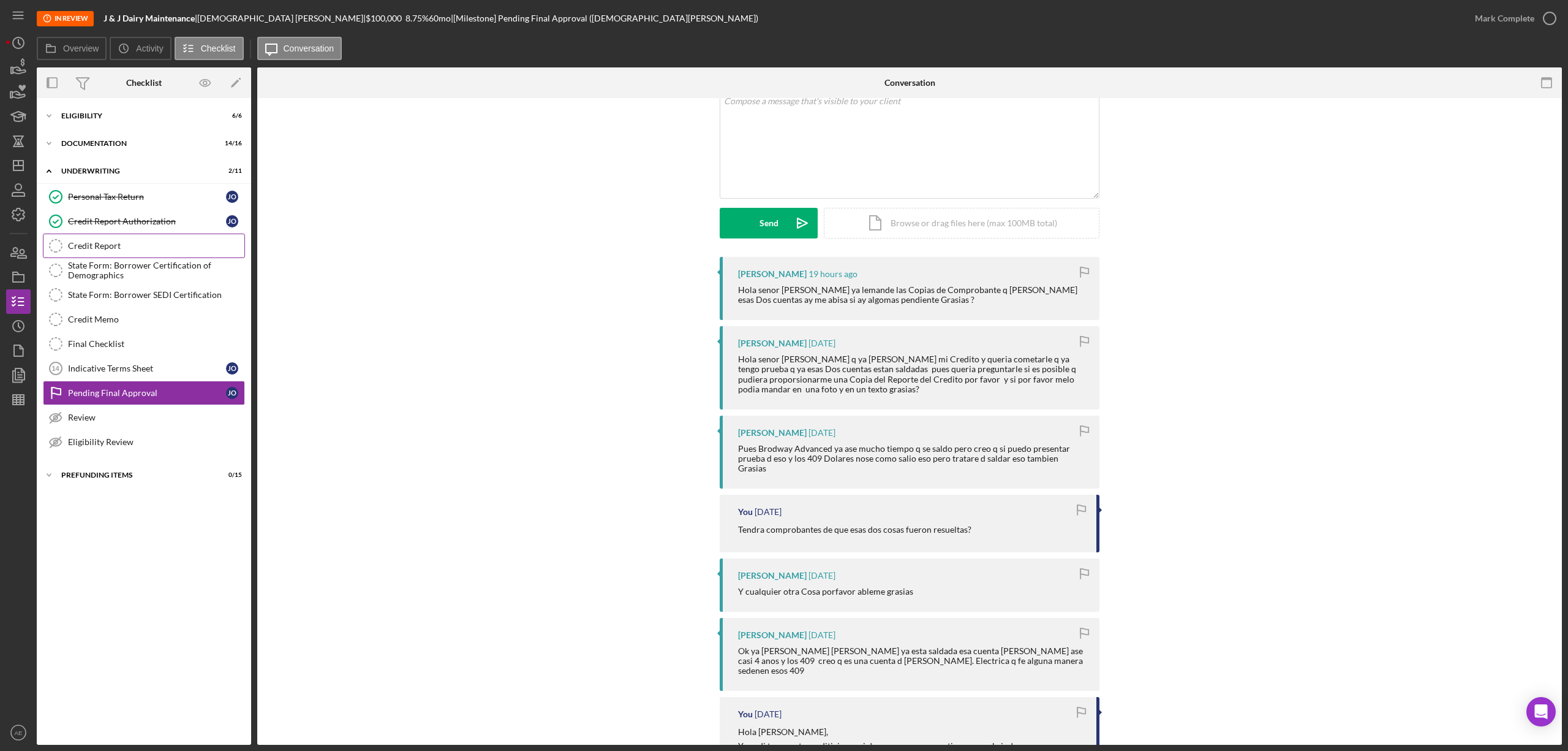
click at [150, 244] on div "Credit Report" at bounding box center [156, 246] width 177 height 10
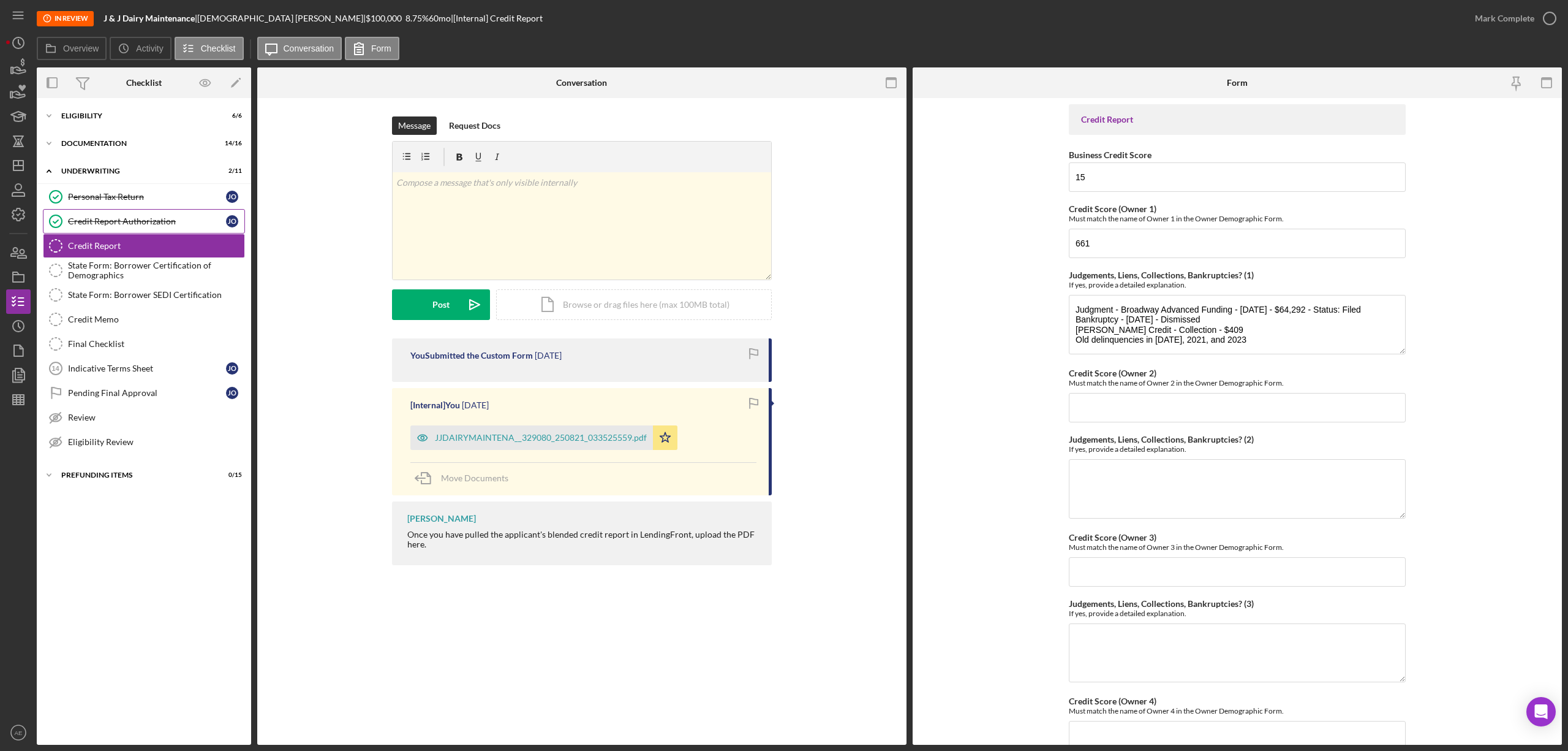
click at [147, 222] on div "Credit Report Authorization" at bounding box center [147, 222] width 158 height 10
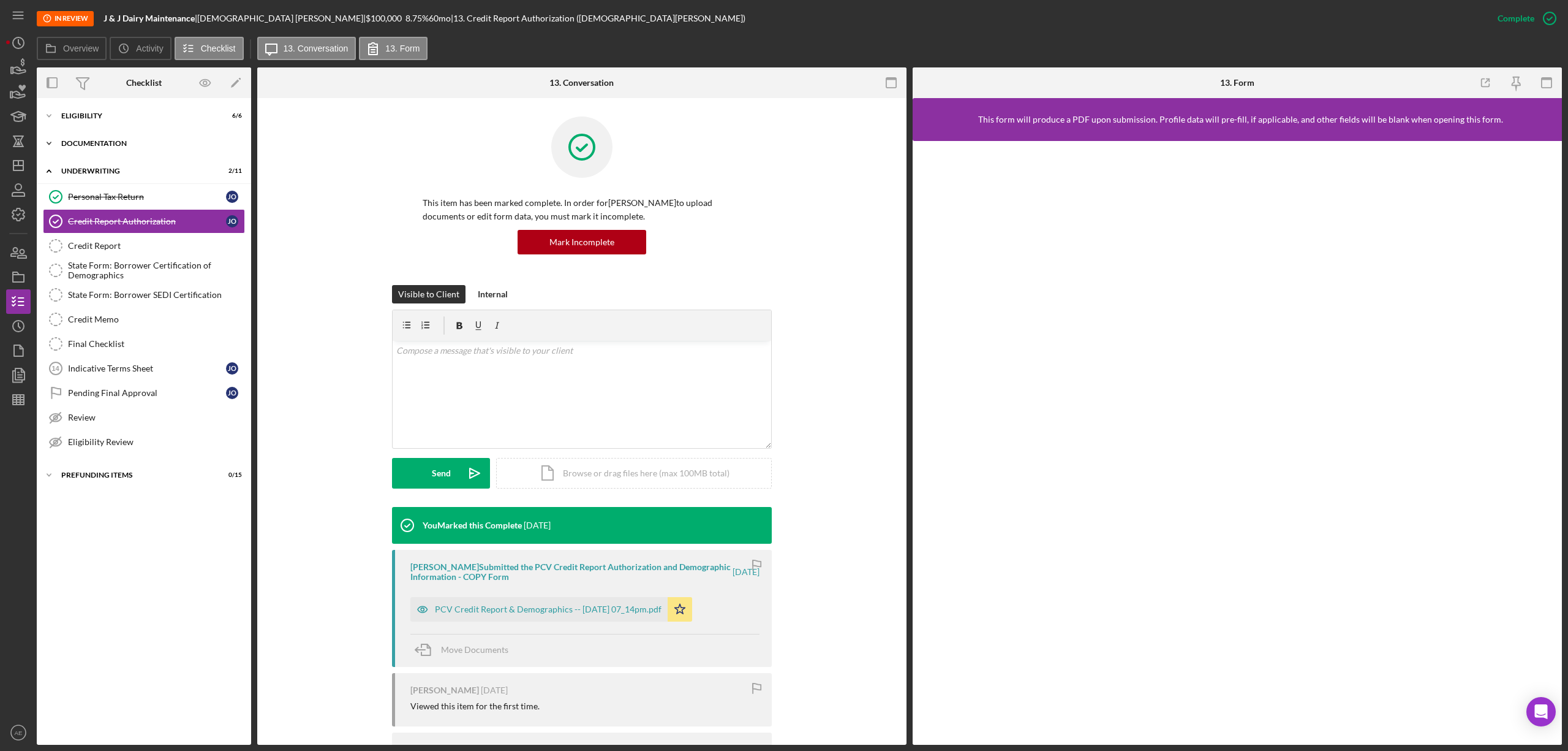
click at [123, 145] on div "Documentation" at bounding box center [148, 143] width 174 height 7
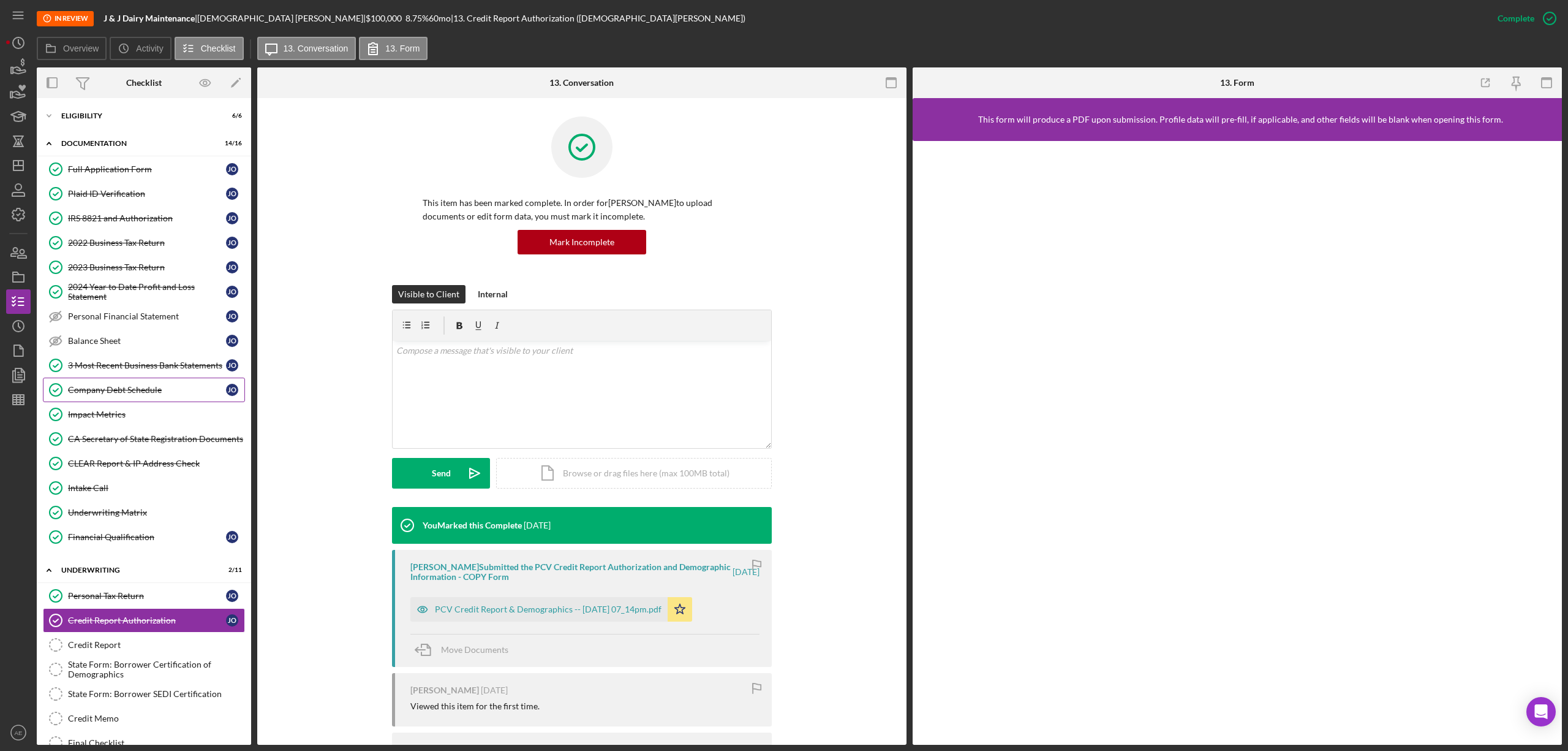
click at [125, 394] on div "Company Debt Schedule" at bounding box center [147, 389] width 158 height 10
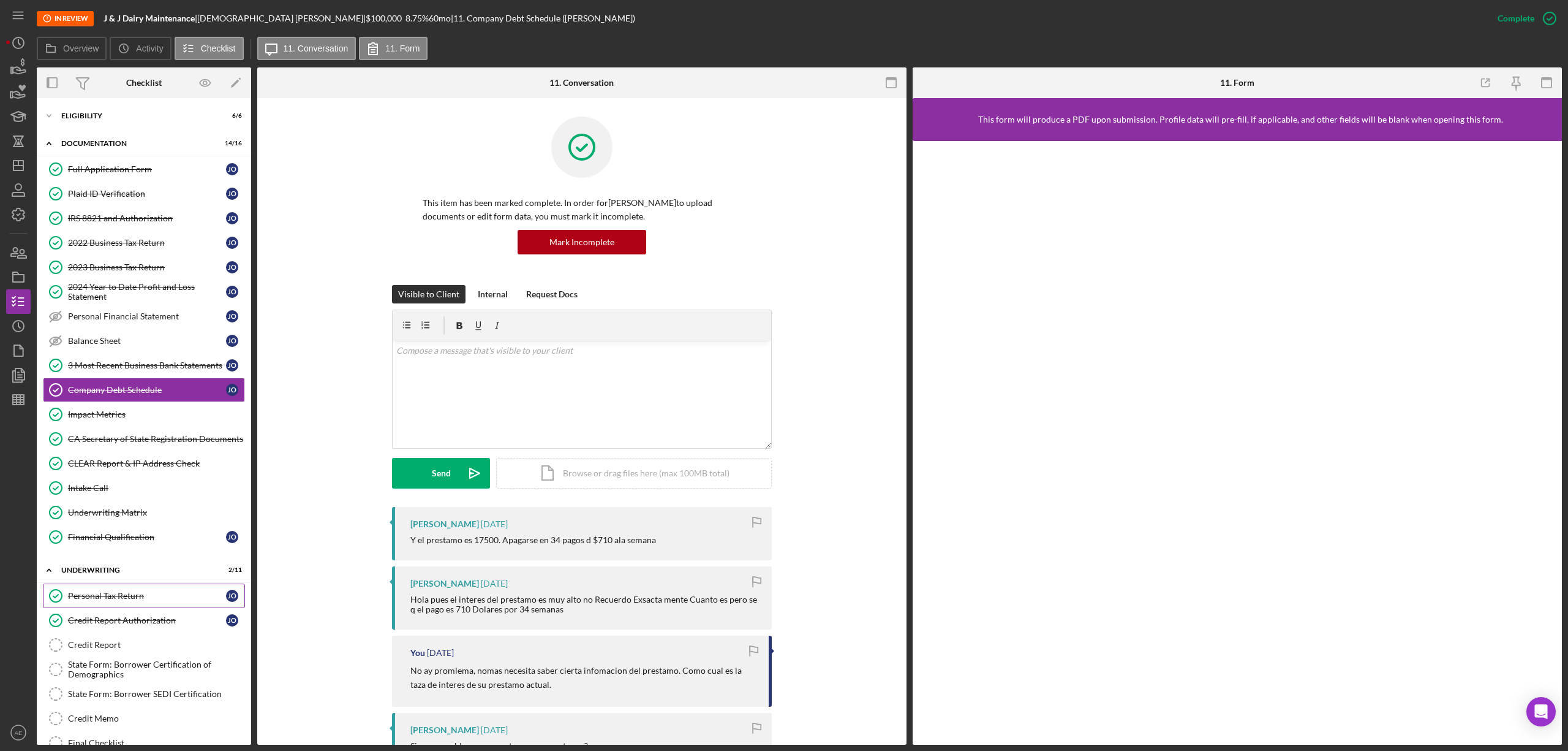
click at [147, 600] on div "Personal Tax Return" at bounding box center [147, 595] width 158 height 10
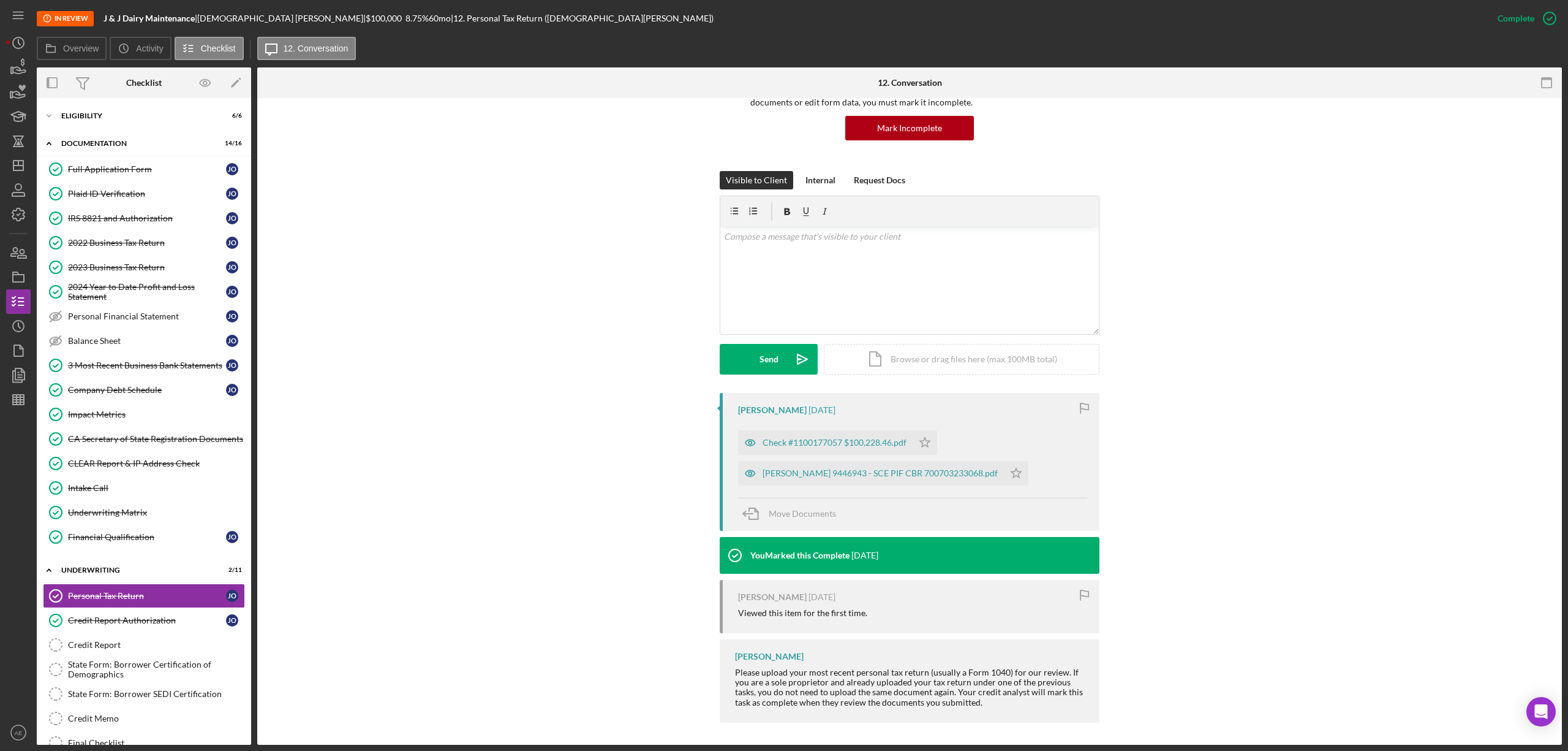
scroll to position [116, 0]
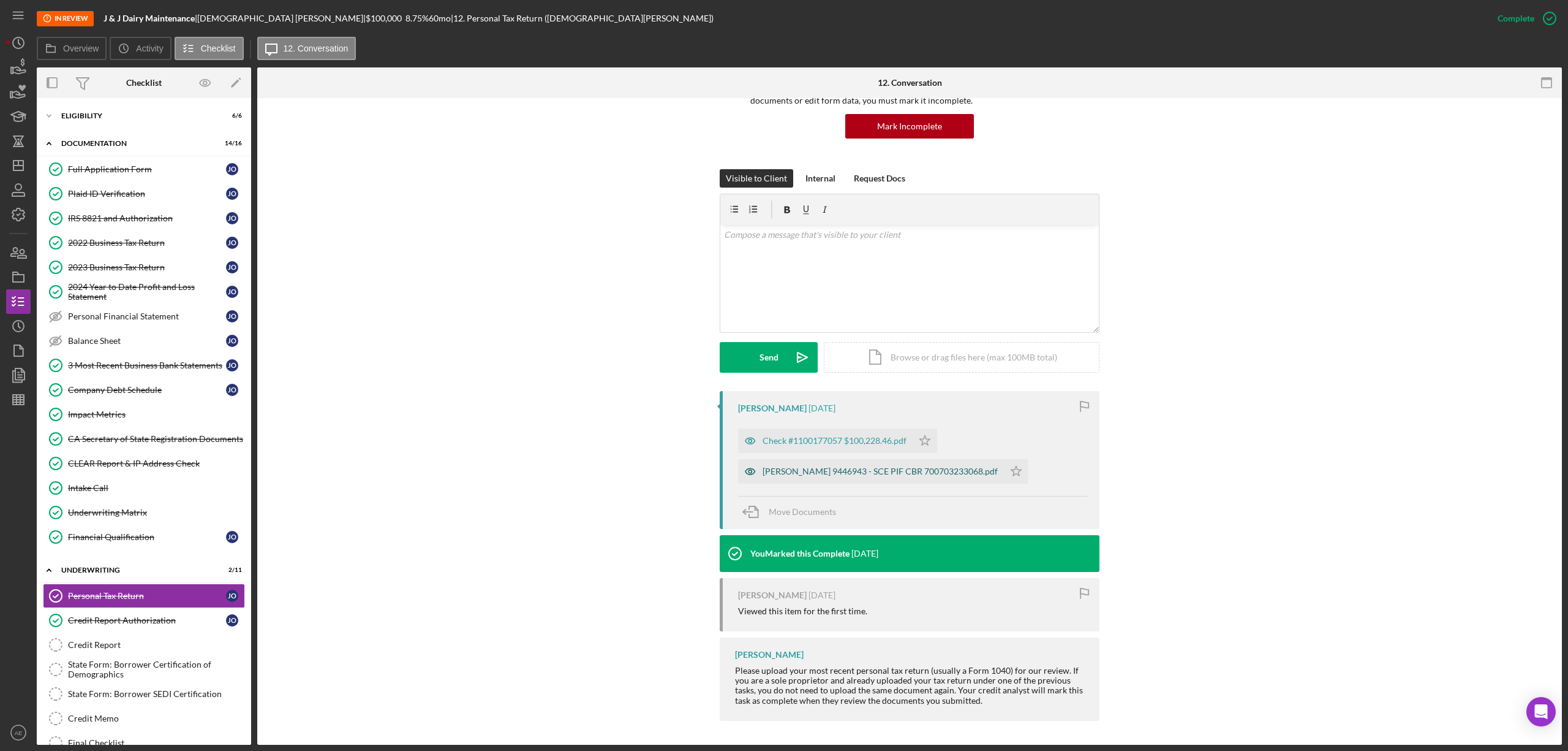
click at [751, 472] on icon "button" at bounding box center [751, 471] width 24 height 24
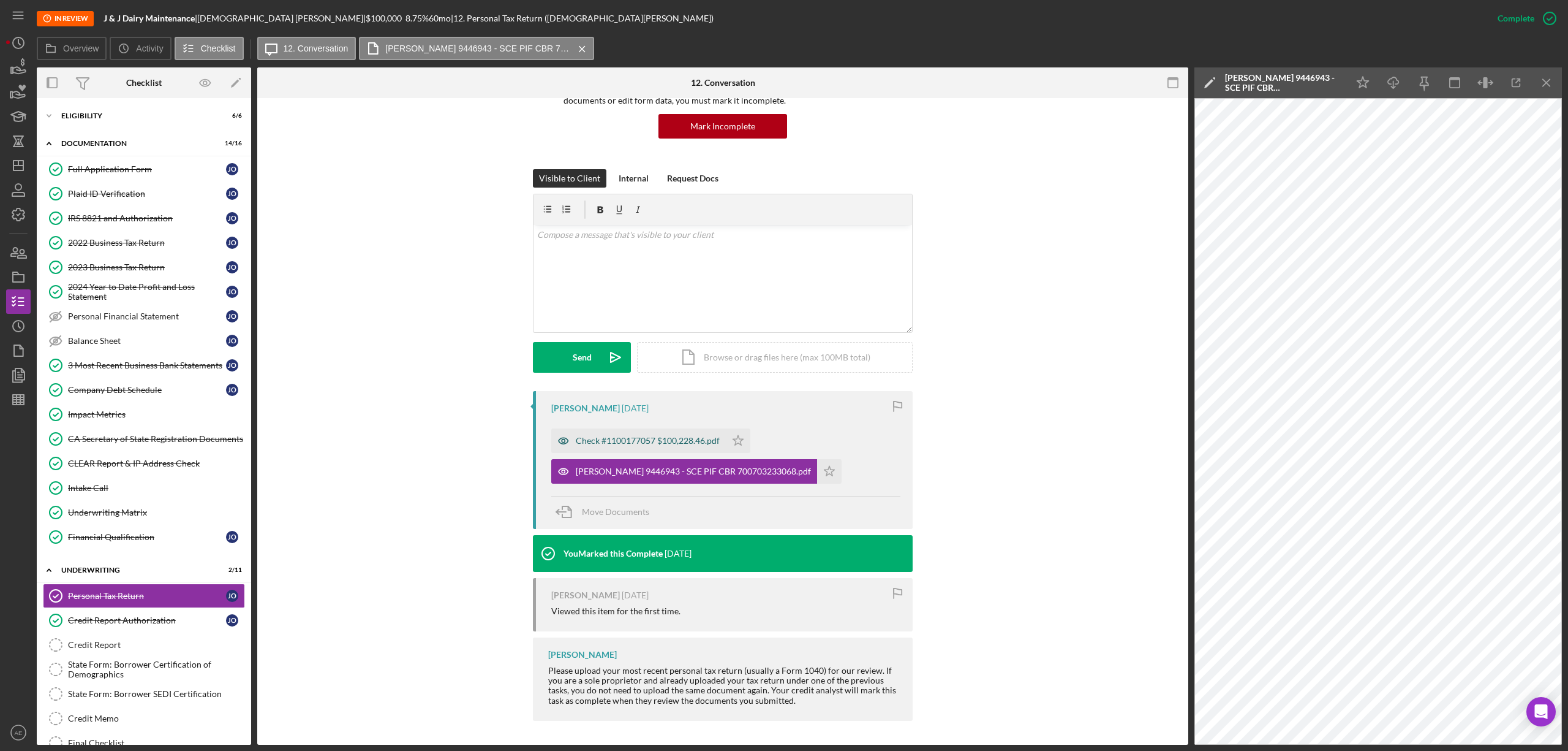
click at [554, 446] on icon "button" at bounding box center [563, 441] width 24 height 24
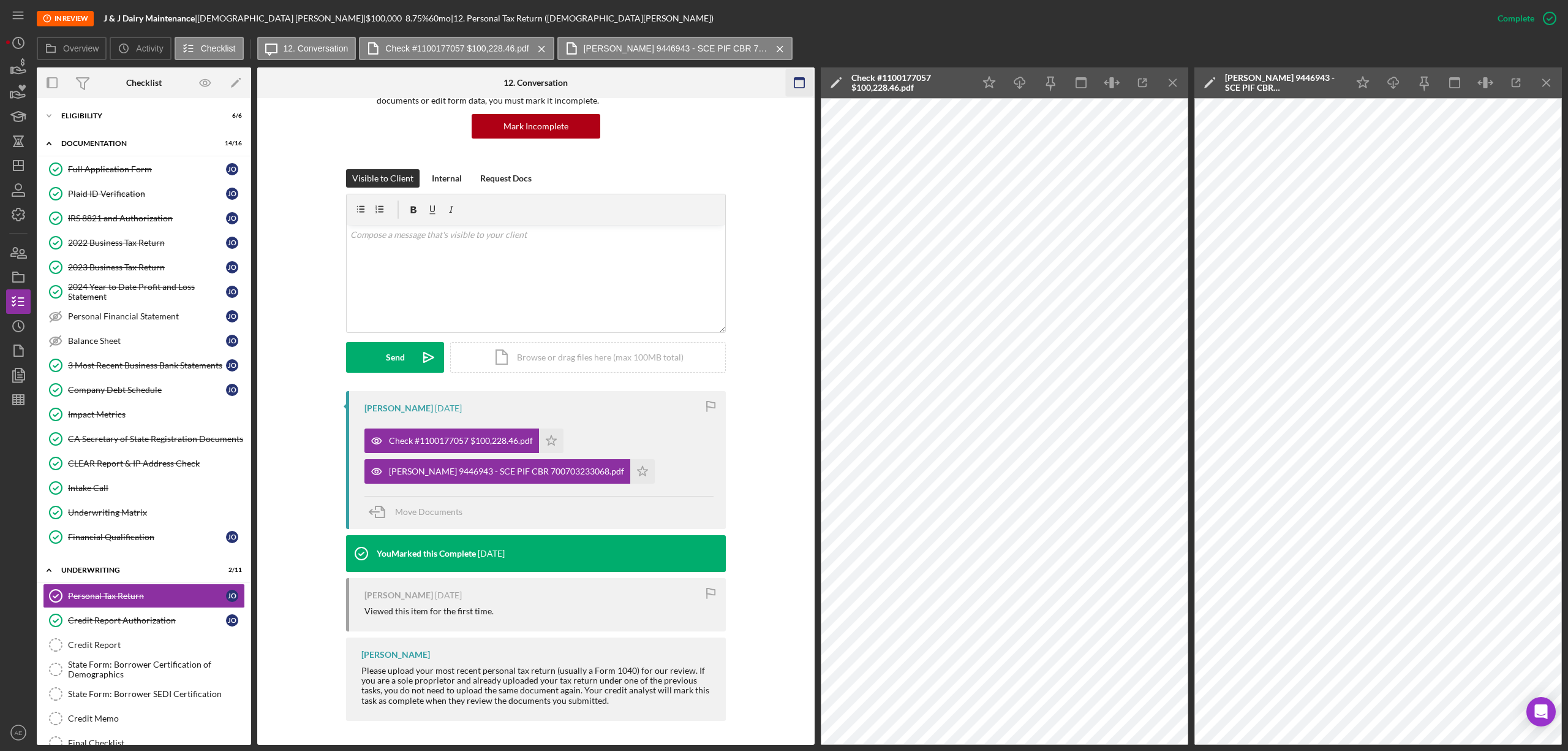
click at [799, 73] on icon "button" at bounding box center [799, 83] width 28 height 28
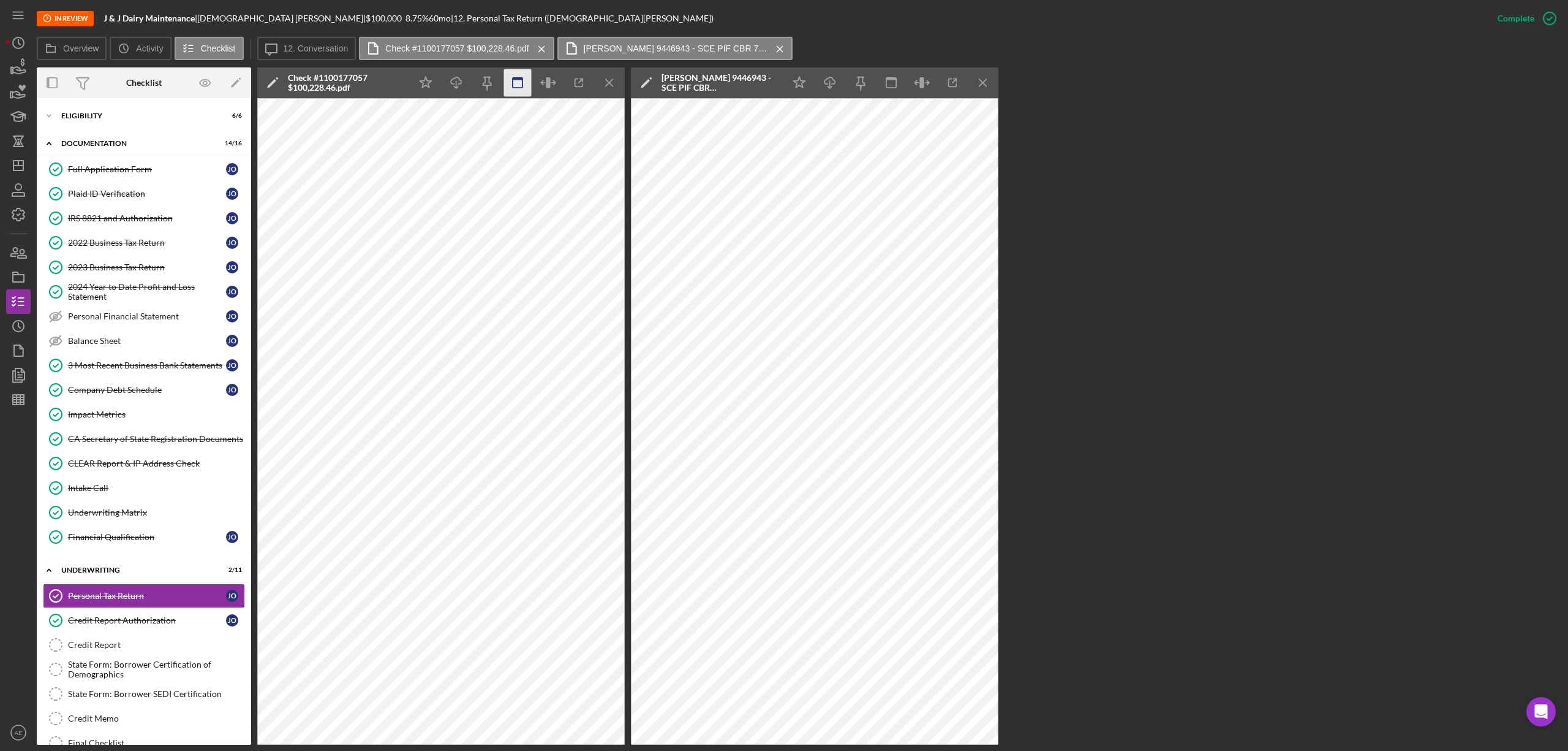
click at [545, 86] on icon "button" at bounding box center [549, 83] width 28 height 28
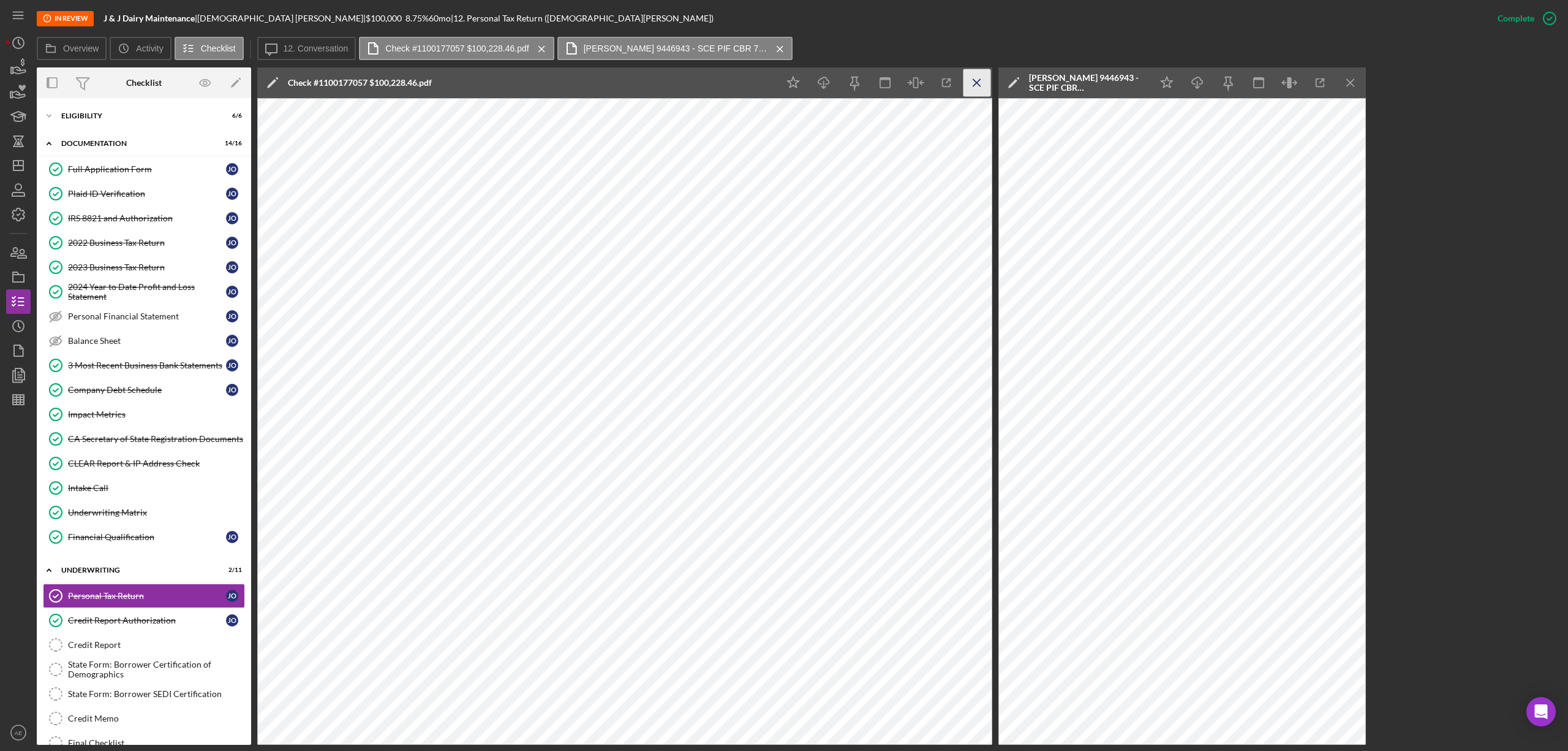
click at [978, 86] on icon "Icon/Menu Close" at bounding box center [977, 83] width 28 height 28
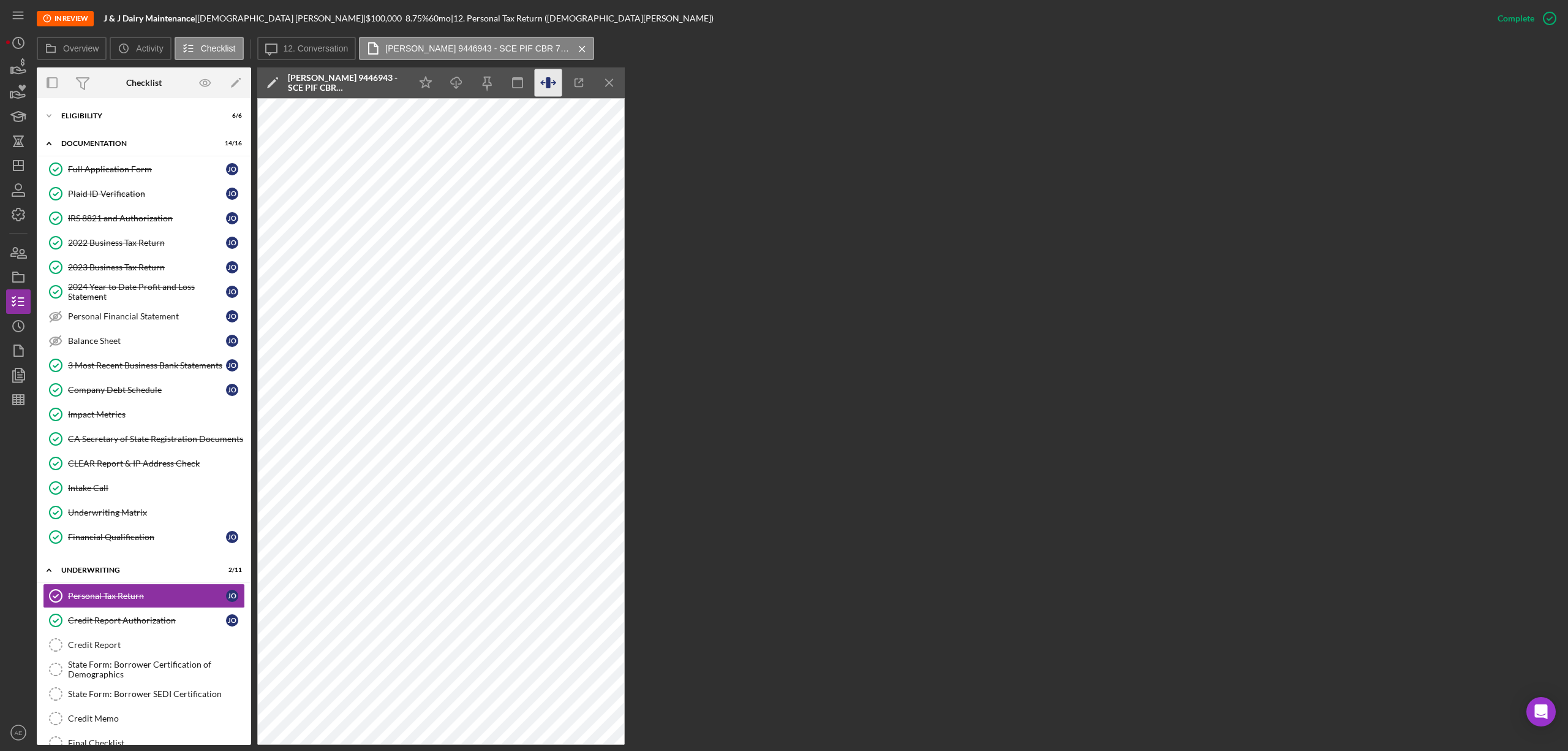
click at [551, 77] on icon "button" at bounding box center [549, 83] width 28 height 28
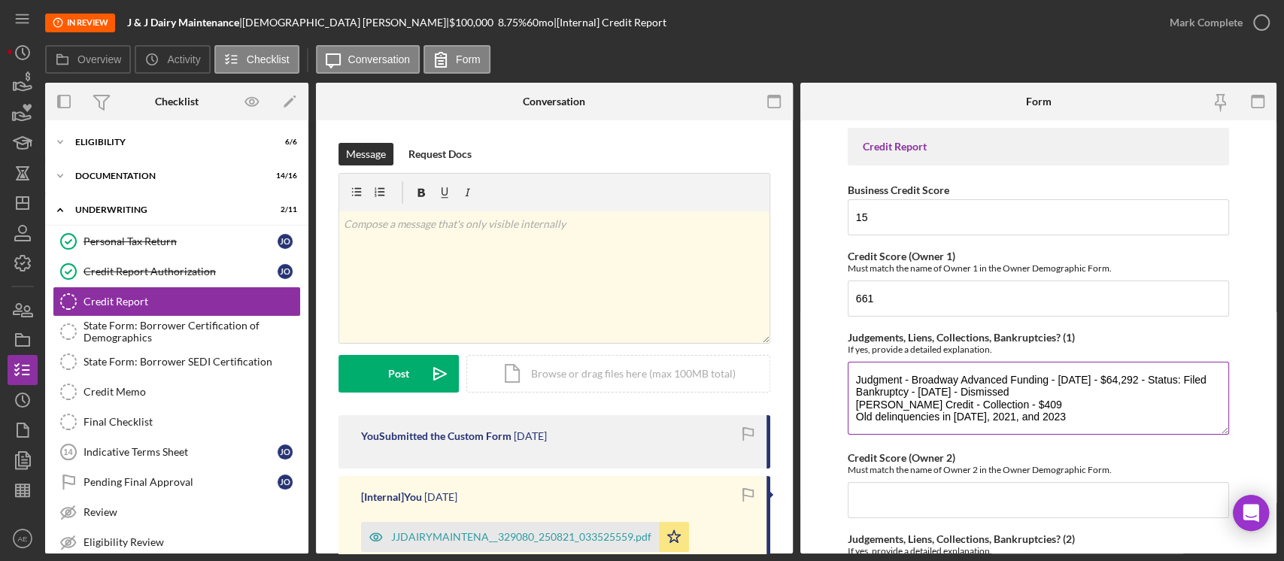
scroll to position [24, 0]
